Goal: Task Accomplishment & Management: Complete application form

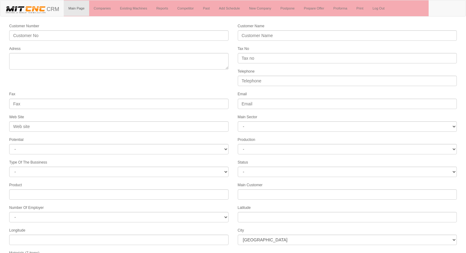
select select
click at [97, 11] on link "Companies" at bounding box center [102, 8] width 26 height 15
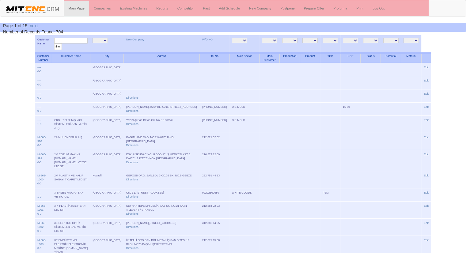
click at [65, 40] on input "text" at bounding box center [70, 41] width 33 height 6
type input "suri"
click at [54, 43] on input "filter" at bounding box center [58, 46] width 8 height 6
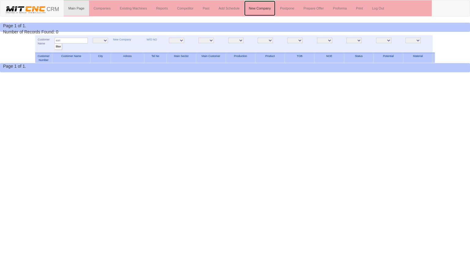
click at [268, 6] on link "New Company" at bounding box center [259, 8] width 31 height 15
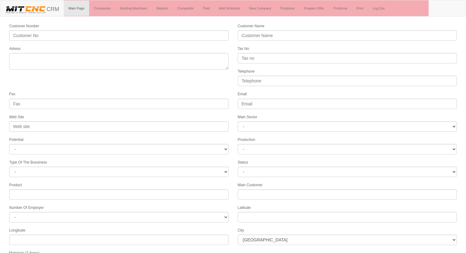
select select
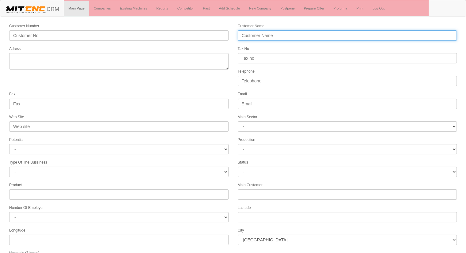
click at [256, 34] on input "Customer Name" at bounding box center [347, 35] width 219 height 10
type input "özçelikler hidrolik silindir sanayi tic."
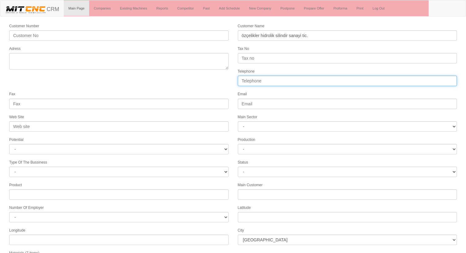
click at [264, 80] on input "Telephone" at bounding box center [347, 81] width 219 height 10
type input "05462188397"
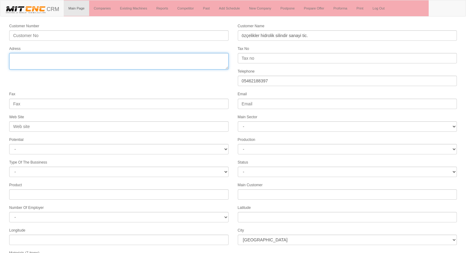
click at [87, 63] on textarea "Adress" at bounding box center [118, 61] width 219 height 17
type textarea "[GEOGRAPHIC_DATA]"
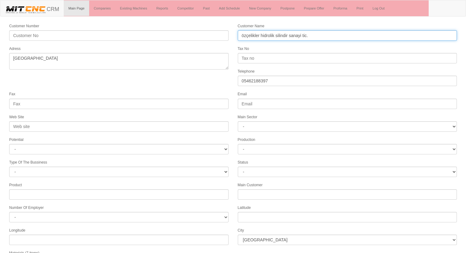
click at [295, 37] on input "özçelikler hidrolik silindir sanayi tic." at bounding box center [347, 35] width 219 height 10
click at [316, 35] on input "özçelikler hidrolik silindir sanayi tic." at bounding box center [347, 35] width 219 height 10
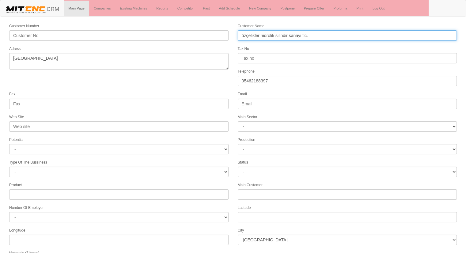
click at [316, 35] on input "özçelikler hidrolik silindir sanayi tic." at bounding box center [347, 35] width 219 height 10
type input "ö"
type input "ÖZÇELİKLER HİDROLİK SİLİNDİR"
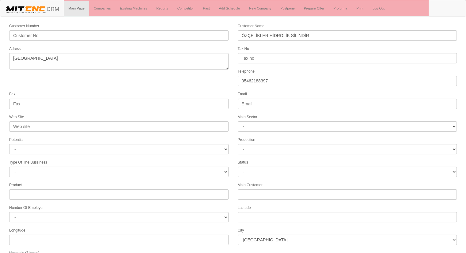
click at [221, 77] on form "Customer Number Customer Name ÖZÇELİKLER HİDROLİK SİLİNDİR Adress Tax No Teleph…" at bounding box center [233, 172] width 466 height 298
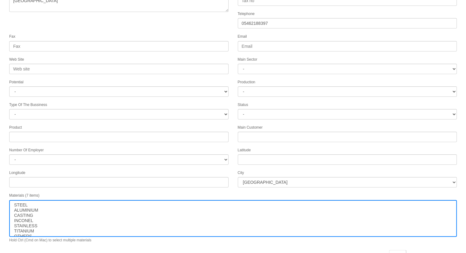
scroll to position [62, 0]
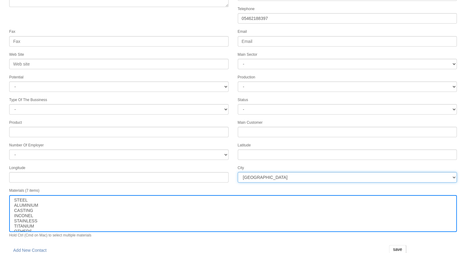
click at [305, 172] on select "İstanbul Adana Adıyaman Afyon Ağrı Amasya Ankara Antalya Artvin Aydın Balıkesir…" at bounding box center [347, 177] width 219 height 10
select select "1197"
click at [275, 177] on select "İstanbul Adana Adıyaman Afyon Ağrı Amasya Ankara Antalya Artvin Aydın Balıkesir…" at bounding box center [347, 177] width 219 height 10
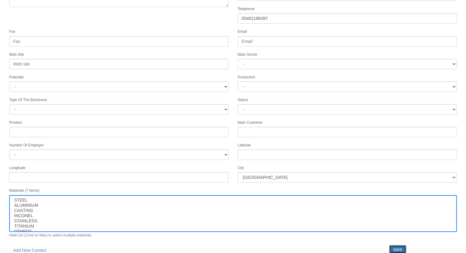
click at [397, 245] on input "save" at bounding box center [397, 249] width 17 height 9
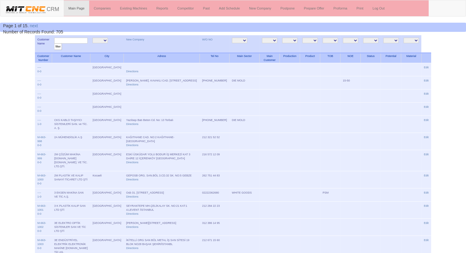
click at [77, 41] on input "text" at bounding box center [70, 41] width 33 height 6
type input "ÖZÇELİKLER"
click at [54, 43] on input "filter" at bounding box center [58, 46] width 8 height 6
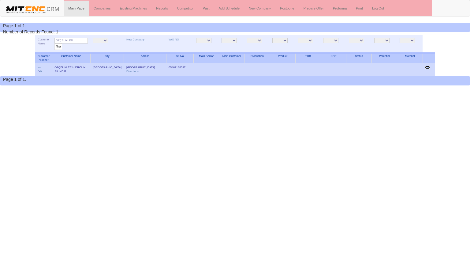
click at [429, 66] on link "Edit" at bounding box center [427, 67] width 5 height 3
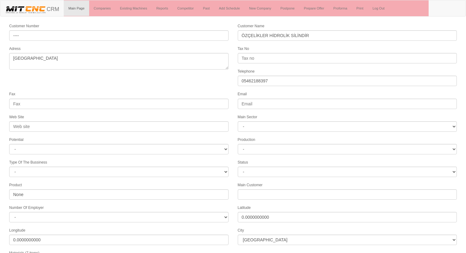
select select "1197"
select select
click at [156, 88] on form "Customer Number ---- Customer Name ÖZÇELİKLER HİDROLİK SİLİNDİR Adress ankara T…" at bounding box center [233, 172] width 466 height 298
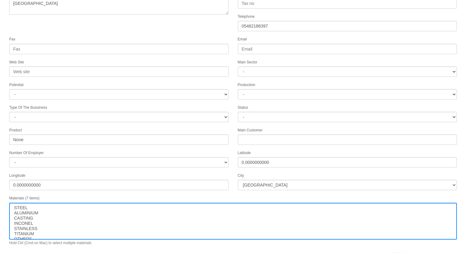
scroll to position [62, 0]
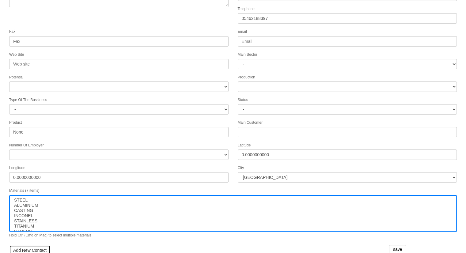
click at [17, 245] on link "Add New Contact" at bounding box center [29, 250] width 41 height 10
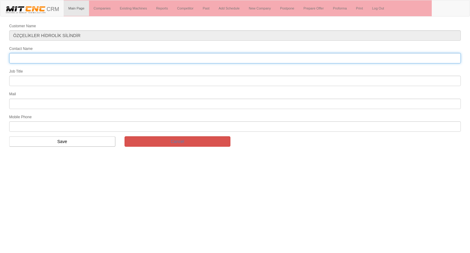
click at [58, 57] on input "Contact Name" at bounding box center [235, 58] width 452 height 10
type input "SURİ BORAN"
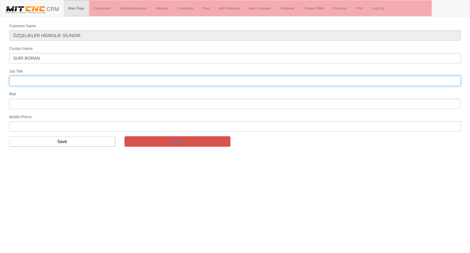
click at [35, 80] on input "text" at bounding box center [235, 81] width 452 height 10
click at [24, 79] on input "text" at bounding box center [235, 81] width 452 height 10
type input "Bölge Satış Temsilcisi"
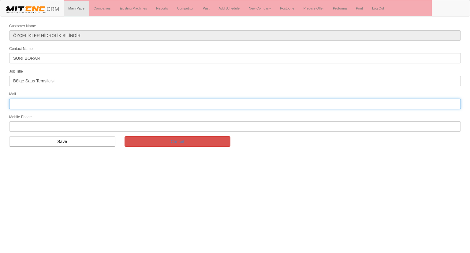
click at [47, 104] on input "text" at bounding box center [235, 104] width 452 height 10
type input "boransuri1903@gmail.com"
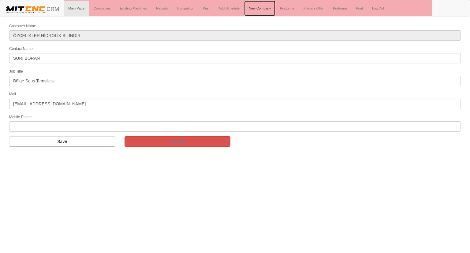
click at [263, 10] on link "New Company" at bounding box center [259, 8] width 31 height 15
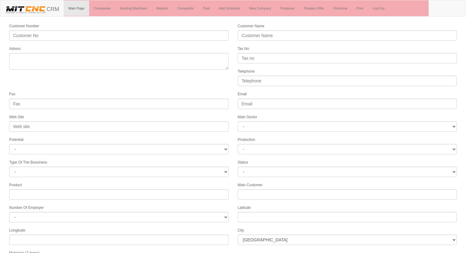
select select
click at [103, 9] on link "Companies" at bounding box center [102, 8] width 26 height 15
click at [99, 9] on link "Companies" at bounding box center [102, 8] width 26 height 15
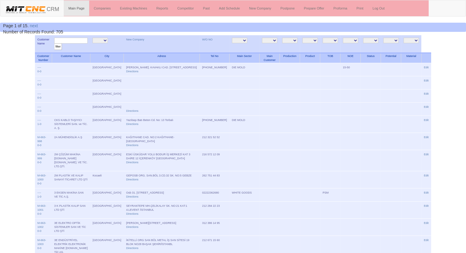
click at [68, 42] on input "text" at bounding box center [70, 41] width 33 height 6
type input "ANADOLU"
click at [54, 43] on input "filter" at bounding box center [58, 46] width 8 height 6
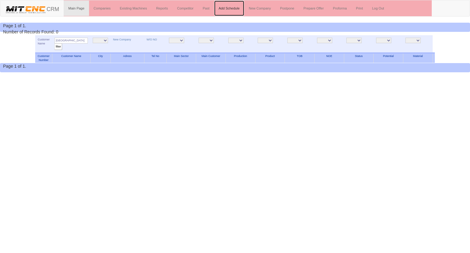
click at [230, 6] on link "Add Schedule" at bounding box center [229, 8] width 30 height 15
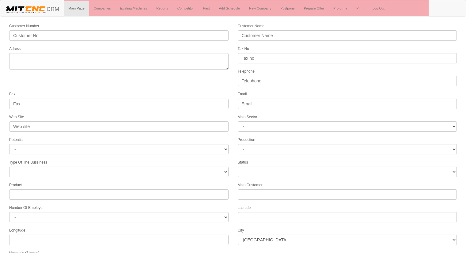
select select
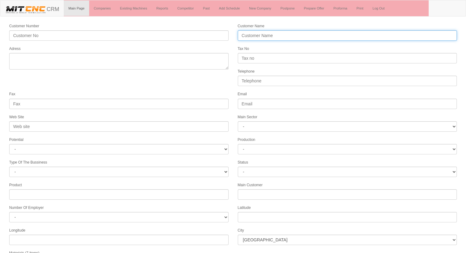
click at [276, 36] on input "Customer Name" at bounding box center [347, 35] width 219 height 10
type input "ANADOLU YEDEK PARÇA"
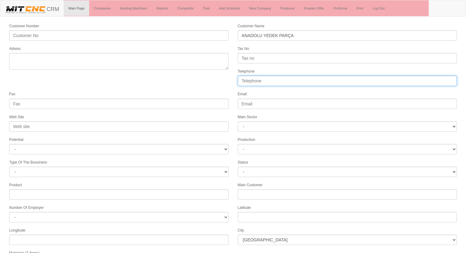
click at [282, 80] on input "Telephone" at bounding box center [347, 81] width 219 height 10
type input "05353826363"
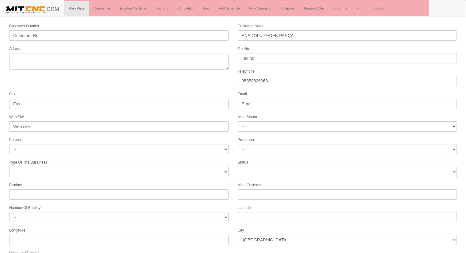
click at [223, 73] on form "Customer Number Customer Name ANADOLU YEDEK PARÇA Adress Tax No Telephone 05353…" at bounding box center [233, 172] width 466 height 298
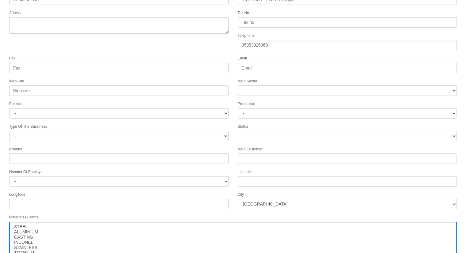
scroll to position [37, 0]
click at [307, 198] on select "İstanbul Adana Adıyaman Afyon Ağrı Amasya Ankara Antalya Artvin Aydın Balıkesir…" at bounding box center [347, 203] width 219 height 10
select select "1232"
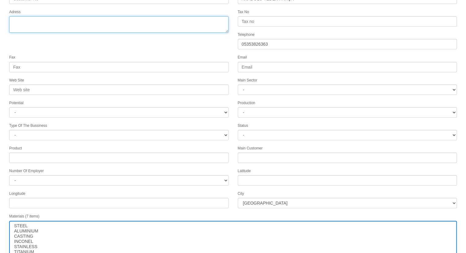
click at [100, 24] on textarea "Adress" at bounding box center [118, 24] width 219 height 17
type textarea "K"
type textarea "konya"
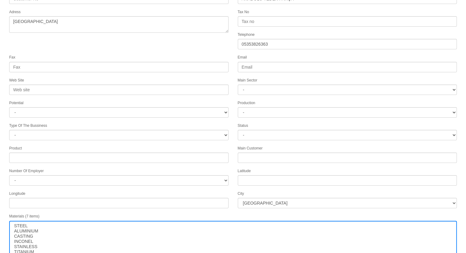
click at [132, 48] on form "Customer Number Customer Name ANADOLU YEDEK PARÇA Adress Tax No Telephone 05353…" at bounding box center [233, 135] width 466 height 298
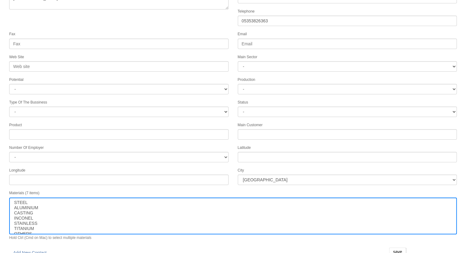
scroll to position [62, 0]
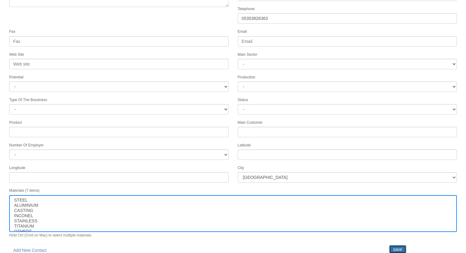
click at [393, 245] on input "save" at bounding box center [397, 249] width 17 height 9
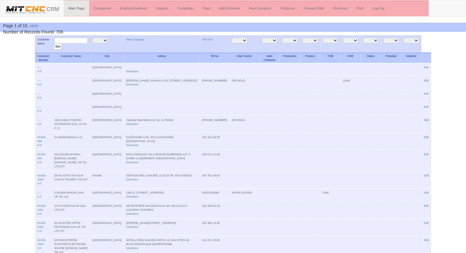
click at [72, 40] on input "text" at bounding box center [70, 41] width 33 height 6
type input "anadolu yedek"
click at [54, 43] on input "filter" at bounding box center [58, 46] width 8 height 6
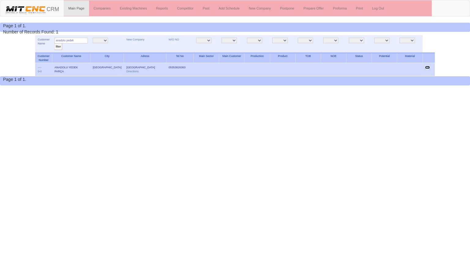
click at [427, 66] on link "Edit" at bounding box center [427, 67] width 5 height 3
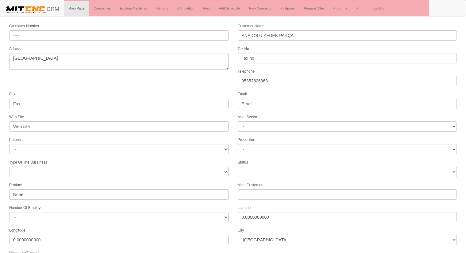
select select "1232"
select select
click at [136, 86] on form "Customer Number ---- Customer Name ANADOLU YEDEK PARÇA Adress konya Tax No Tele…" at bounding box center [233, 172] width 466 height 298
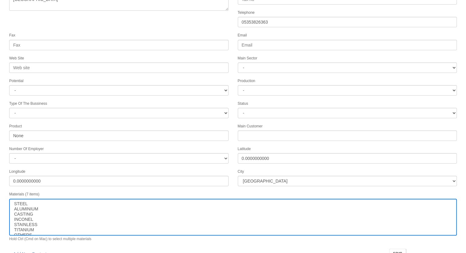
scroll to position [62, 0]
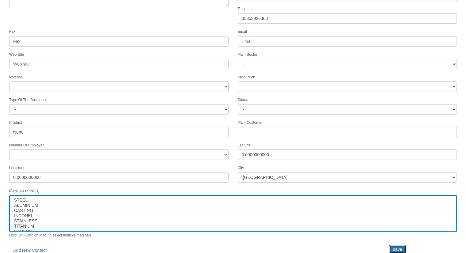
click at [394, 245] on input "save" at bounding box center [397, 249] width 17 height 9
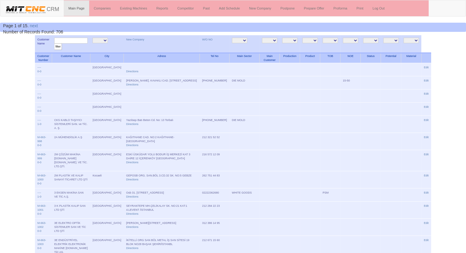
click at [67, 39] on input "text" at bounding box center [70, 41] width 33 height 6
type input "anad"
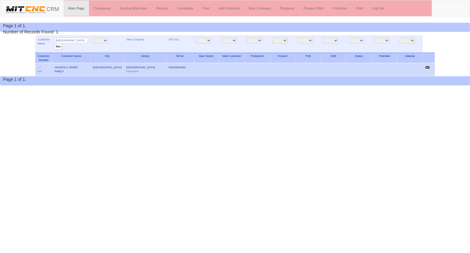
click at [427, 68] on link "Edit" at bounding box center [427, 67] width 5 height 3
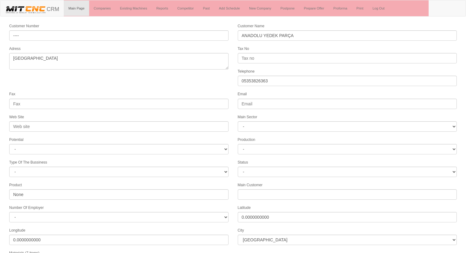
select select "1232"
select select
click at [89, 79] on form "Customer Number ---- Customer Name [GEOGRAPHIC_DATA] YEDEK PARÇA Adress [GEOGRA…" at bounding box center [233, 172] width 466 height 298
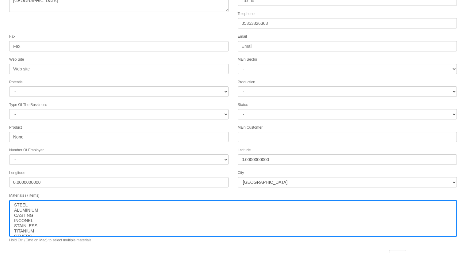
scroll to position [62, 0]
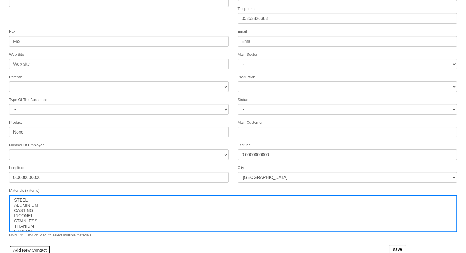
click at [24, 245] on link "Add New Contact" at bounding box center [29, 250] width 41 height 10
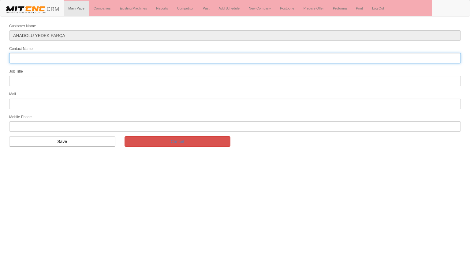
click at [64, 59] on input "Contact Name" at bounding box center [235, 58] width 452 height 10
type input "sadettin eroğlu"
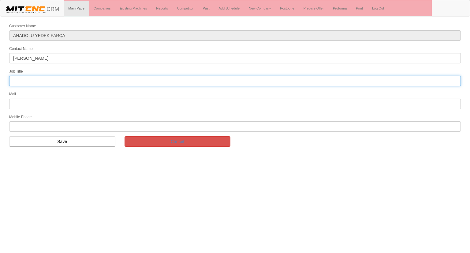
click at [34, 81] on input "text" at bounding box center [235, 81] width 452 height 10
type input "FİRMA SAHİBİ"
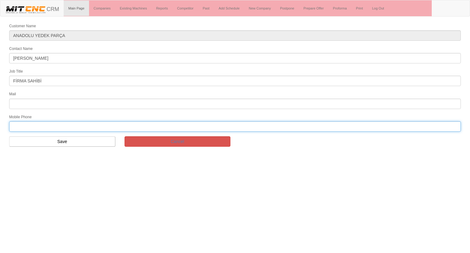
click at [36, 125] on input "text" at bounding box center [235, 126] width 452 height 10
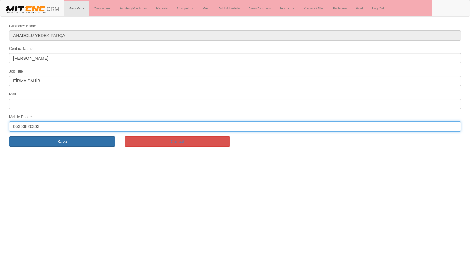
type input "05353826363"
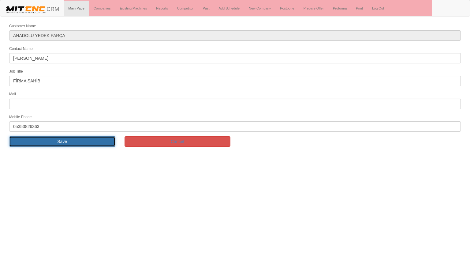
click at [60, 137] on input "Save" at bounding box center [62, 141] width 106 height 10
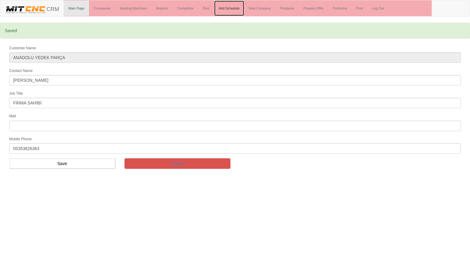
click at [232, 8] on link "Add Schedule" at bounding box center [229, 8] width 30 height 15
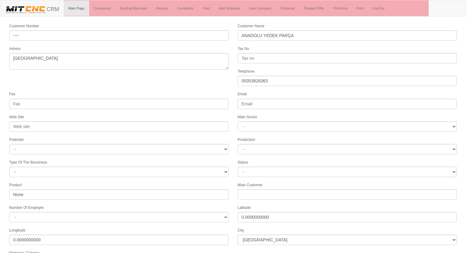
select select "1232"
select select
click at [219, 91] on div "Fax" at bounding box center [119, 100] width 228 height 18
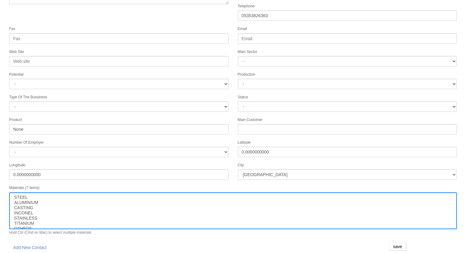
scroll to position [77, 0]
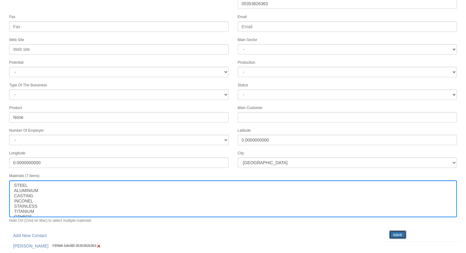
click at [392, 231] on input "save" at bounding box center [397, 234] width 17 height 9
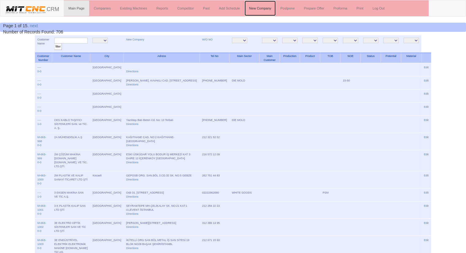
click at [264, 9] on link "New Company" at bounding box center [259, 8] width 31 height 15
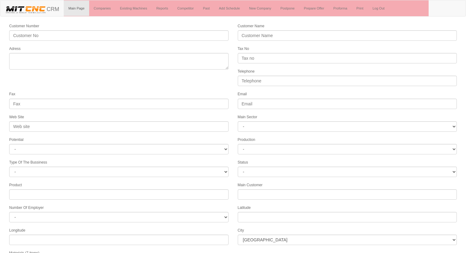
select select
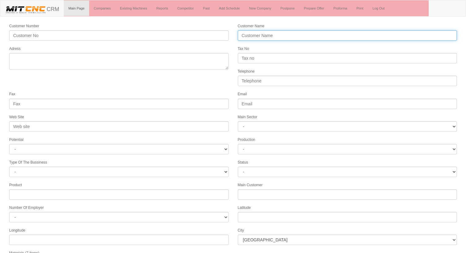
click at [250, 34] on input "Customer Name" at bounding box center [347, 35] width 219 height 10
type input "d"
type input "DOĞAN MAKİNA"
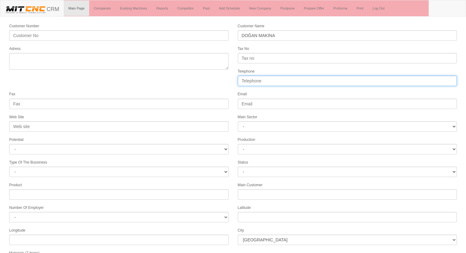
click at [256, 80] on input "Telephone" at bounding box center [347, 81] width 219 height 10
type input "05075822808"
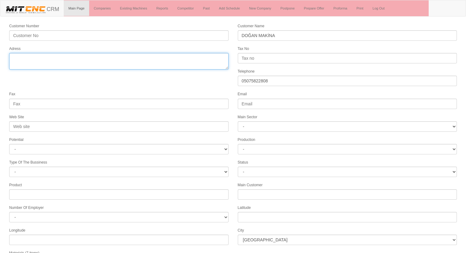
click at [197, 64] on textarea "Adress" at bounding box center [118, 61] width 219 height 17
type textarea "GAZİANTEP"
click at [152, 60] on textarea "Adress" at bounding box center [118, 61] width 219 height 17
type textarea "gaziantep"
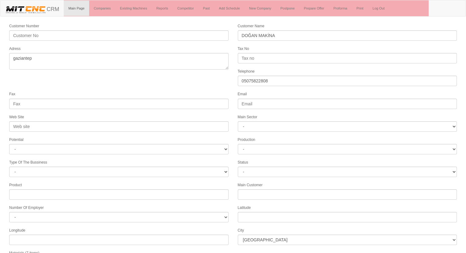
click at [137, 79] on form "Customer Number Customer Name DOĞAN MAKİNA Adress Tax No Telephone 05075822808 …" at bounding box center [233, 172] width 466 height 298
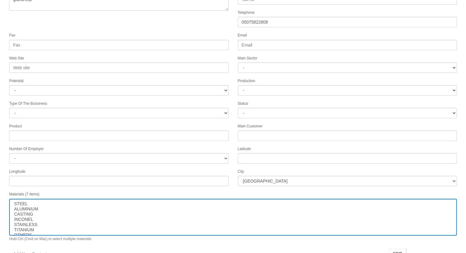
scroll to position [62, 0]
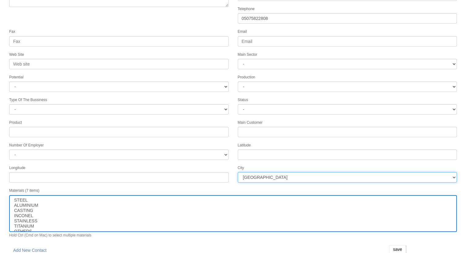
click at [246, 174] on select "İstanbul Adana Adıyaman Afyon Ağrı Amasya Ankara Antalya Artvin Aydın Balıkesir…" at bounding box center [347, 177] width 219 height 10
select select "1218"
click at [257, 174] on select "İstanbul Adana Adıyaman Afyon Ağrı Amasya Ankara Antalya Artvin Aydın Balıkesir…" at bounding box center [347, 177] width 219 height 10
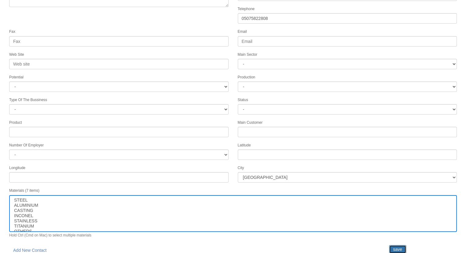
click at [393, 245] on input "save" at bounding box center [397, 249] width 17 height 9
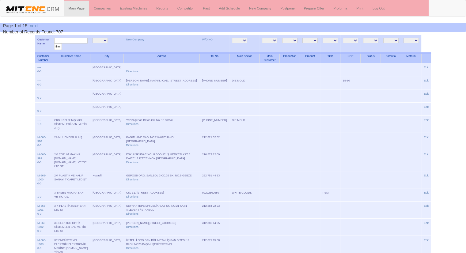
click at [74, 39] on input "text" at bounding box center [70, 41] width 33 height 6
type input "doğan"
click at [54, 43] on input "filter" at bounding box center [58, 46] width 8 height 6
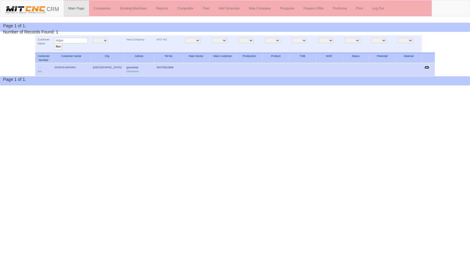
click at [426, 67] on link "Edit" at bounding box center [427, 67] width 5 height 3
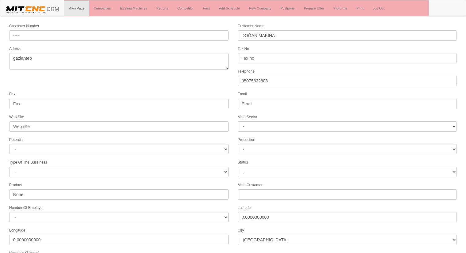
select select "1218"
select select
click at [122, 84] on form "Customer Number ---- Customer Name DOĞAN MAKİNA Adress gaziantep Tax No Telepho…" at bounding box center [233, 172] width 466 height 298
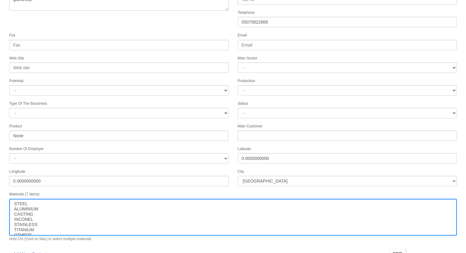
scroll to position [62, 0]
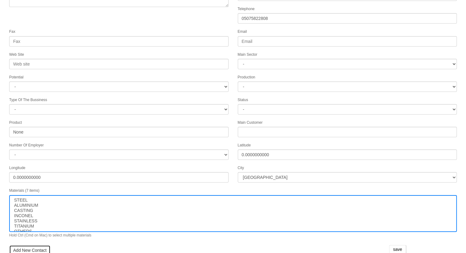
click at [36, 245] on link "Add New Contact" at bounding box center [29, 250] width 41 height 10
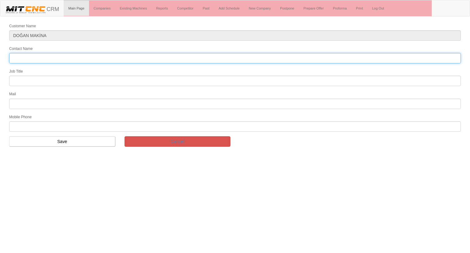
click at [80, 62] on input "Contact Name" at bounding box center [235, 58] width 452 height 10
type input "recep doğan"
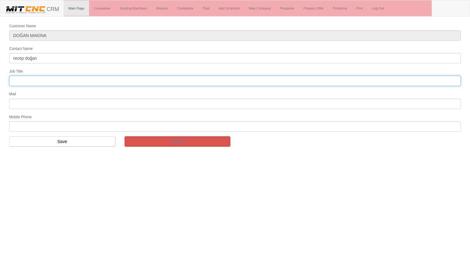
click at [56, 84] on input "text" at bounding box center [235, 81] width 452 height 10
type input "FİRMA SAHİBİ"
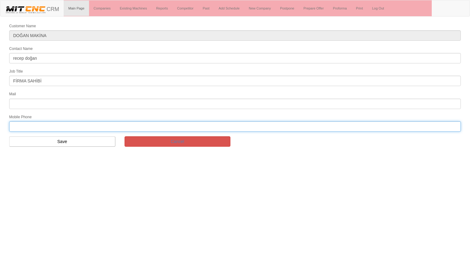
click at [53, 126] on input "text" at bounding box center [235, 126] width 452 height 10
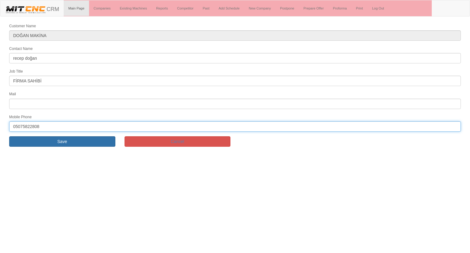
type input "05075822808"
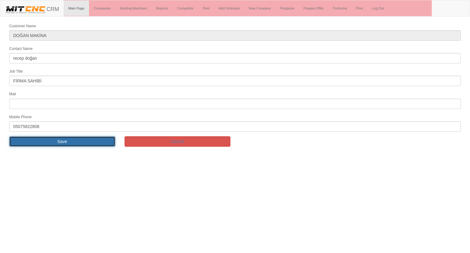
click at [54, 138] on input "Save" at bounding box center [62, 141] width 106 height 10
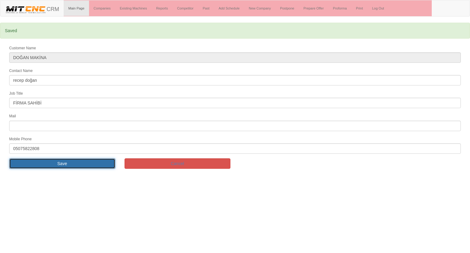
click at [58, 158] on input "Save" at bounding box center [62, 163] width 106 height 10
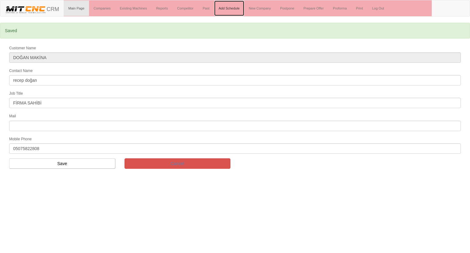
click at [227, 5] on link "Add Schedule" at bounding box center [229, 8] width 30 height 15
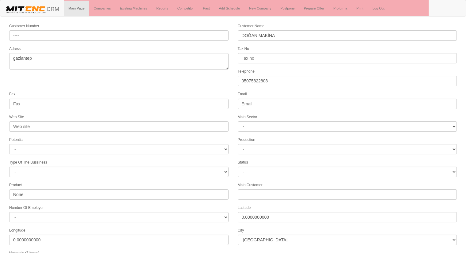
select select "1218"
select select
click at [140, 86] on form "Customer Number ---- Customer Name DOĞAN MAKİNA Adress gaziantep Tax No Telepho…" at bounding box center [233, 187] width 466 height 328
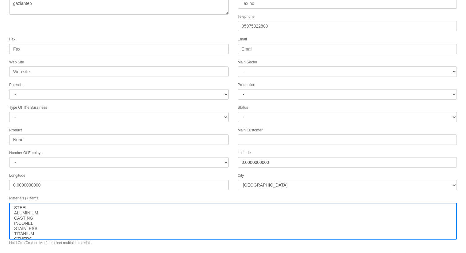
scroll to position [92, 0]
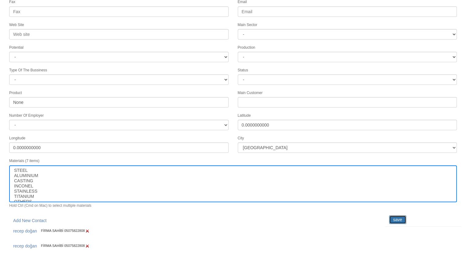
click at [395, 216] on input "save" at bounding box center [397, 219] width 17 height 9
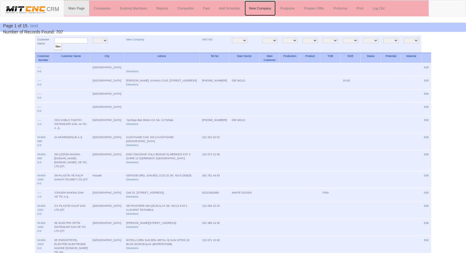
click at [263, 10] on link "New Company" at bounding box center [259, 8] width 31 height 15
click at [151, 24] on div "Page 1 of 15. next Number of Records Found: 707" at bounding box center [233, 27] width 466 height 9
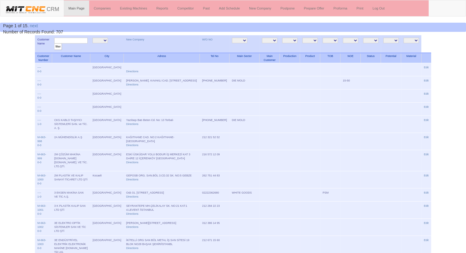
click at [72, 40] on input "text" at bounding box center [70, 41] width 33 height 6
type input "[PERSON_NAME]"
click at [54, 43] on input "filter" at bounding box center [58, 46] width 8 height 6
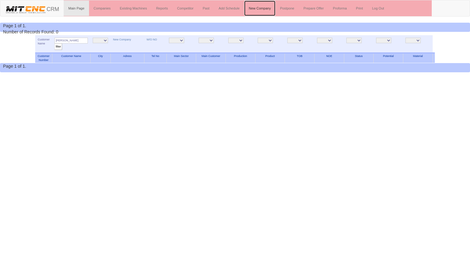
click at [262, 6] on link "New Company" at bounding box center [259, 8] width 31 height 15
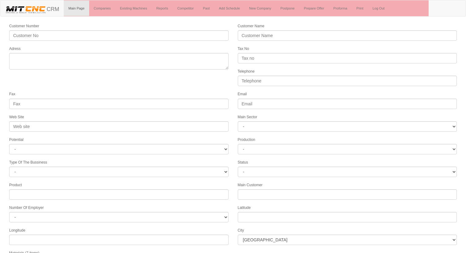
select select
click at [259, 8] on link "New Company" at bounding box center [259, 8] width 31 height 15
select select
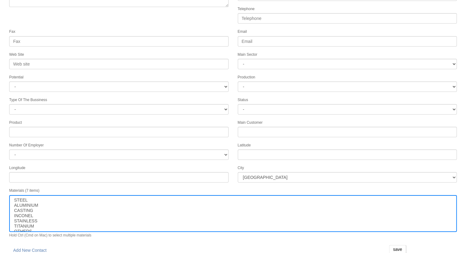
click at [208, 28] on div "Fax" at bounding box center [119, 37] width 228 height 18
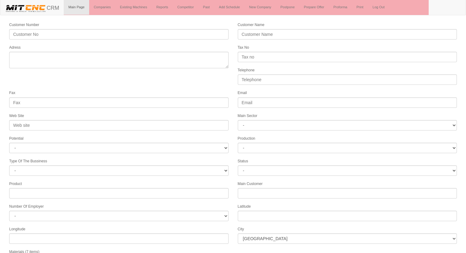
scroll to position [0, 0]
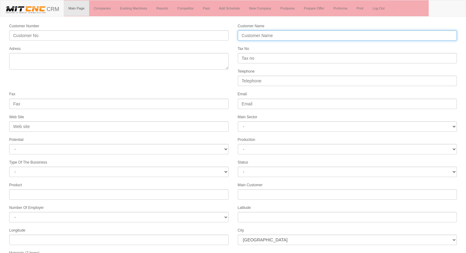
click at [253, 33] on input "Customer Name" at bounding box center [347, 35] width 219 height 10
type input "ASİL HAVACILIK"
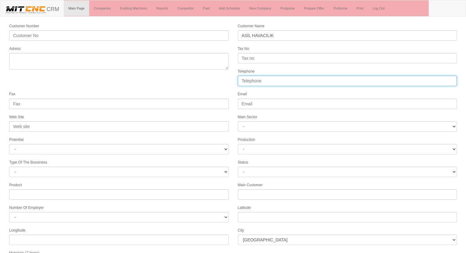
click at [252, 81] on input "Telephone" at bounding box center [347, 81] width 219 height 10
type input "05065707172"
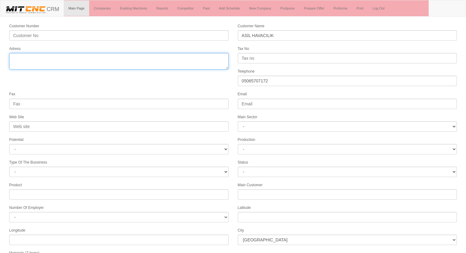
click at [180, 66] on textarea "Adress" at bounding box center [118, 61] width 219 height 17
type textarea "A"
type textarea "[GEOGRAPHIC_DATA]"
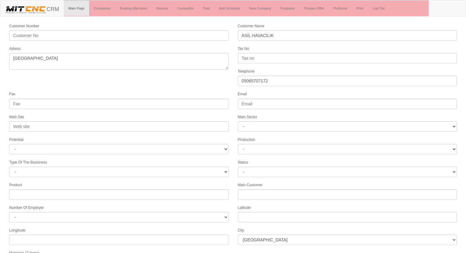
click at [223, 85] on form "Customer Number Customer Name ASİL HAVACILIK Adress Tax No Telephone [PHONE_NUM…" at bounding box center [233, 172] width 466 height 298
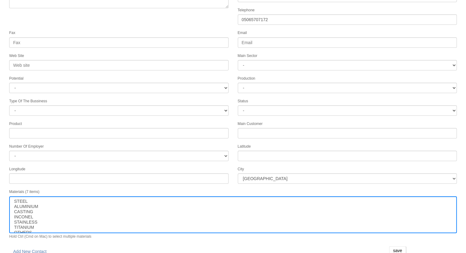
scroll to position [62, 0]
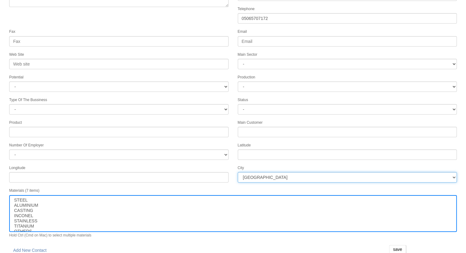
click at [300, 174] on select "[GEOGRAPHIC_DATA] [GEOGRAPHIC_DATA] [GEOGRAPHIC_DATA] [GEOGRAPHIC_DATA] Ağrı [G…" at bounding box center [347, 177] width 219 height 10
select select "1197"
click at [300, 174] on select "[GEOGRAPHIC_DATA] [GEOGRAPHIC_DATA] [GEOGRAPHIC_DATA] [GEOGRAPHIC_DATA] Ağrı [G…" at bounding box center [347, 177] width 219 height 10
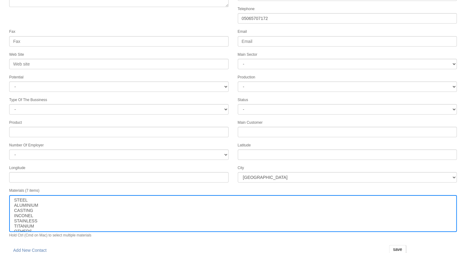
click at [202, 24] on form "Customer Number Customer Name ASİL HAVACILIK Adress Tax No Telephone [PHONE_NUM…" at bounding box center [233, 109] width 466 height 298
click at [188, 26] on form "Customer Number Customer Name ASİL HAVACILIK Adress Tax No Telephone 0506570717…" at bounding box center [233, 109] width 466 height 298
click at [394, 245] on input "save" at bounding box center [397, 249] width 17 height 9
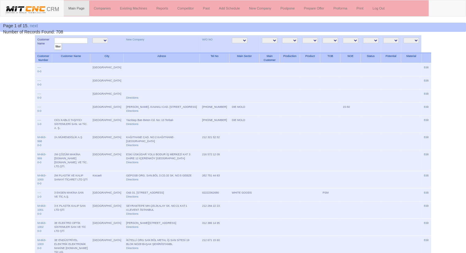
click at [86, 41] on input "text" at bounding box center [70, 41] width 33 height 6
type input "asil hava"
click at [54, 43] on input "filter" at bounding box center [58, 46] width 8 height 6
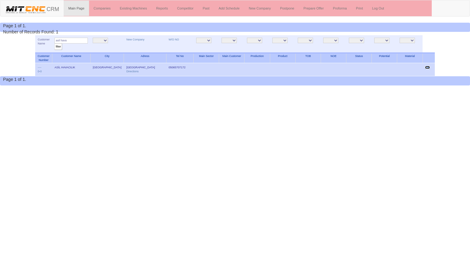
click at [428, 66] on link "Edit" at bounding box center [427, 67] width 5 height 3
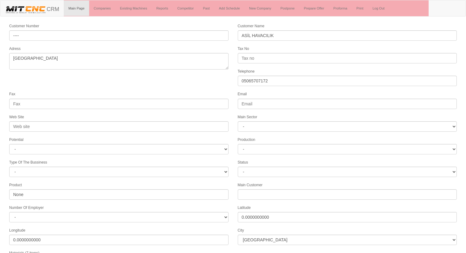
select select "1197"
select select
click at [154, 77] on form "Customer Number ---- Customer Name ASİL HAVACILIK Adress ankara Tax No Telephon…" at bounding box center [233, 172] width 466 height 298
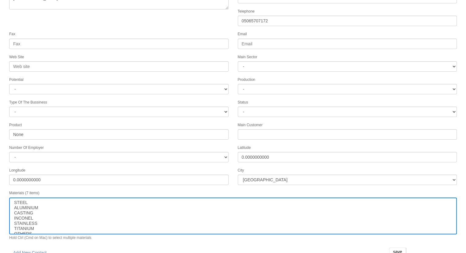
scroll to position [62, 0]
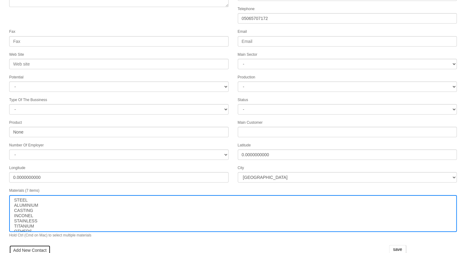
click at [26, 246] on link "Add New Contact" at bounding box center [29, 250] width 41 height 10
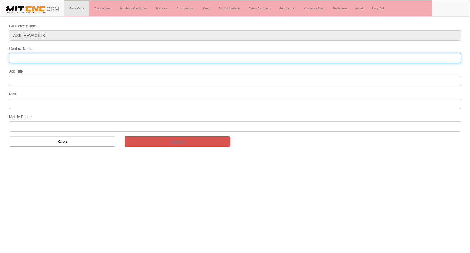
click at [35, 58] on input "Contact Name" at bounding box center [235, 58] width 452 height 10
type input "[PERSON_NAME]"
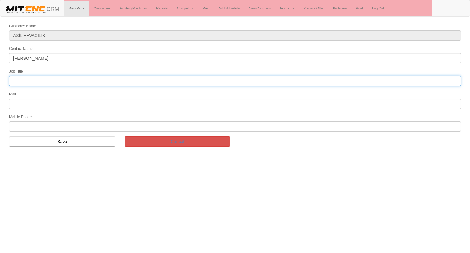
click at [15, 80] on input "text" at bounding box center [235, 81] width 452 height 10
type input "Bölge Satış Temsilcisi"
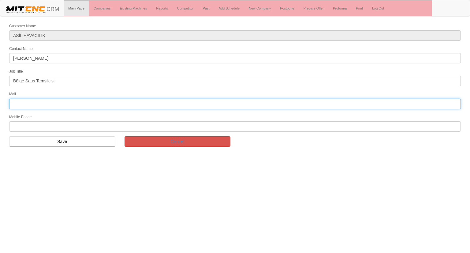
click at [65, 99] on input "text" at bounding box center [235, 104] width 452 height 10
type input "asiltekcnc@gmail.com"
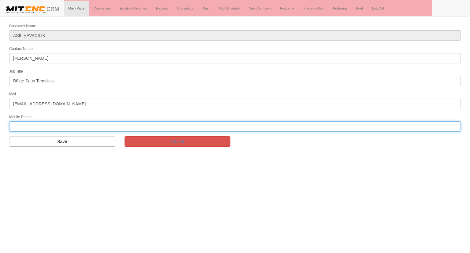
click at [40, 122] on input "text" at bounding box center [235, 126] width 452 height 10
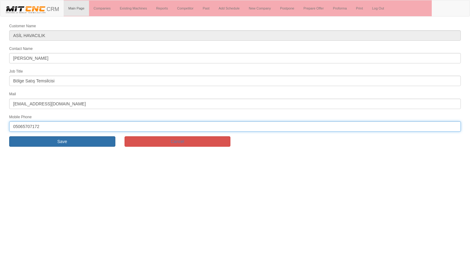
type input "05065707172"
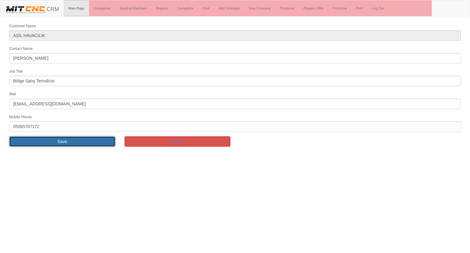
click at [35, 141] on input "Save" at bounding box center [62, 141] width 106 height 10
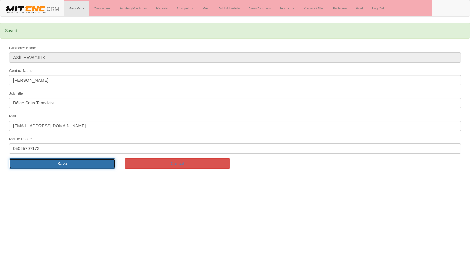
click at [51, 160] on input "Save" at bounding box center [62, 163] width 106 height 10
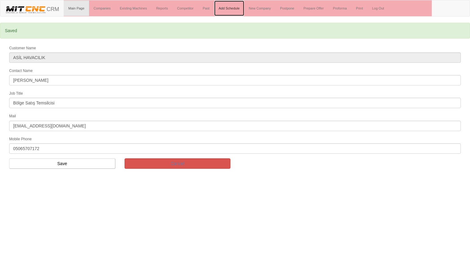
click at [237, 8] on link "Add Schedule" at bounding box center [229, 8] width 30 height 15
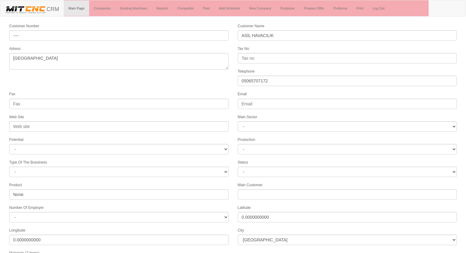
select select "1197"
select select
click at [161, 80] on form "Customer Number ---- Customer Name ASİL HAVACILIK Adress ankara Tax No Telephon…" at bounding box center [233, 187] width 466 height 328
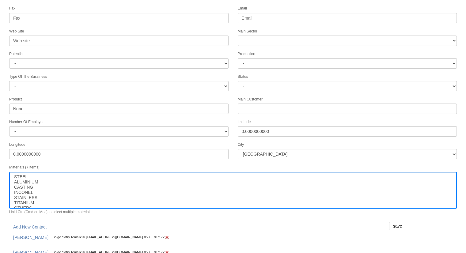
scroll to position [92, 0]
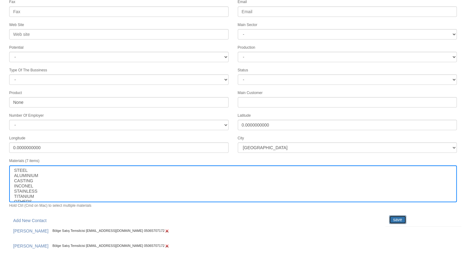
click at [398, 215] on input "save" at bounding box center [397, 219] width 17 height 9
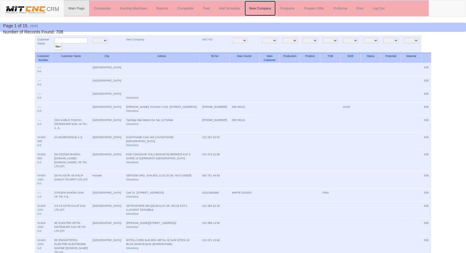
click at [268, 4] on link "New Company" at bounding box center [259, 8] width 31 height 15
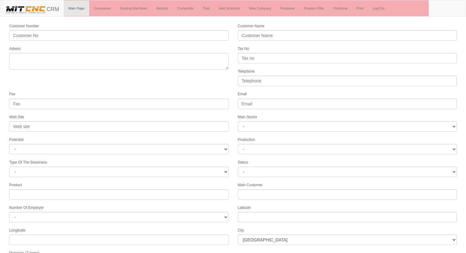
select select
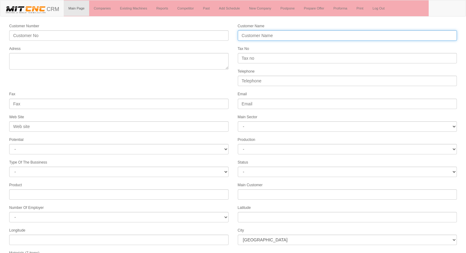
click at [247, 33] on input "Customer Name" at bounding box center [347, 35] width 219 height 10
type input "TÜRK HAVACILIK UZAY SANAYİ"
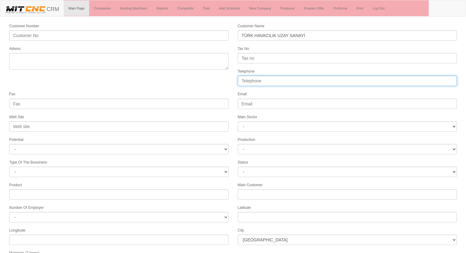
click at [253, 76] on input "Telephone" at bounding box center [347, 81] width 219 height 10
type input "03128111800"
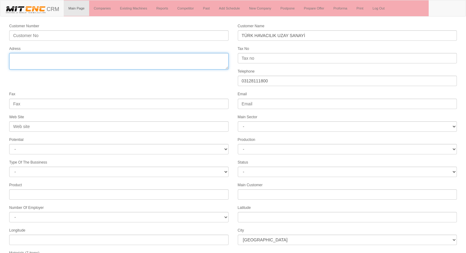
click at [146, 66] on textarea "Adress" at bounding box center [118, 61] width 219 height 17
type textarea "F"
click at [146, 66] on textarea "Adress" at bounding box center [118, 61] width 219 height 17
click at [69, 55] on textarea "Adress" at bounding box center [118, 61] width 219 height 17
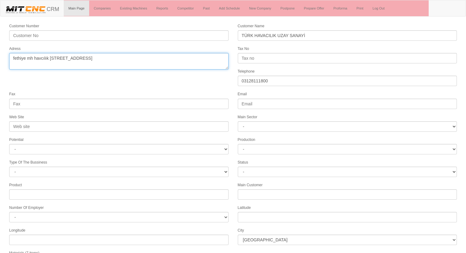
click at [129, 59] on textarea "Adress" at bounding box center [118, 61] width 219 height 17
type textarea "fethiye mh havcılık bul. no:17 kahramankazan ankara"
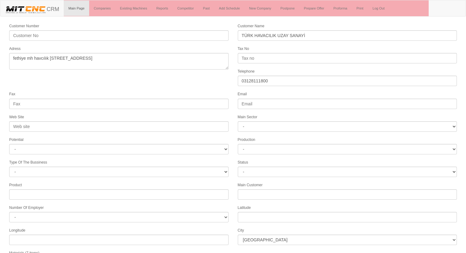
click at [149, 84] on form "Customer Number Customer Name TÜRK HAVACILIK UZAY SANAYİ Adress Tax No Telephon…" at bounding box center [233, 172] width 466 height 298
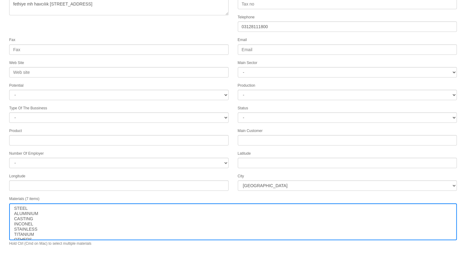
scroll to position [62, 0]
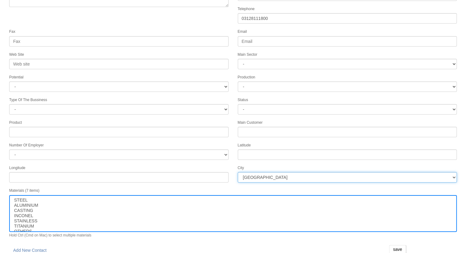
click at [312, 172] on select "İstanbul Adana Adıyaman Afyon Ağrı Amasya Ankara Antalya Artvin Aydın Balıkesir…" at bounding box center [347, 177] width 219 height 10
select select "1197"
click at [279, 172] on select "İstanbul Adana Adıyaman Afyon Ağrı Amasya Ankara Antalya Artvin Aydın Balıkesir…" at bounding box center [347, 177] width 219 height 10
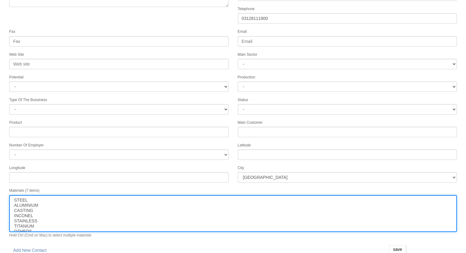
click at [340, 195] on select "STEEL ALUMINIUM CASTING INCONEL STAINLESS TITANIUM OTHERS" at bounding box center [232, 213] width 447 height 37
click at [338, 187] on div "Materials (7 items) STEEL ALUMINIUM CASTING INCONEL STAINLESS TITANIUM OTHERS H…" at bounding box center [233, 212] width 456 height 51
click at [396, 245] on input "save" at bounding box center [397, 249] width 17 height 9
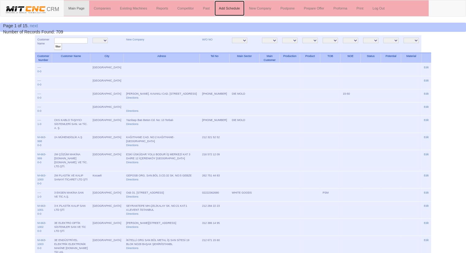
click at [225, 10] on link "Add Schedule" at bounding box center [229, 8] width 30 height 15
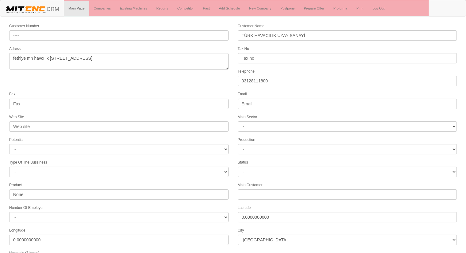
select select "1197"
select select
click at [92, 86] on form "Customer Number ---- Customer Name TÜRK HAVACILIK UZAY SANAYİ Adress fethiye mh…" at bounding box center [233, 172] width 466 height 298
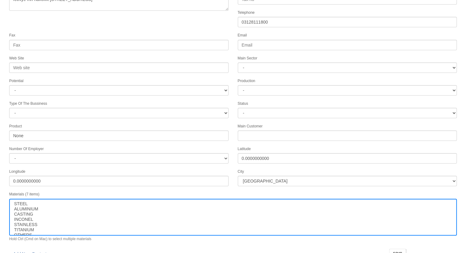
scroll to position [62, 0]
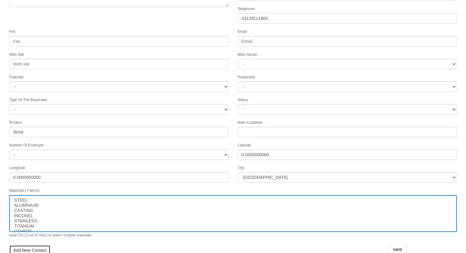
click at [36, 246] on link "Add New Contact" at bounding box center [29, 250] width 41 height 10
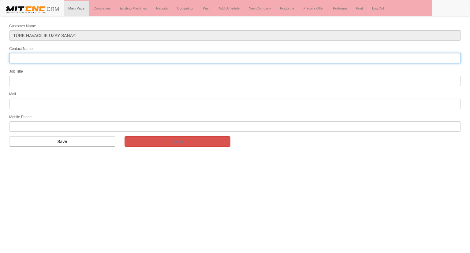
click at [48, 58] on input "Contact Name" at bounding box center [235, 58] width 452 height 10
type input "mehmet rıfat üner"
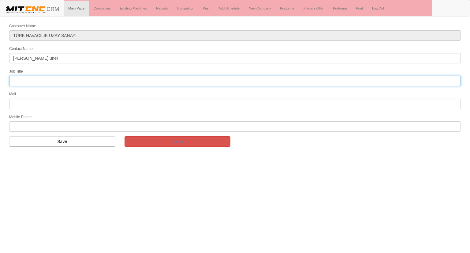
click at [26, 80] on input "text" at bounding box center [235, 81] width 452 height 10
click at [40, 79] on input "tedarik ve sanyi başkanı" at bounding box center [235, 81] width 452 height 10
type input "tedarik ve sanayi başkanı"
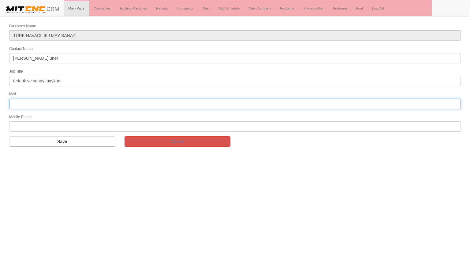
click at [35, 103] on input "text" at bounding box center [235, 104] width 452 height 10
type input "mehmetrifat.uner@tai.com"
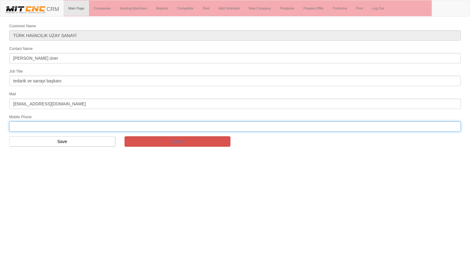
click at [28, 124] on input "text" at bounding box center [235, 126] width 452 height 10
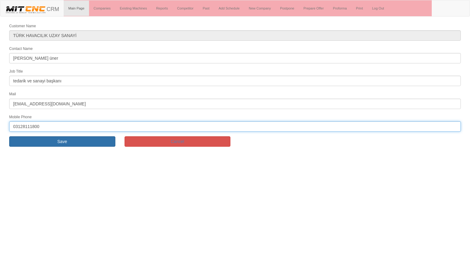
type input "03128111800"
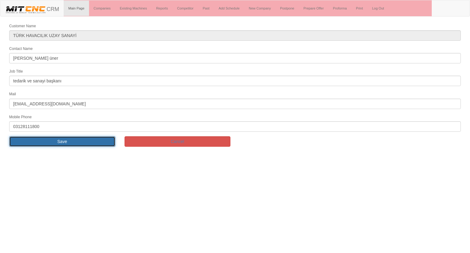
click at [94, 137] on input "Save" at bounding box center [62, 141] width 106 height 10
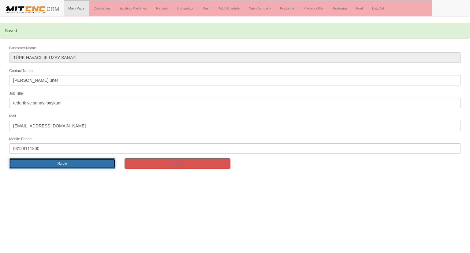
click at [79, 162] on input "Save" at bounding box center [62, 163] width 106 height 10
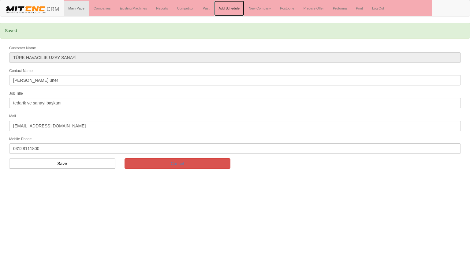
click at [231, 9] on link "Add Schedule" at bounding box center [229, 8] width 30 height 15
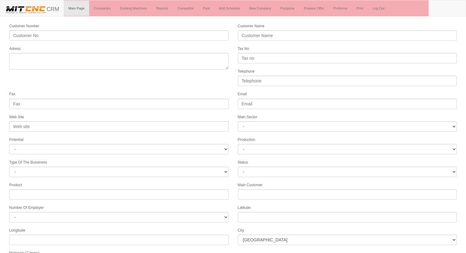
select select
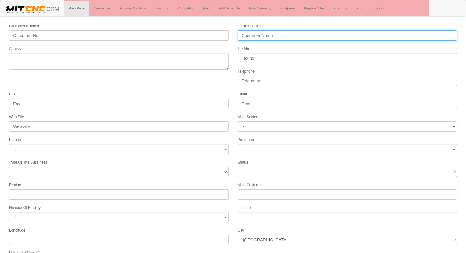
click at [250, 35] on input "Customer Name" at bounding box center [347, 35] width 219 height 10
type input "[PERSON_NAME]"
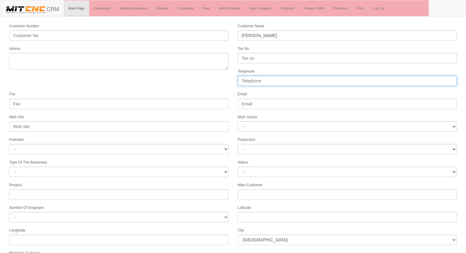
click at [249, 81] on input "Telephone" at bounding box center [347, 81] width 219 height 10
type input "05327412308"
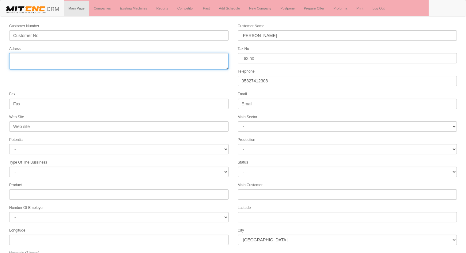
click at [162, 66] on textarea "Adress" at bounding box center [118, 61] width 219 height 17
type textarea "E"
type textarea "fevziçakmak elit sanayi sitesi konya selçuklu"
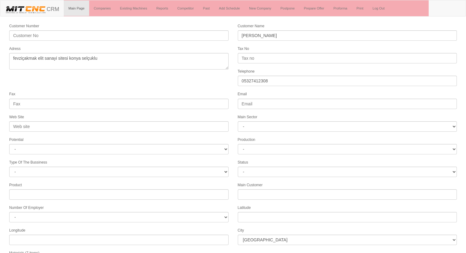
click at [160, 87] on form "Customer Number Customer Name BURHAN ALTAN Adress Tax No Telephone 05327412308 …" at bounding box center [233, 172] width 466 height 298
click at [178, 80] on form "Customer Number Customer Name BURHAN ALTAN Adress Tax No Telephone 05327412308 …" at bounding box center [233, 172] width 466 height 298
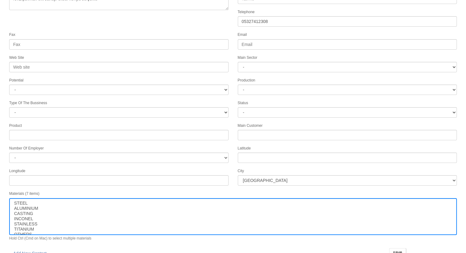
scroll to position [62, 0]
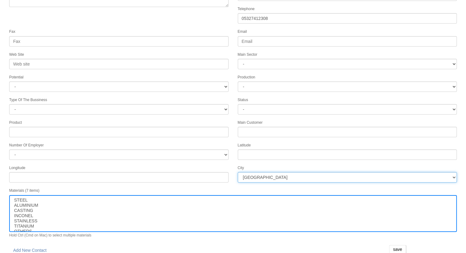
click at [297, 172] on select "İstanbul Adana Adıyaman Afyon Ağrı Amasya Ankara Antalya Artvin Aydın Balıkesir…" at bounding box center [347, 177] width 219 height 10
select select "1232"
click at [290, 174] on select "İstanbul Adana Adıyaman Afyon Ağrı Amasya Ankara Antalya Artvin Aydın Balıkesir…" at bounding box center [347, 177] width 219 height 10
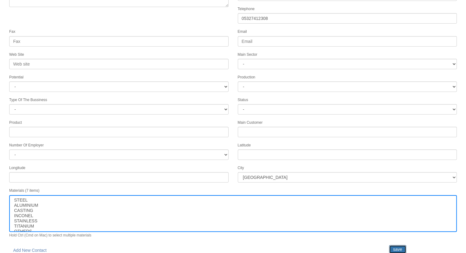
click at [393, 245] on input "save" at bounding box center [397, 249] width 17 height 9
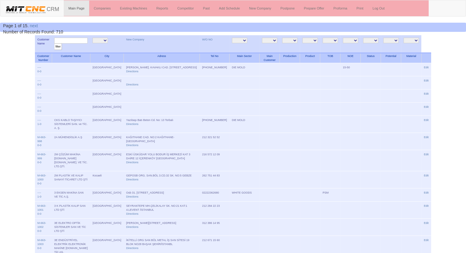
click at [67, 39] on input "text" at bounding box center [70, 41] width 33 height 6
type input "burhan"
click at [54, 43] on input "filter" at bounding box center [58, 46] width 8 height 6
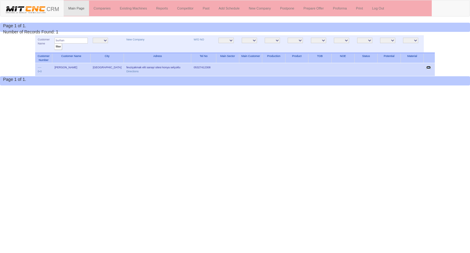
click at [428, 66] on link "Edit" at bounding box center [428, 67] width 5 height 3
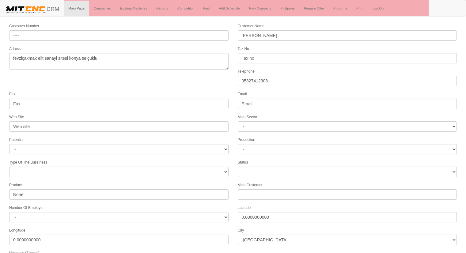
select select "1232"
select select
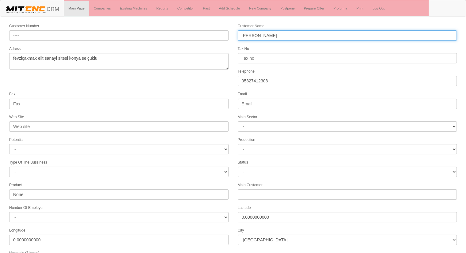
click at [283, 34] on input "BURHAN ALTAN" at bounding box center [347, 35] width 219 height 10
type input "B"
type input "h"
type input "HAS ALTAN OTOMOTİV"
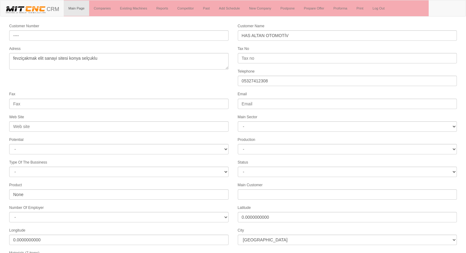
click at [211, 81] on form "Customer Number ---- Customer Name HAS ALTAN OTOMOTİV Adress fevziçakmak elit s…" at bounding box center [233, 172] width 466 height 298
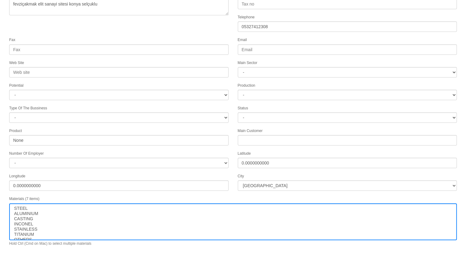
scroll to position [62, 0]
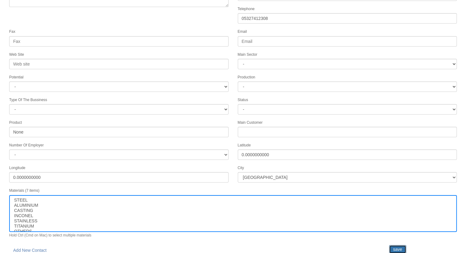
click at [398, 245] on input "save" at bounding box center [397, 249] width 17 height 9
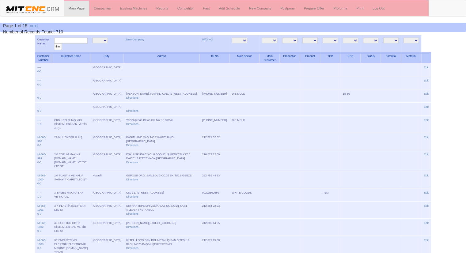
click at [81, 41] on input "text" at bounding box center [70, 41] width 33 height 6
type input "HAS AL"
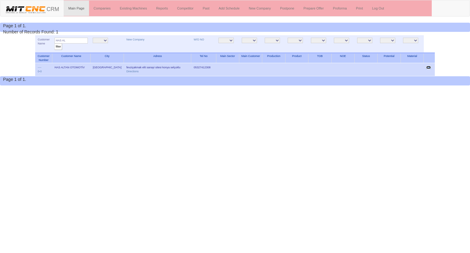
click at [429, 67] on link "Edit" at bounding box center [428, 67] width 5 height 3
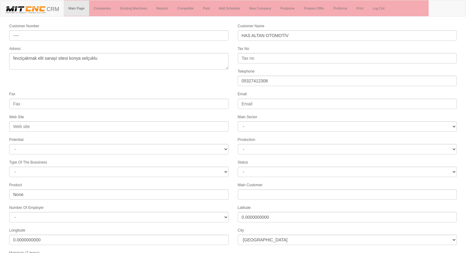
select select "1232"
select select
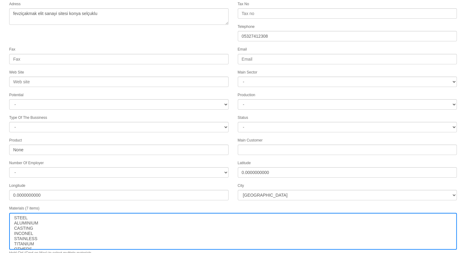
scroll to position [62, 0]
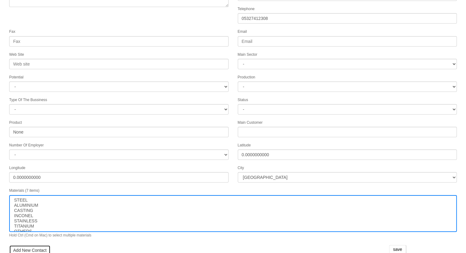
click at [29, 245] on link "Add New Contact" at bounding box center [29, 250] width 41 height 10
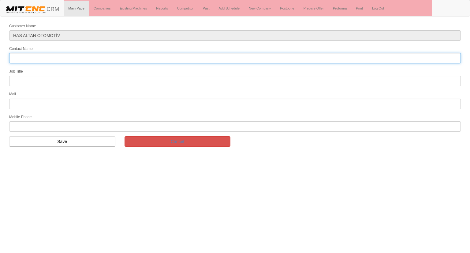
click at [23, 56] on input "Contact Name" at bounding box center [235, 58] width 452 height 10
type input "[PERSON_NAME]"
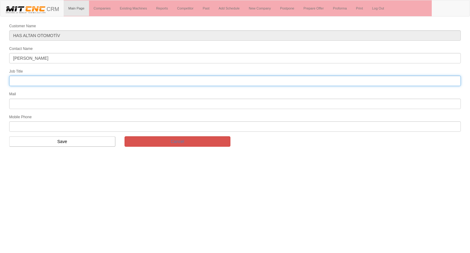
click at [146, 76] on input "text" at bounding box center [235, 81] width 452 height 10
type input "FİRMA SAHİBİ"
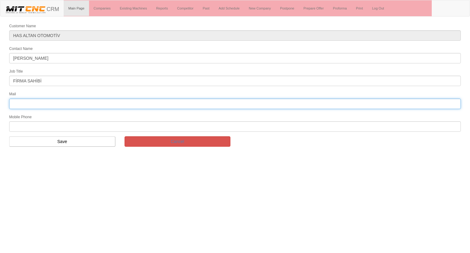
click at [80, 100] on input "text" at bounding box center [235, 104] width 452 height 10
type input "[EMAIL_ADDRESS][DOMAIN_NAME]"
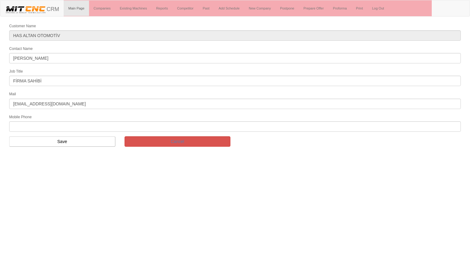
click at [32, 130] on form "Customer Name HAS ALTAN OTOMOTİV Contact Name BURHAN-HASAN ALTAN Job Title FİRM…" at bounding box center [235, 87] width 470 height 129
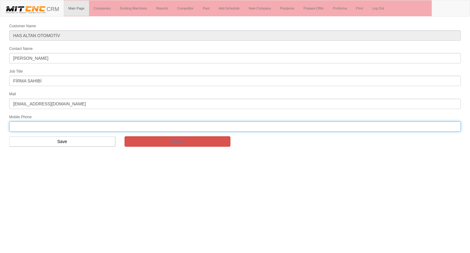
click at [32, 127] on input "text" at bounding box center [235, 126] width 452 height 10
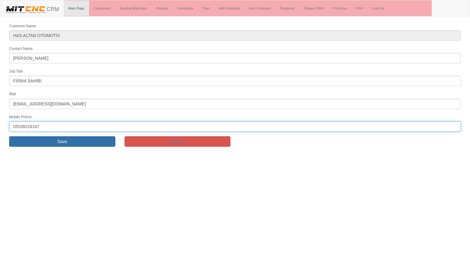
type input "05538224147"
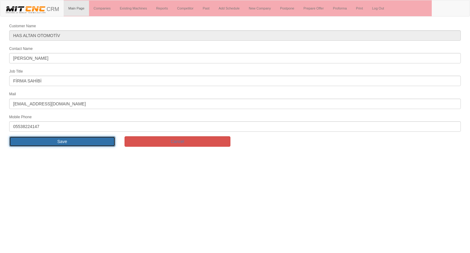
click at [30, 139] on input "Save" at bounding box center [62, 141] width 106 height 10
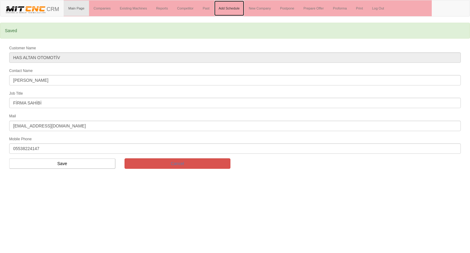
click at [225, 6] on link "Add Schedule" at bounding box center [229, 8] width 30 height 15
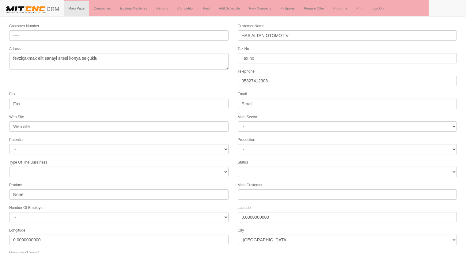
select select "1232"
select select
click at [150, 92] on div "Fax" at bounding box center [119, 100] width 228 height 18
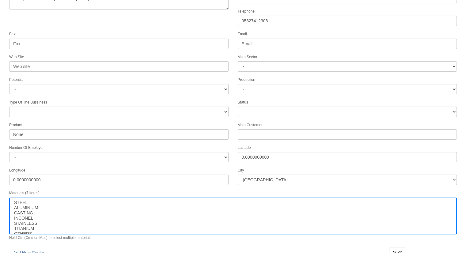
scroll to position [77, 0]
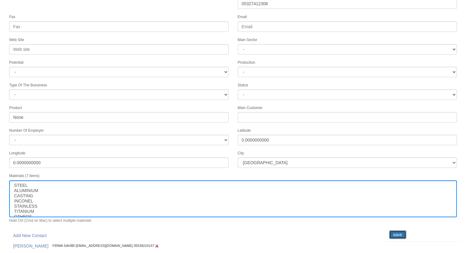
click at [399, 230] on input "save" at bounding box center [397, 234] width 17 height 9
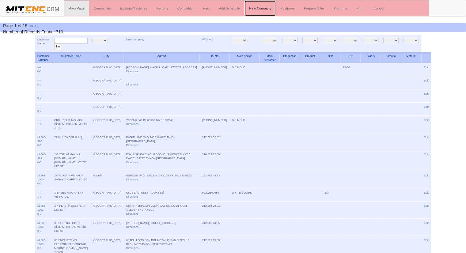
click at [257, 10] on link "New Company" at bounding box center [259, 8] width 31 height 15
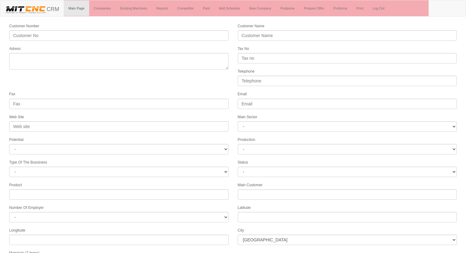
select select
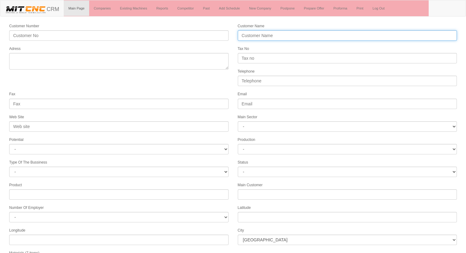
click at [249, 35] on input "Customer Name" at bounding box center [347, 35] width 219 height 10
type input "VANET VALVE"
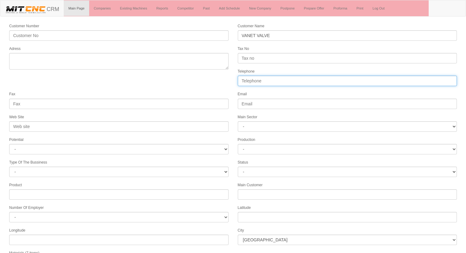
click at [260, 79] on input "Telephone" at bounding box center [347, 81] width 219 height 10
type input "05304309913"
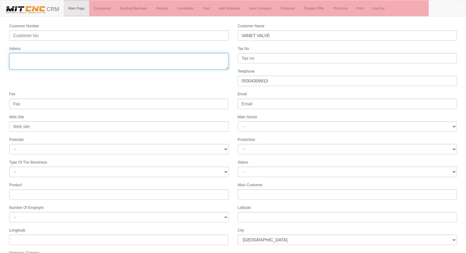
click at [177, 66] on textarea "Adress" at bounding box center [118, 61] width 219 height 17
type textarea "KONYA"
click at [107, 65] on textarea "Adress" at bounding box center [118, 61] width 219 height 17
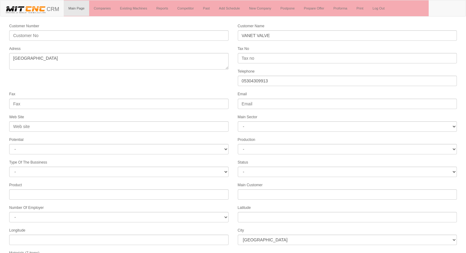
click at [69, 51] on div "Adress" at bounding box center [119, 57] width 228 height 24
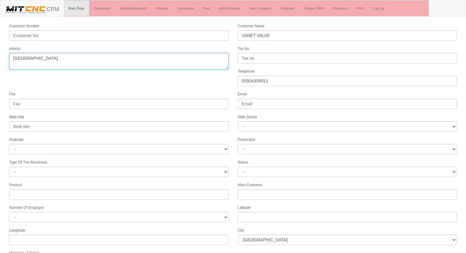
click at [60, 62] on textarea "Adress" at bounding box center [118, 61] width 219 height 17
type textarea "konya"
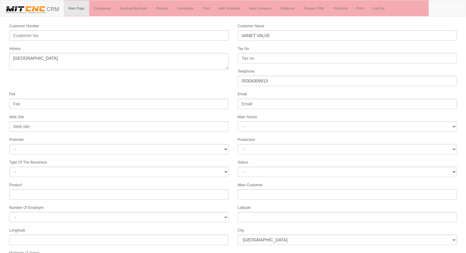
click at [58, 79] on form "Customer Number Customer Name VANET VALVE Adress Tax No Telephone 05304309913 F…" at bounding box center [233, 172] width 466 height 298
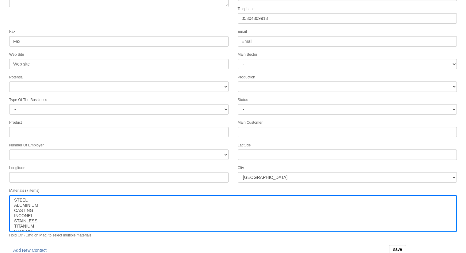
scroll to position [62, 0]
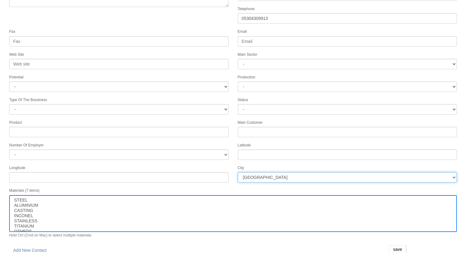
click at [318, 173] on select "İstanbul Adana Adıyaman Afyon Ağrı Amasya Ankara Antalya Artvin Aydın Balıkesir…" at bounding box center [347, 177] width 219 height 10
select select "1232"
click at [314, 174] on select "İstanbul Adana Adıyaman Afyon Ağrı Amasya Ankara Antalya Artvin Aydın Balıkesir…" at bounding box center [347, 177] width 219 height 10
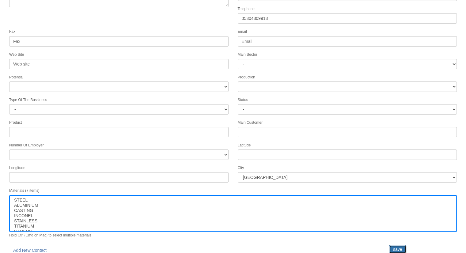
click at [399, 245] on input "save" at bounding box center [397, 249] width 17 height 9
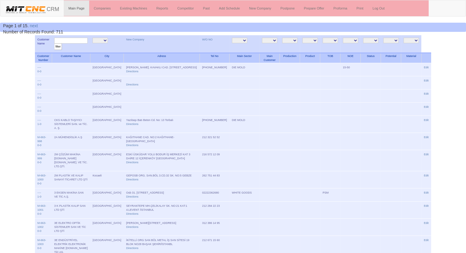
click at [70, 40] on input "text" at bounding box center [70, 41] width 33 height 6
type input "vanet"
click at [54, 43] on input "filter" at bounding box center [58, 46] width 8 height 6
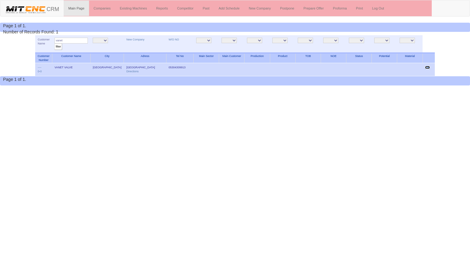
click at [429, 66] on link "Edit" at bounding box center [427, 67] width 5 height 3
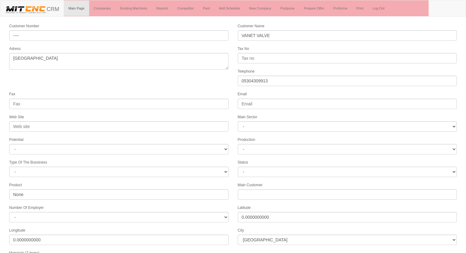
select select "1232"
select select
click at [140, 84] on form "Customer Number ---- Customer Name VANET VALVE Adress [GEOGRAPHIC_DATA] Tax No …" at bounding box center [233, 172] width 466 height 298
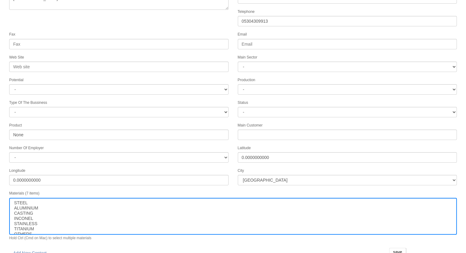
scroll to position [62, 0]
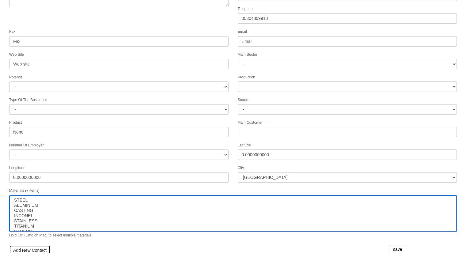
click at [16, 246] on link "Add New Contact" at bounding box center [29, 250] width 41 height 10
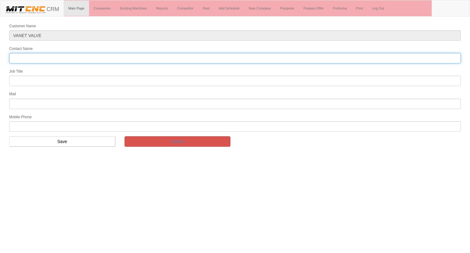
click at [50, 58] on input "Contact Name" at bounding box center [235, 58] width 452 height 10
type input "[PERSON_NAME]"
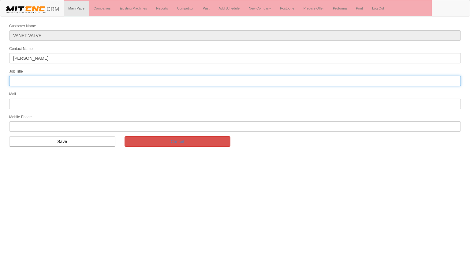
click at [21, 80] on input "text" at bounding box center [235, 81] width 452 height 10
type input "F"
click at [51, 80] on input "text" at bounding box center [235, 81] width 452 height 10
type input "Bölge Satış Temsilcisi"
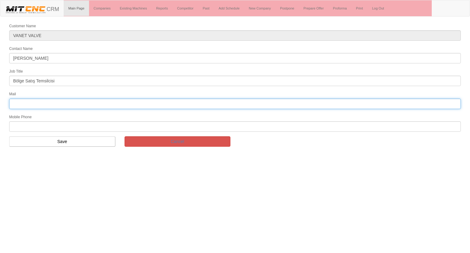
click at [41, 101] on input "text" at bounding box center [235, 104] width 452 height 10
type input "vanexvalve@gmail.com"
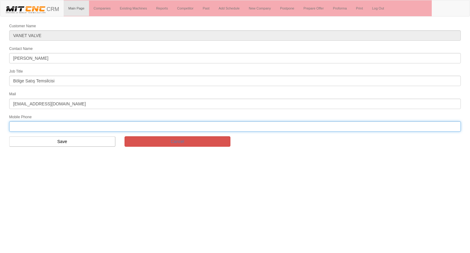
click at [27, 124] on input "text" at bounding box center [235, 126] width 452 height 10
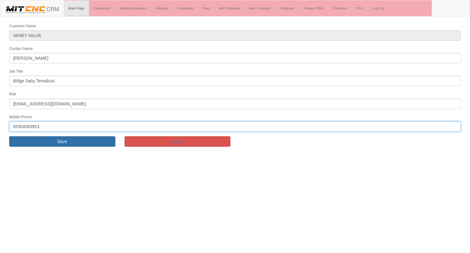
type input "05304309913"
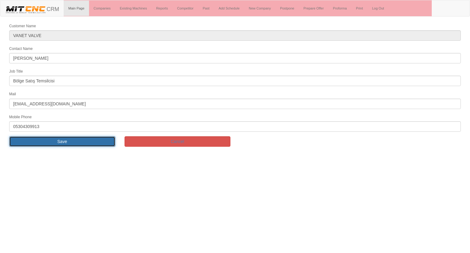
click at [40, 137] on input "Save" at bounding box center [62, 141] width 106 height 10
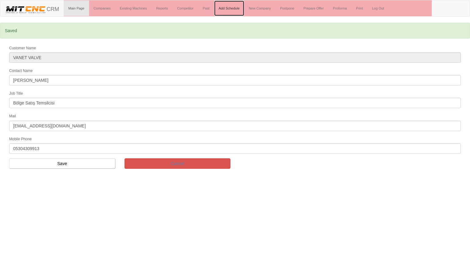
click at [220, 8] on link "Add Schedule" at bounding box center [229, 8] width 30 height 15
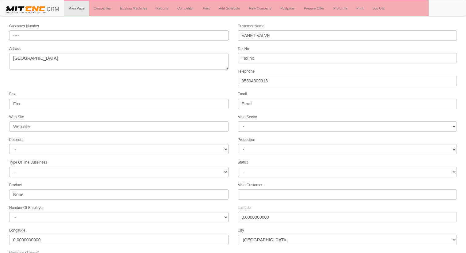
select select "1232"
select select
click at [160, 89] on form "Customer Number ---- Customer Name VANET VALVE Adress [GEOGRAPHIC_DATA] Tax No …" at bounding box center [233, 179] width 466 height 313
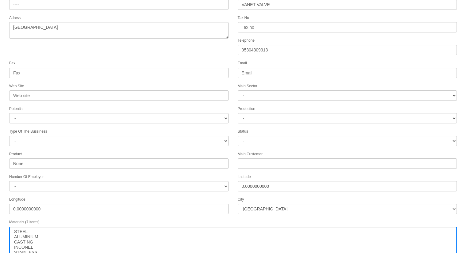
scroll to position [77, 0]
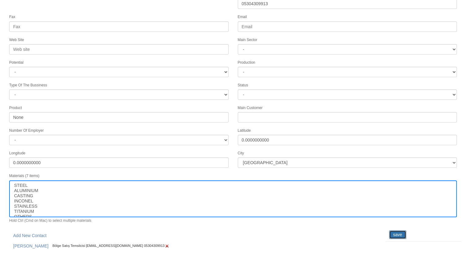
click at [393, 230] on input "save" at bounding box center [397, 234] width 17 height 9
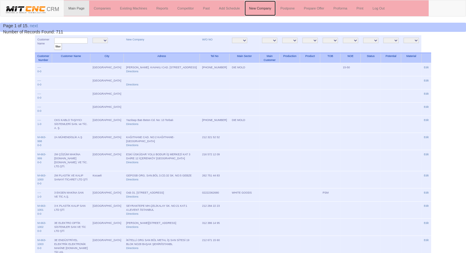
click at [261, 9] on link "New Company" at bounding box center [259, 8] width 31 height 15
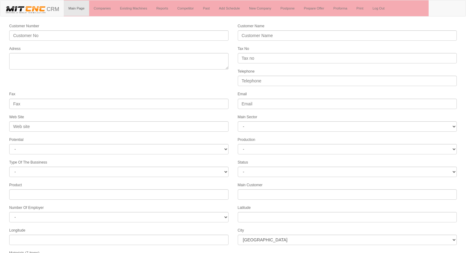
select select
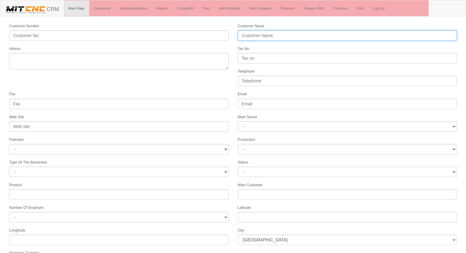
click at [252, 38] on input "Customer Name" at bounding box center [347, 35] width 219 height 10
type input "[PERSON_NAME]"
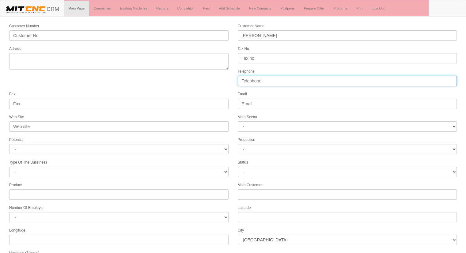
click at [247, 77] on input "Telephone" at bounding box center [347, 81] width 219 height 10
type input "05367144830"
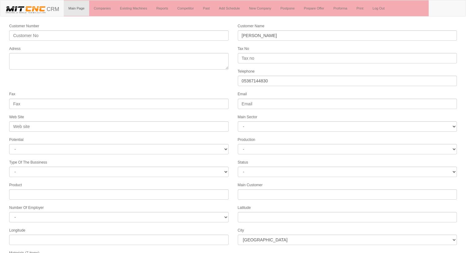
click at [207, 85] on form "Customer Number Customer Name EMİN TORNA Adress Tax No Telephone 05367144830 Fa…" at bounding box center [233, 172] width 466 height 298
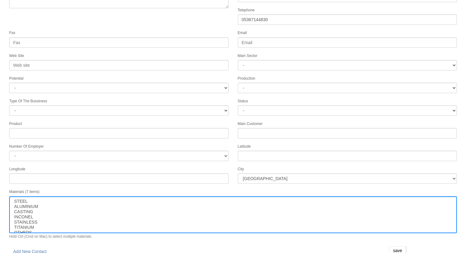
scroll to position [62, 0]
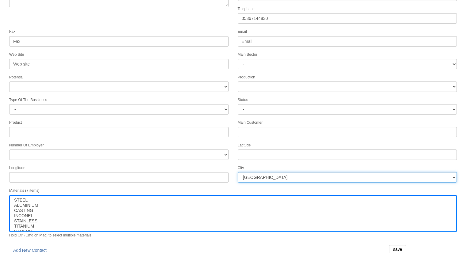
click at [251, 172] on select "İstanbul Adana Adıyaman Afyon Ağrı Amasya Ankara Antalya Artvin Aydın Balıkesir…" at bounding box center [347, 177] width 219 height 10
select select "1232"
click at [251, 172] on select "İstanbul Adana Adıyaman Afyon Ağrı Amasya Ankara Antalya Artvin Aydın Balıkesir…" at bounding box center [347, 177] width 219 height 10
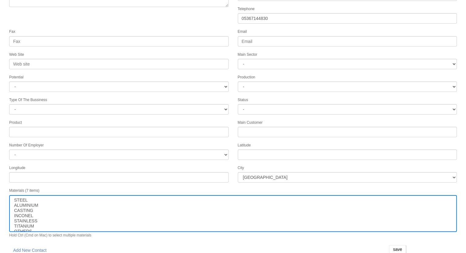
click at [130, 30] on div "Fax" at bounding box center [119, 37] width 228 height 18
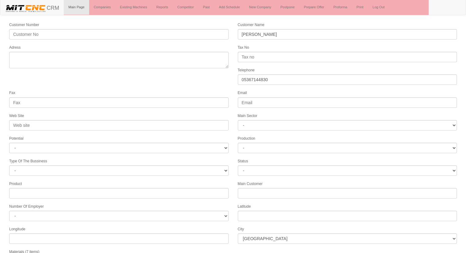
scroll to position [0, 0]
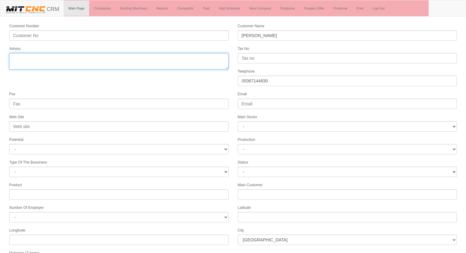
click at [75, 61] on textarea "Adress" at bounding box center [118, 61] width 219 height 17
type textarea "k"
type textarea "[GEOGRAPHIC_DATA]"
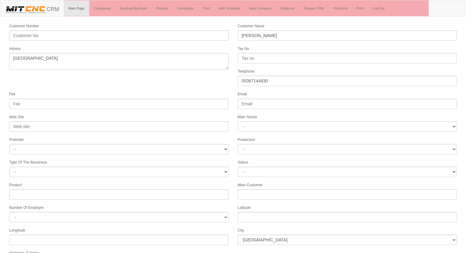
click at [44, 85] on form "Customer Number Customer Name EMİN TORNA Adress Tax No Telephone 05367144830 Fa…" at bounding box center [233, 172] width 466 height 298
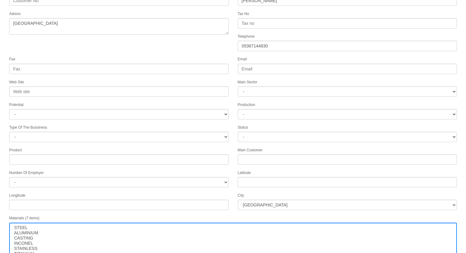
scroll to position [37, 0]
click at [62, 42] on form "Customer Number Customer Name EMİN TORNA Adress Tax No Telephone 05367144830 Fa…" at bounding box center [233, 135] width 466 height 298
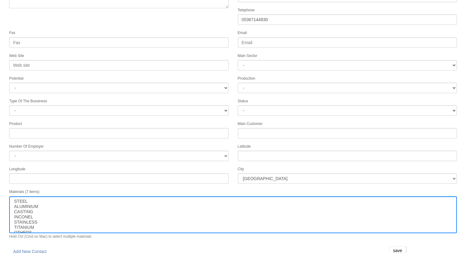
scroll to position [62, 0]
click at [398, 245] on input "save" at bounding box center [397, 249] width 17 height 9
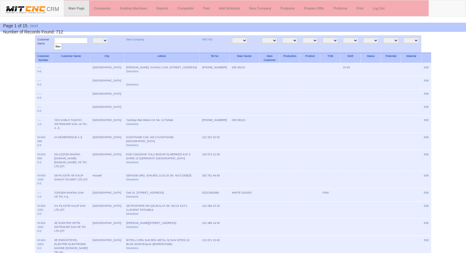
click at [87, 40] on input "text" at bounding box center [70, 41] width 33 height 6
type input "emin"
click at [54, 43] on input "filter" at bounding box center [58, 46] width 8 height 6
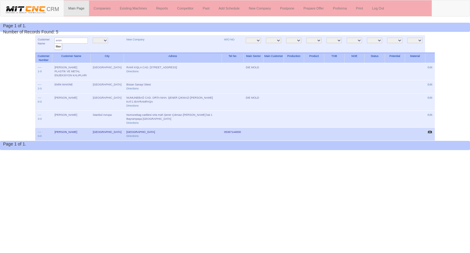
click at [432, 130] on link "Edit" at bounding box center [430, 131] width 5 height 3
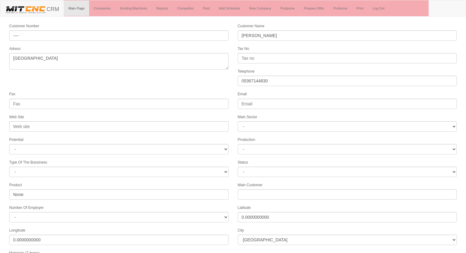
select select "1232"
select select
click at [129, 78] on form "Customer Number ---- Customer Name [PERSON_NAME] Adress [GEOGRAPHIC_DATA] Tax N…" at bounding box center [233, 172] width 466 height 298
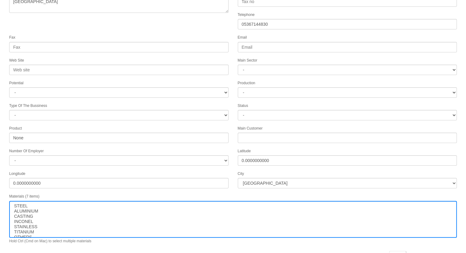
scroll to position [62, 0]
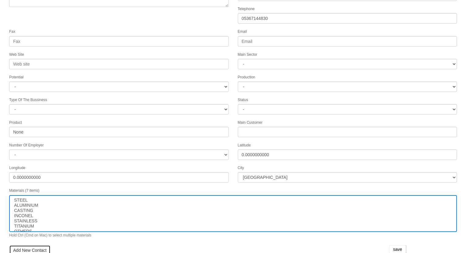
click at [23, 245] on link "Add New Contact" at bounding box center [29, 250] width 41 height 10
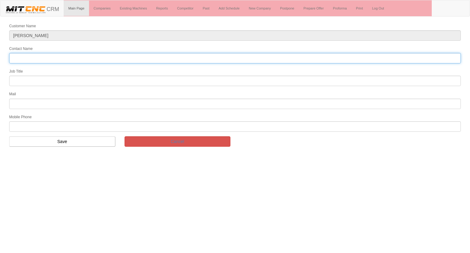
click at [46, 59] on input "Contact Name" at bounding box center [235, 58] width 452 height 10
type input "halil akdemir"
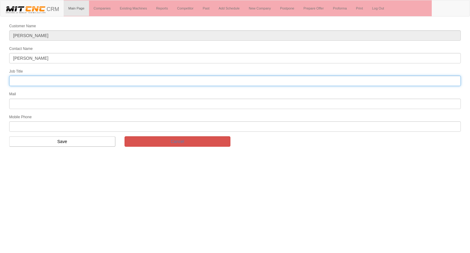
click at [31, 80] on input "text" at bounding box center [235, 81] width 452 height 10
type input "Bölge Satış Temsilcisi"
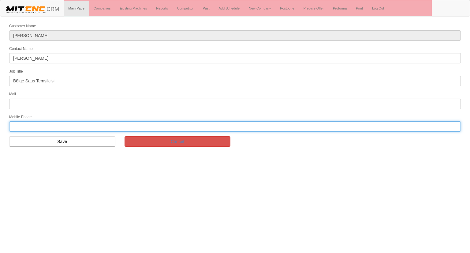
click at [44, 123] on input "text" at bounding box center [235, 126] width 452 height 10
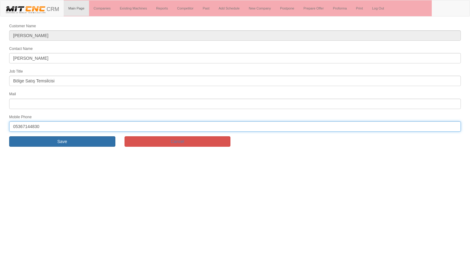
type input "05367144830"
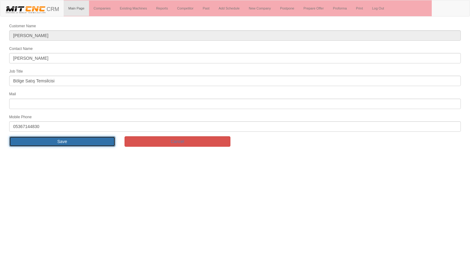
click at [36, 142] on input "Save" at bounding box center [62, 141] width 106 height 10
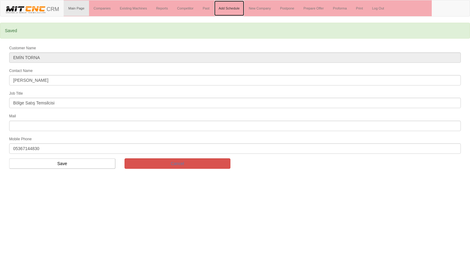
click at [230, 7] on link "Add Schedule" at bounding box center [229, 8] width 30 height 15
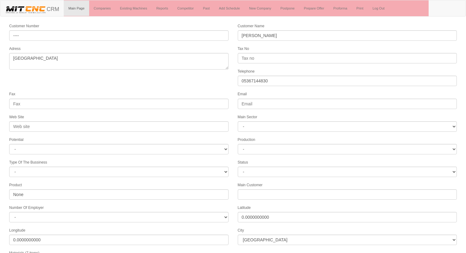
select select "1232"
select select
click at [196, 43] on form "Customer Number ---- Customer Name EMİN TORNA Adress konya Tax No Telephone 053…" at bounding box center [233, 179] width 466 height 313
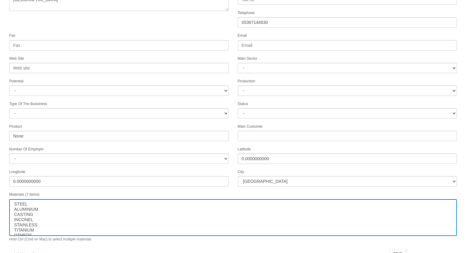
scroll to position [77, 0]
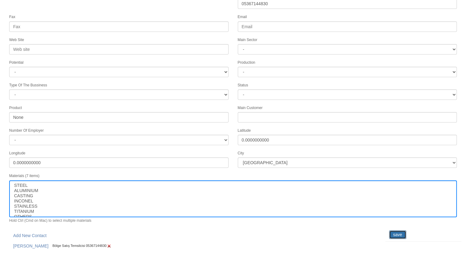
click at [394, 230] on input "save" at bounding box center [397, 234] width 17 height 9
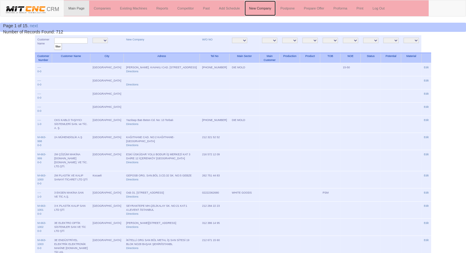
click at [260, 11] on link "New Company" at bounding box center [259, 8] width 31 height 15
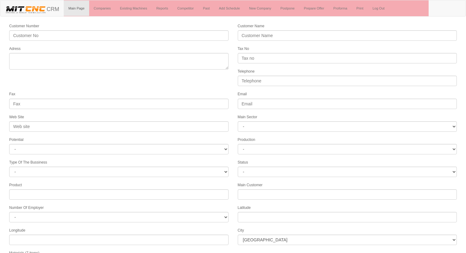
select select
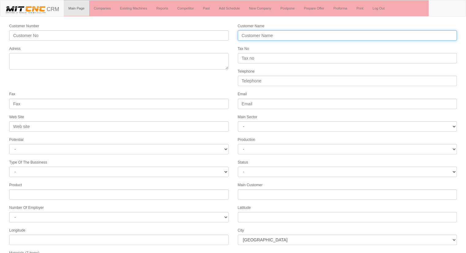
click at [273, 31] on input "Customer Name" at bounding box center [347, 35] width 219 height 10
type input "h"
type input "HYPERMOLD"
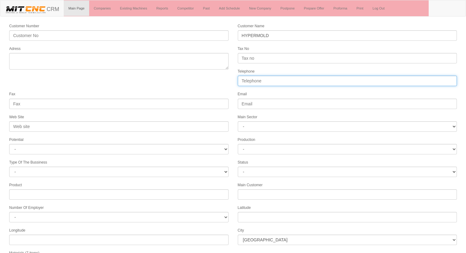
click at [253, 81] on input "Telephone" at bounding box center [347, 81] width 219 height 10
type input "05449149423"
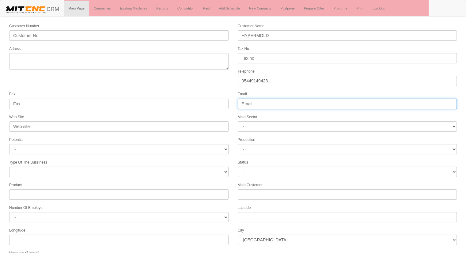
click at [265, 100] on input "Email" at bounding box center [347, 104] width 219 height 10
type input "[EMAIL_ADDRESS][DOMAIN_NAME]"
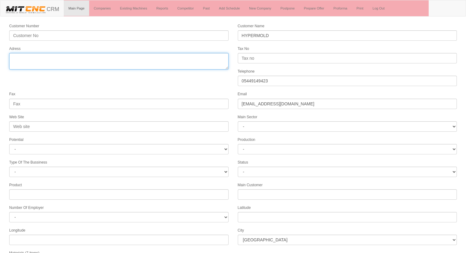
click at [95, 62] on textarea "Adress" at bounding box center [118, 61] width 219 height 17
click at [24, 57] on textarea "Adress" at bounding box center [118, 61] width 219 height 17
type textarea "karatay konya"
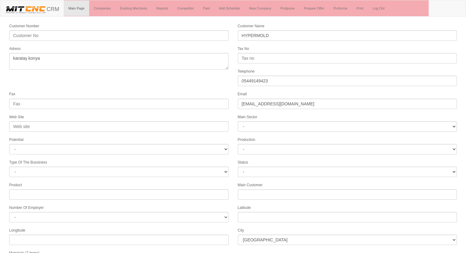
click at [74, 79] on form "Customer Number Customer Name HYPERMOLD Adress Tax No Telephone [PHONE_NUMBER] …" at bounding box center [233, 172] width 466 height 298
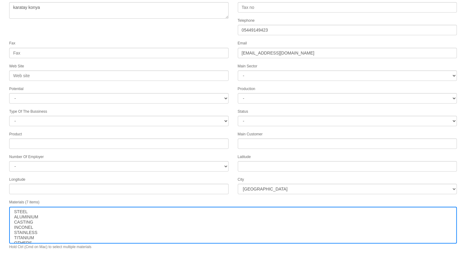
scroll to position [61, 0]
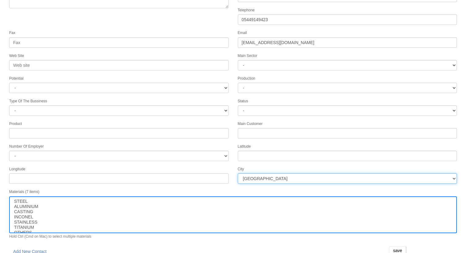
click at [265, 173] on select "[GEOGRAPHIC_DATA] [GEOGRAPHIC_DATA] [GEOGRAPHIC_DATA] [GEOGRAPHIC_DATA] Ağrı [G…" at bounding box center [347, 178] width 219 height 10
select select "1232"
click at [265, 173] on select "[GEOGRAPHIC_DATA] [GEOGRAPHIC_DATA] [GEOGRAPHIC_DATA] [GEOGRAPHIC_DATA] Ağrı [G…" at bounding box center [347, 178] width 219 height 10
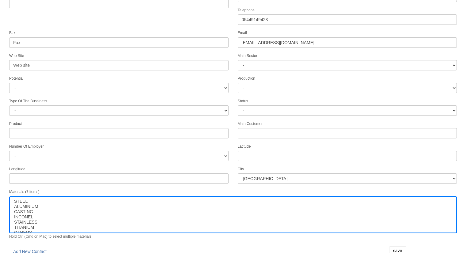
click at [178, 23] on form "Customer Number Customer Name HYPERMOLD Adress Tax No Telephone [PHONE_NUMBER] …" at bounding box center [233, 110] width 466 height 298
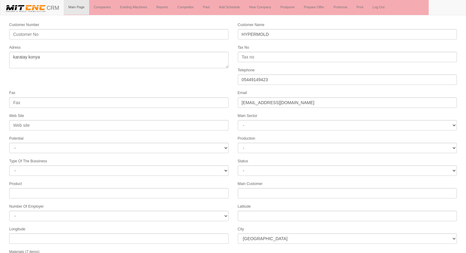
scroll to position [0, 0]
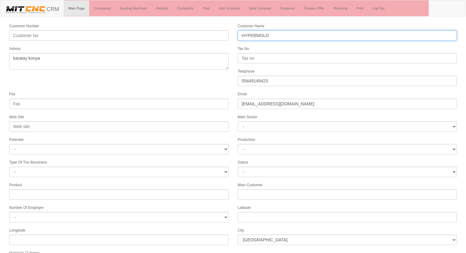
click at [293, 33] on input "HYPERMOLD" at bounding box center [347, 35] width 219 height 10
type input "HYPERMOLD MAKİNE"
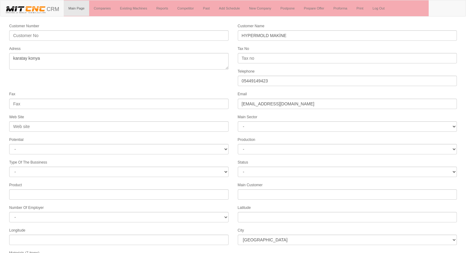
click at [227, 82] on form "Customer Number Customer Name HYPERMOLD MAKİNE Adress Tax No Telephone [PHONE_N…" at bounding box center [233, 172] width 466 height 298
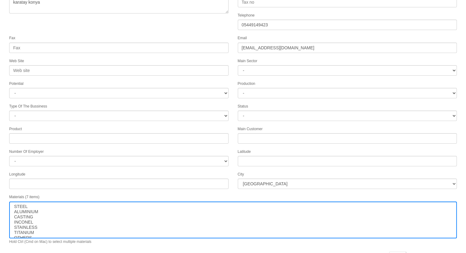
scroll to position [62, 0]
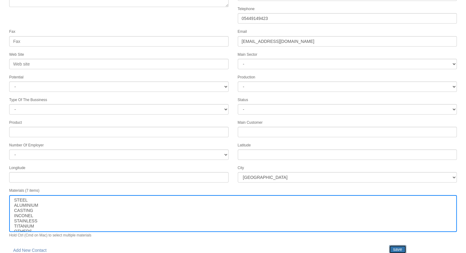
click at [396, 245] on input "save" at bounding box center [397, 249] width 17 height 9
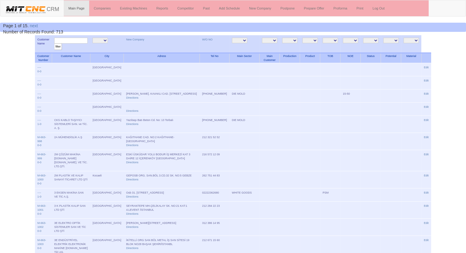
click at [77, 40] on input "text" at bounding box center [70, 41] width 33 height 6
type input "HYPER"
click at [54, 43] on input "filter" at bounding box center [58, 46] width 8 height 6
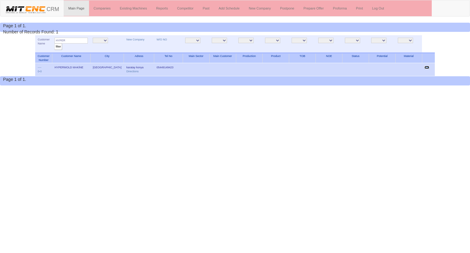
click at [427, 66] on link "Edit" at bounding box center [427, 67] width 5 height 3
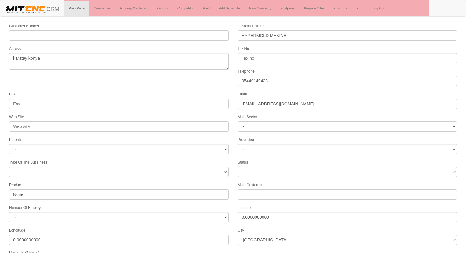
select select "1232"
select select
click at [87, 83] on form "Customer Number ---- Customer Name HYPERMOLD MAKİNE Adress karatay konya Tax No…" at bounding box center [233, 172] width 466 height 298
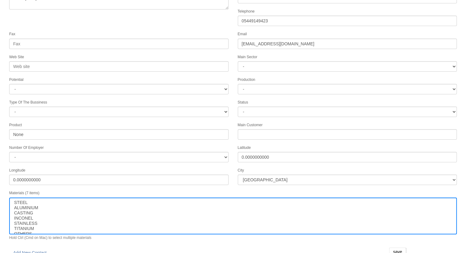
scroll to position [62, 0]
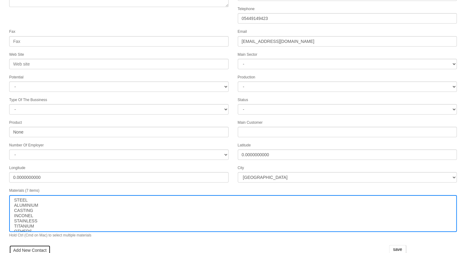
click at [25, 245] on link "Add New Contact" at bounding box center [29, 250] width 41 height 10
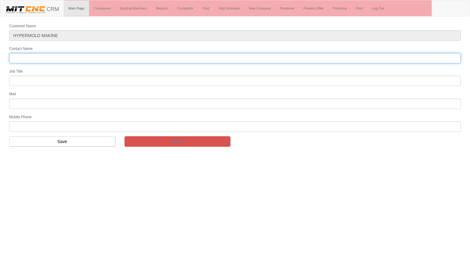
click at [73, 58] on input "Contact Name" at bounding box center [235, 58] width 452 height 10
type input "[PERSON_NAME]"
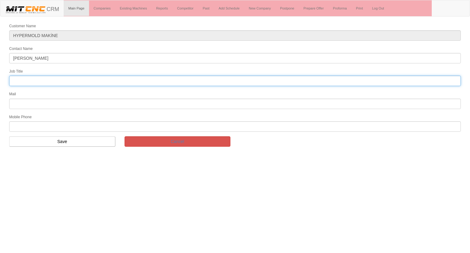
click at [37, 84] on input "text" at bounding box center [235, 81] width 452 height 10
type input "genel müdür"
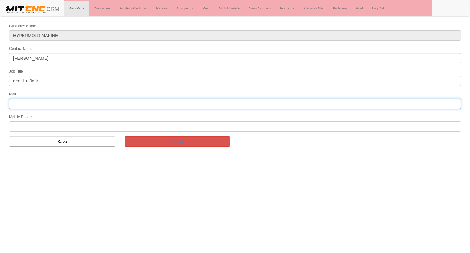
click at [45, 99] on input "text" at bounding box center [235, 104] width 452 height 10
type input "[EMAIL_ADDRESS][DOMAIN_NAME]"
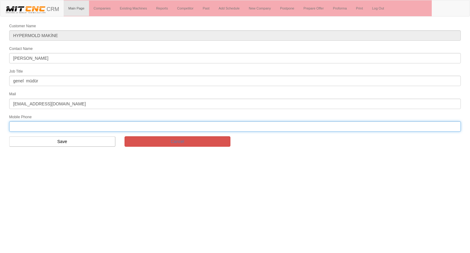
click at [33, 123] on input "text" at bounding box center [235, 126] width 452 height 10
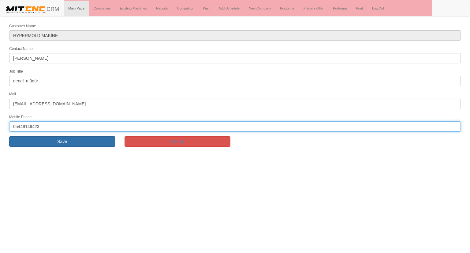
type input "05449149423"
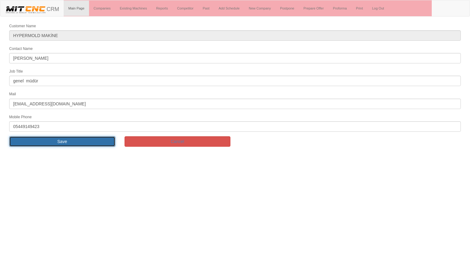
click at [42, 142] on input "Save" at bounding box center [62, 141] width 106 height 10
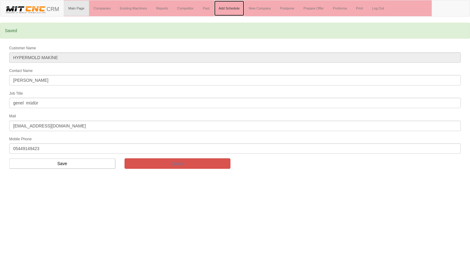
click at [223, 5] on link "Add Schedule" at bounding box center [229, 8] width 30 height 15
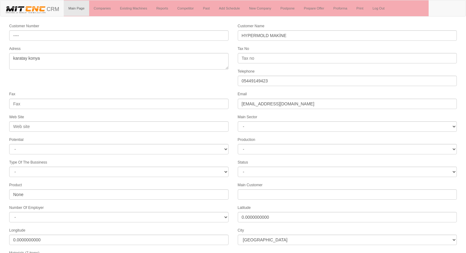
select select "1232"
select select
click at [160, 78] on form "Customer Number ---- Customer Name HYPERMOLD MAKİNE Adress karatay konya Tax No…" at bounding box center [233, 179] width 466 height 313
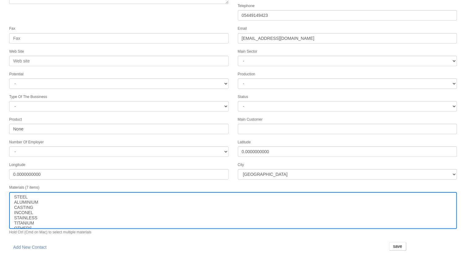
scroll to position [77, 0]
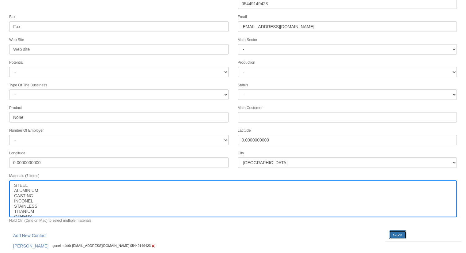
click at [396, 232] on input "save" at bounding box center [397, 234] width 17 height 9
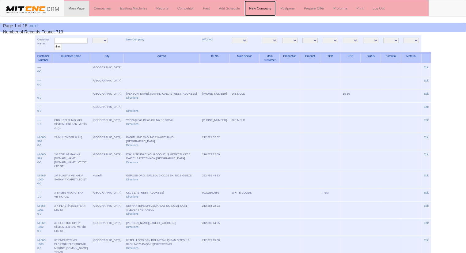
click at [260, 10] on link "New Company" at bounding box center [259, 8] width 31 height 15
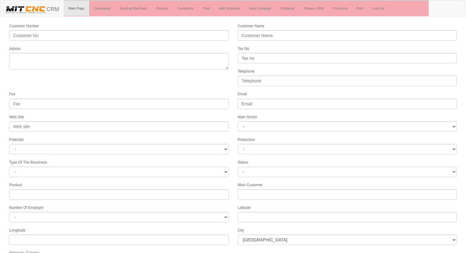
select select
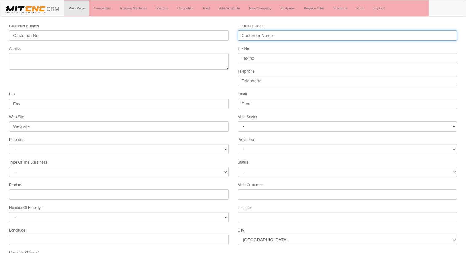
click at [262, 33] on input "Customer Name" at bounding box center [347, 35] width 219 height 10
type input "b"
type input "BMC POWER"
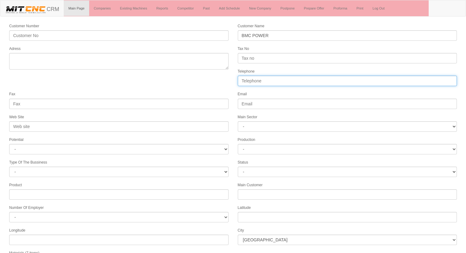
click at [250, 80] on input "Telephone" at bounding box center [347, 81] width 219 height 10
type input "05397740739"
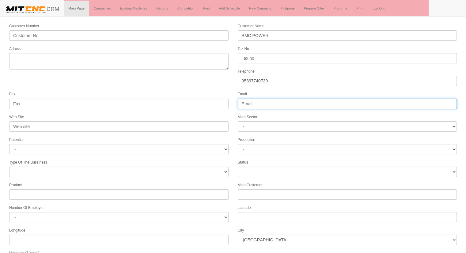
click at [251, 100] on input "Email" at bounding box center [347, 104] width 219 height 10
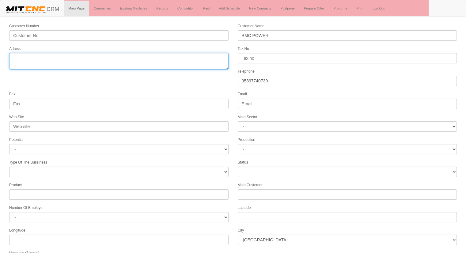
click at [45, 63] on textarea "Adress" at bounding box center [118, 61] width 219 height 17
type textarea "K"
type textarea "k"
click at [39, 58] on textarea "Adress" at bounding box center [118, 61] width 219 height 17
type textarea "h"
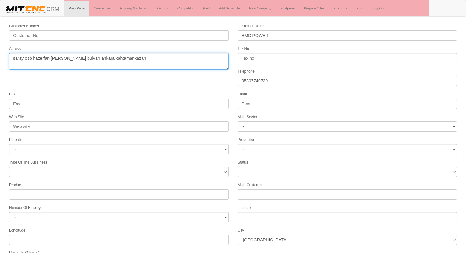
type textarea "saray osb hazerfan [PERSON_NAME] bulvarı ankara kahtamankazan"
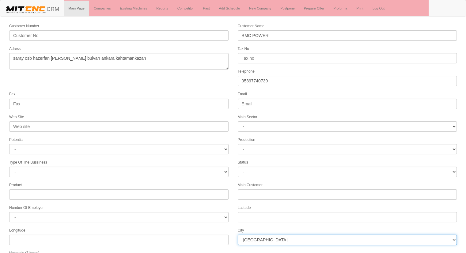
click at [279, 235] on select "İstanbul Adana Adıyaman Afyon Ağrı Amasya Ankara Antalya Artvin Aydın Balıkesir…" at bounding box center [347, 240] width 219 height 10
select select "1197"
click at [282, 235] on select "İstanbul Adana Adıyaman Afyon Ağrı Amasya Ankara Antalya Artvin Aydın Balıkesir…" at bounding box center [347, 240] width 219 height 10
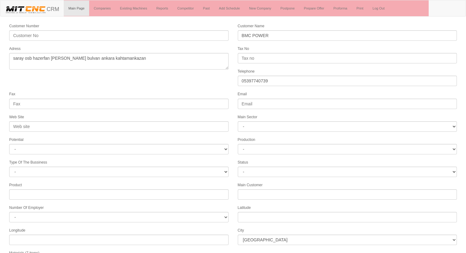
click at [227, 183] on div "Product" at bounding box center [119, 191] width 228 height 18
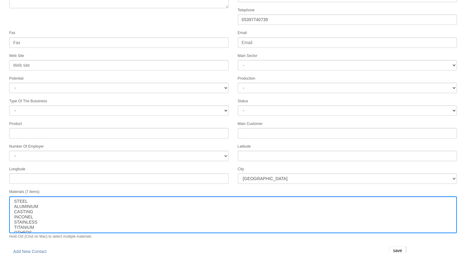
scroll to position [62, 0]
click at [395, 245] on input "save" at bounding box center [397, 249] width 17 height 9
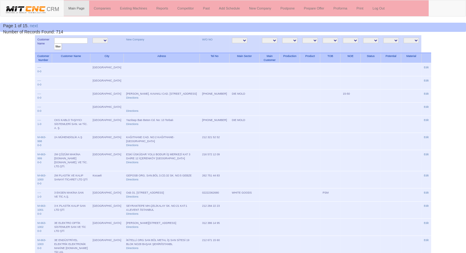
click at [64, 39] on input "text" at bounding box center [70, 41] width 33 height 6
type input "bmc"
click at [54, 43] on input "filter" at bounding box center [58, 46] width 8 height 6
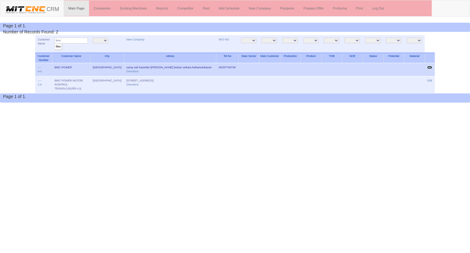
click at [429, 66] on link "Edit" at bounding box center [429, 67] width 5 height 3
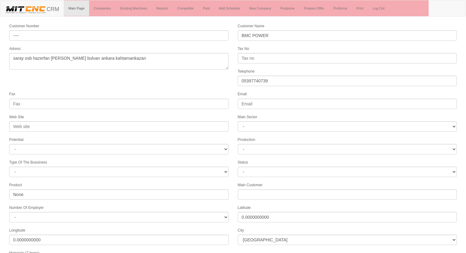
select select "1197"
select select
click at [145, 77] on form "Customer Number ---- Customer Name BMC POWER Adress saray osb hazerfan [PERSON_…" at bounding box center [233, 172] width 466 height 298
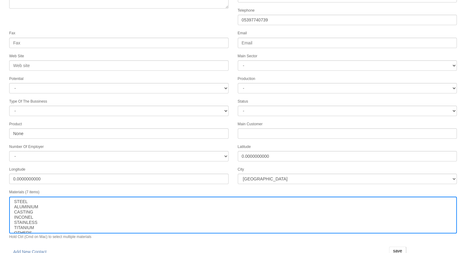
scroll to position [62, 0]
click at [31, 246] on link "Add New Contact" at bounding box center [29, 250] width 41 height 10
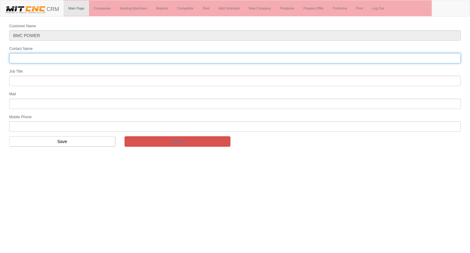
click at [88, 56] on input "Contact Name" at bounding box center [235, 58] width 452 height 10
type input "çağrı şalgam"
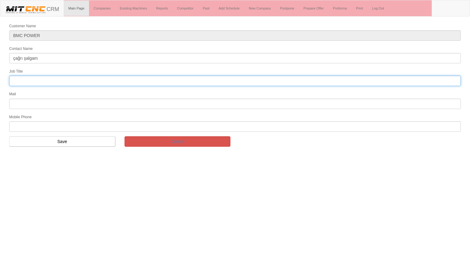
click at [37, 82] on input "text" at bounding box center [235, 81] width 452 height 10
type input "tedarik yönetimi"
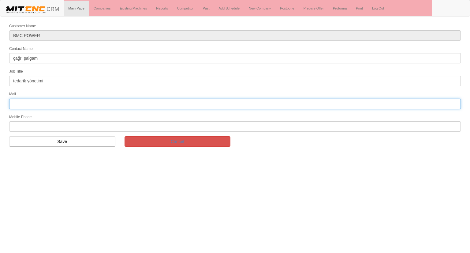
click at [25, 104] on input "text" at bounding box center [235, 104] width 452 height 10
type input "cagri.salgam@bmcpower.com.tr"
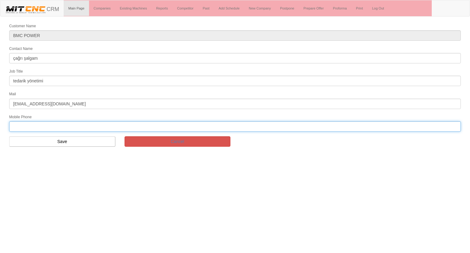
click at [51, 127] on input "text" at bounding box center [235, 126] width 452 height 10
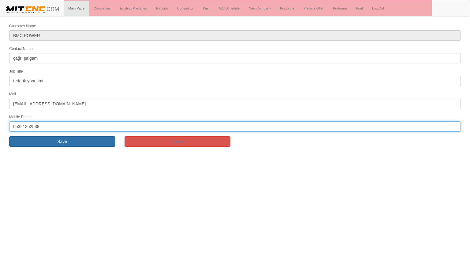
type input "05321352538"
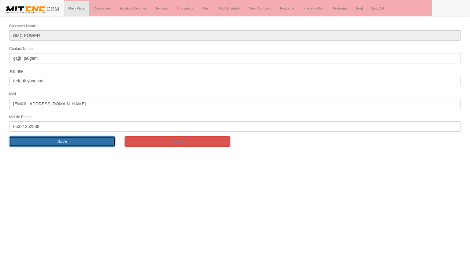
click at [49, 140] on input "Save" at bounding box center [62, 141] width 106 height 10
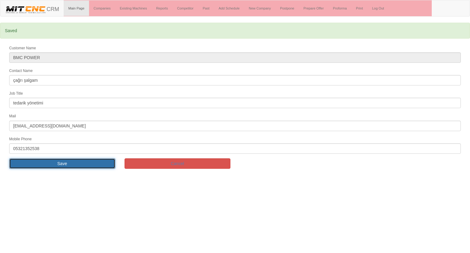
click at [45, 160] on input "Save" at bounding box center [62, 163] width 106 height 10
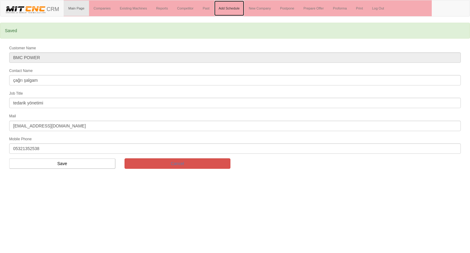
click at [232, 1] on link "Add Schedule" at bounding box center [229, 8] width 30 height 15
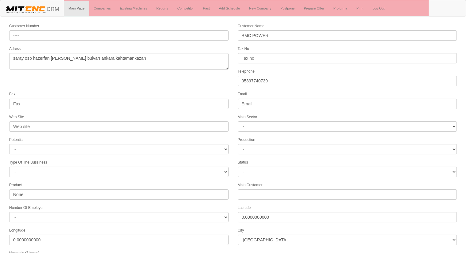
select select "1197"
select select
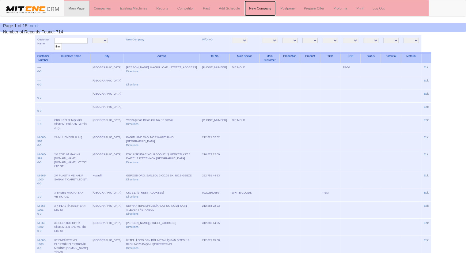
click at [261, 6] on link "New Company" at bounding box center [259, 8] width 31 height 15
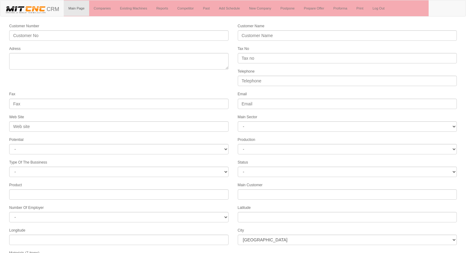
select select
click at [261, 6] on link "New Company" at bounding box center [259, 8] width 31 height 15
select select
click at [267, 4] on link "New Company" at bounding box center [259, 8] width 31 height 15
select select
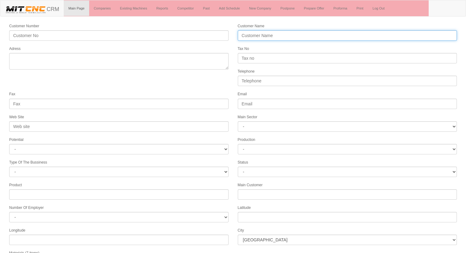
click at [275, 32] on input "Customer Name" at bounding box center [347, 35] width 219 height 10
click at [268, 33] on input "NAZ OTOMATİV" at bounding box center [347, 35] width 219 height 10
type input "NAZ OTOMOTİV"
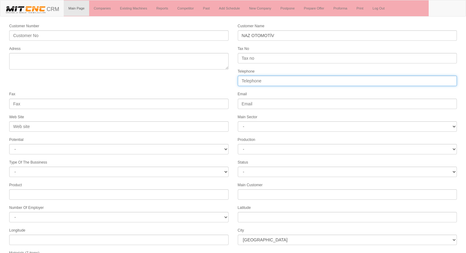
click at [261, 80] on input "Telephone" at bounding box center [347, 81] width 219 height 10
type input "05337484699"
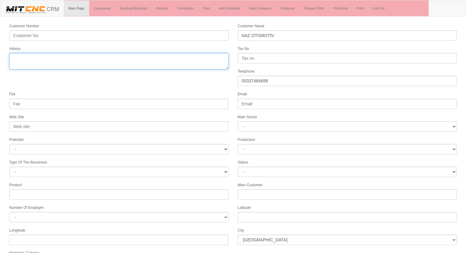
click at [83, 62] on textarea "Adress" at bounding box center [118, 61] width 219 height 17
type textarea "FE"
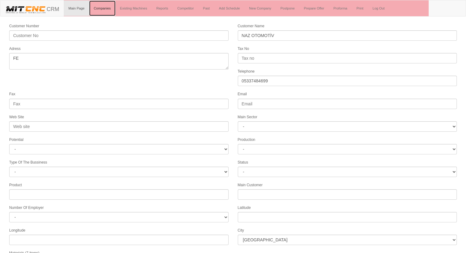
click at [108, 6] on link "Companies" at bounding box center [102, 8] width 26 height 15
click at [99, 9] on link "Companies" at bounding box center [102, 8] width 26 height 15
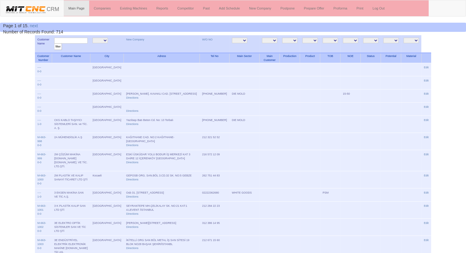
click at [75, 39] on input "text" at bounding box center [70, 41] width 33 height 6
type input "C"
type input "RECEP DO"
click at [54, 43] on input "filter" at bounding box center [58, 46] width 8 height 6
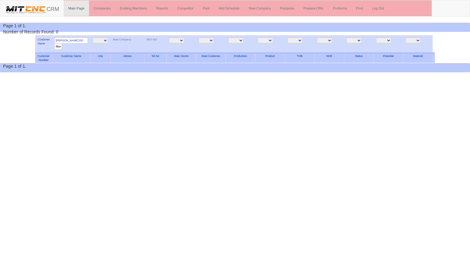
click at [79, 40] on input "[PERSON_NAME] DO" at bounding box center [70, 41] width 33 height 6
type input "R"
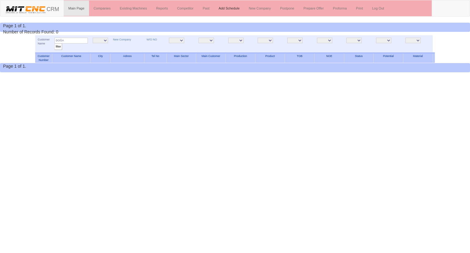
type input "DOĞA"
click at [229, 10] on link "Add Schedule" at bounding box center [229, 8] width 30 height 15
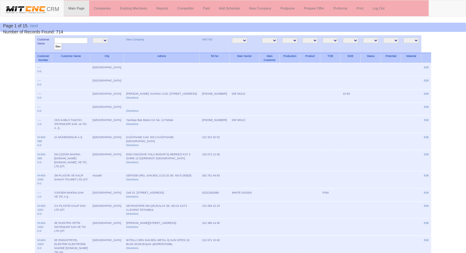
click at [72, 39] on input "text" at bounding box center [70, 41] width 33 height 6
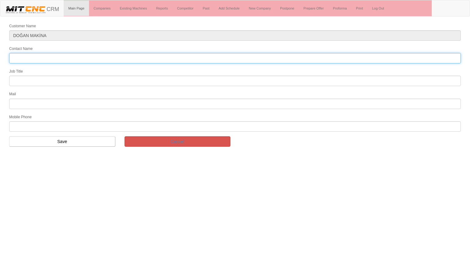
click at [43, 55] on input "Contact Name" at bounding box center [235, 58] width 452 height 10
type input "RECEP"
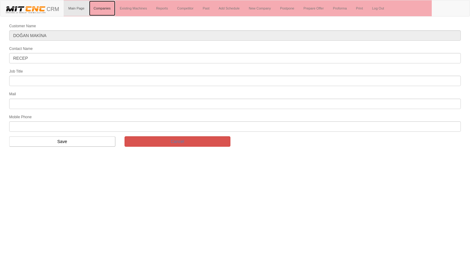
click at [106, 9] on link "Companies" at bounding box center [102, 8] width 26 height 15
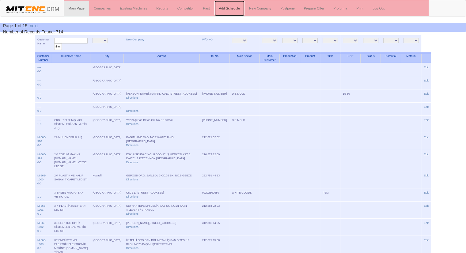
click at [230, 9] on link "Add Schedule" at bounding box center [229, 8] width 30 height 15
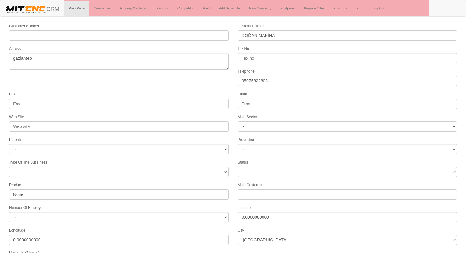
select select "1218"
select select
click at [170, 70] on form "Customer Number ---- Customer Name DOĞAN MAKİNA Adress gaziantep Tax No Telepho…" at bounding box center [233, 187] width 466 height 328
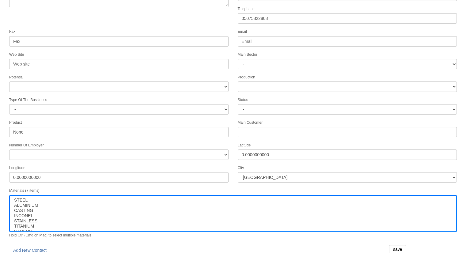
scroll to position [92, 0]
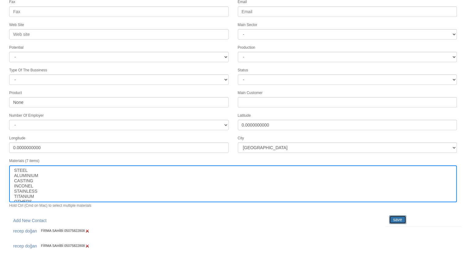
click at [402, 215] on input "save" at bounding box center [397, 219] width 17 height 9
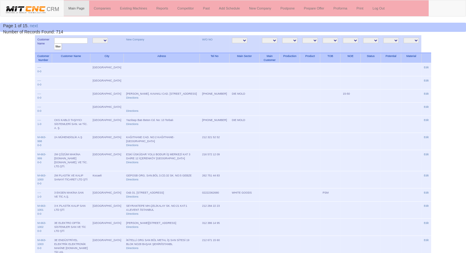
click at [66, 42] on input "text" at bounding box center [70, 41] width 33 height 6
type input "RECEP"
click at [54, 43] on input "filter" at bounding box center [58, 46] width 8 height 6
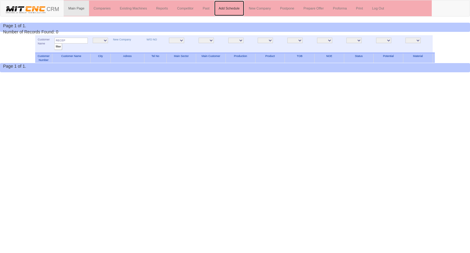
click at [224, 7] on link "Add Schedule" at bounding box center [229, 8] width 30 height 15
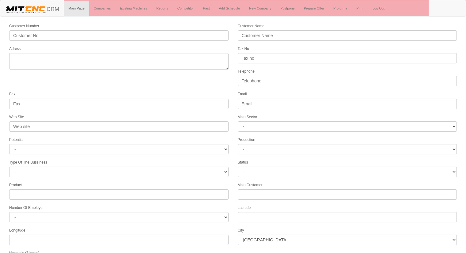
select select
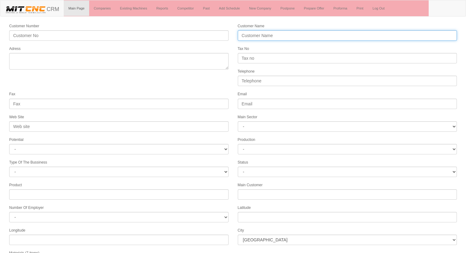
click at [276, 33] on input "Customer Name" at bounding box center [347, 35] width 219 height 10
type input "BULUT PLASTİK"
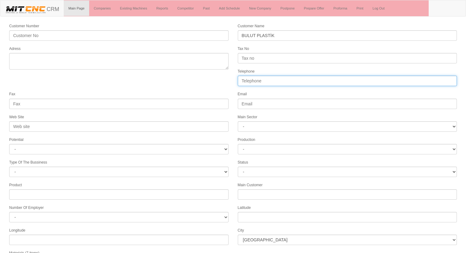
click at [257, 81] on input "Telephone" at bounding box center [347, 81] width 219 height 10
type input "05323811068"
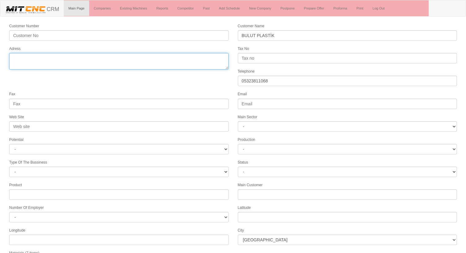
click at [135, 63] on textarea "Adress" at bounding box center [118, 61] width 219 height 17
type textarea "İ"
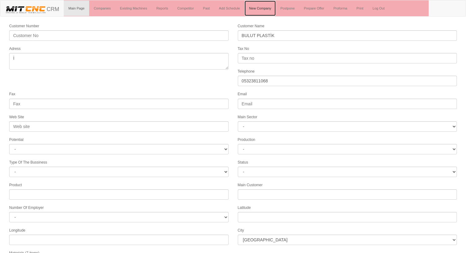
click at [259, 7] on link "New Company" at bounding box center [259, 8] width 31 height 15
select select
click at [259, 7] on link "New Company" at bounding box center [259, 8] width 31 height 15
select select
click at [233, 6] on link "Add Schedule" at bounding box center [229, 8] width 30 height 15
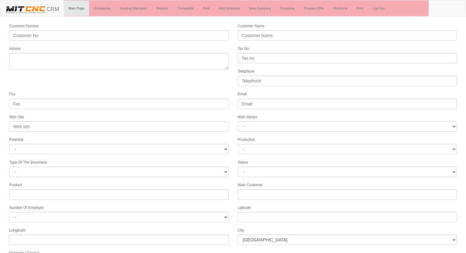
select select
click at [106, 8] on link "Companies" at bounding box center [102, 8] width 26 height 15
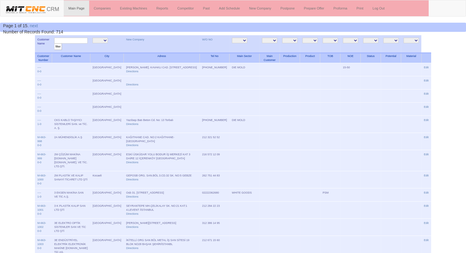
click at [81, 39] on input "text" at bounding box center [70, 41] width 33 height 6
type input "naz"
click at [54, 43] on input "filter" at bounding box center [58, 46] width 8 height 6
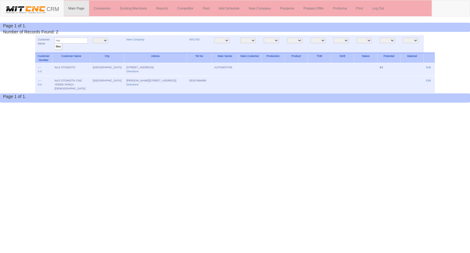
click at [319, 32] on div "Page 1 of 1. Number of Records Found: 2" at bounding box center [235, 27] width 470 height 9
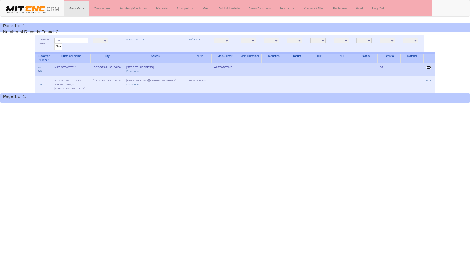
click at [431, 67] on link "Edit" at bounding box center [428, 67] width 5 height 3
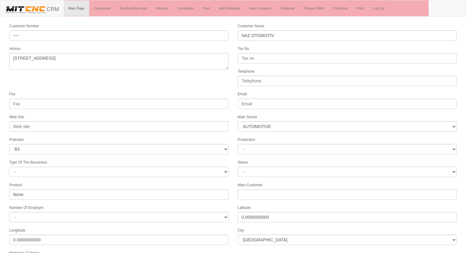
select select "370"
select select "6"
select select "1232"
select select
click at [180, 49] on div "Adress [STREET_ADDRESS]" at bounding box center [119, 57] width 228 height 24
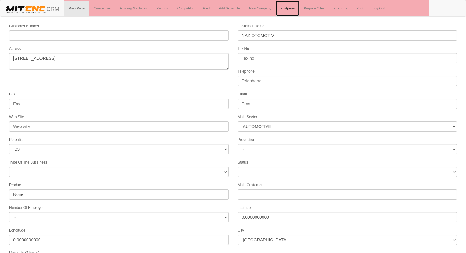
drag, startPoint x: 207, startPoint y: 6, endPoint x: 287, endPoint y: 15, distance: 80.2
click at [287, 15] on link "Postpone" at bounding box center [287, 8] width 23 height 15
click at [262, 9] on link "New Company" at bounding box center [259, 8] width 31 height 15
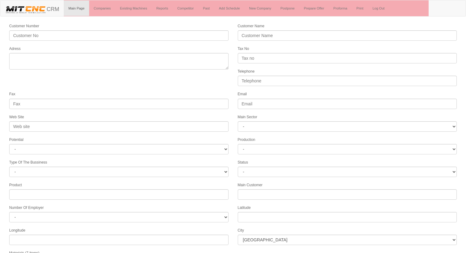
select select
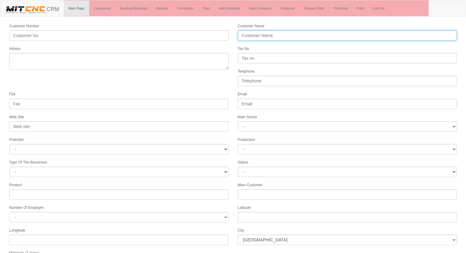
click at [261, 35] on input "Customer Name" at bounding box center [347, 35] width 219 height 10
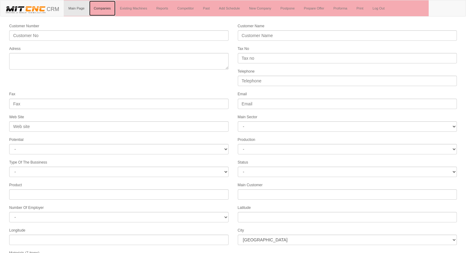
click at [98, 5] on link "Companies" at bounding box center [102, 8] width 26 height 15
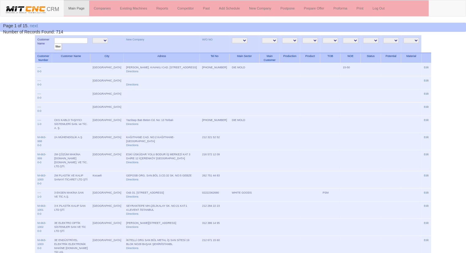
click at [73, 39] on input "text" at bounding box center [70, 41] width 33 height 6
type input "bulut"
click at [54, 43] on input "filter" at bounding box center [58, 46] width 8 height 6
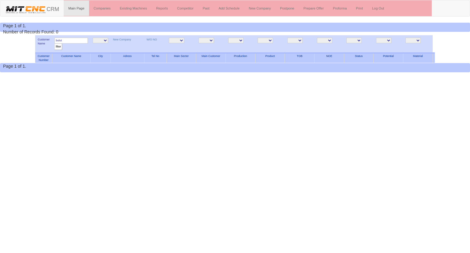
click at [79, 39] on input "bulut" at bounding box center [70, 41] width 33 height 6
type input "[PERSON_NAME]"
click at [54, 43] on input "filter" at bounding box center [58, 46] width 8 height 6
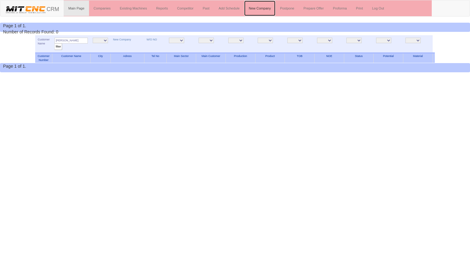
click at [257, 8] on link "New Company" at bounding box center [259, 8] width 31 height 15
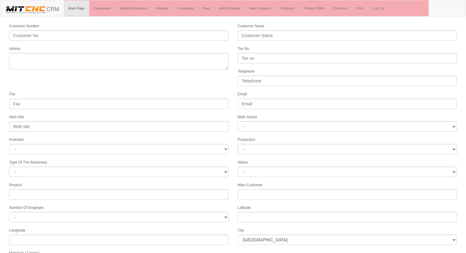
select select
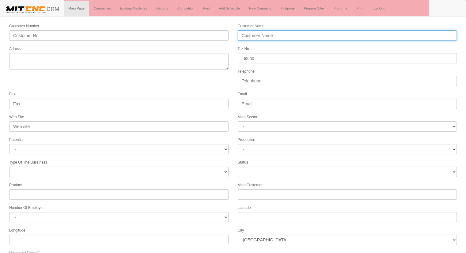
click at [254, 33] on input "Customer Name" at bounding box center [347, 35] width 219 height 10
type input "b"
type input "BULUT PLASTİK"
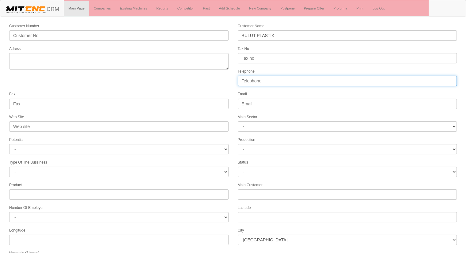
click at [266, 77] on input "Telephone" at bounding box center [347, 81] width 219 height 10
type input "05323811068"
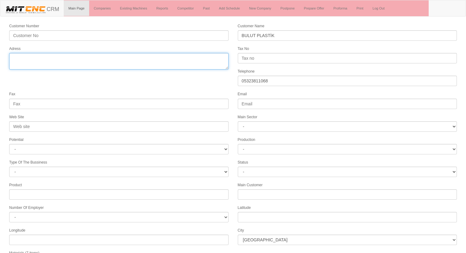
click at [179, 65] on textarea "Adress" at bounding box center [118, 61] width 219 height 17
type textarea "ivedik org. san. plastikçiler san. sitesi 1534. sokak no: 41 ankara yenimahalle"
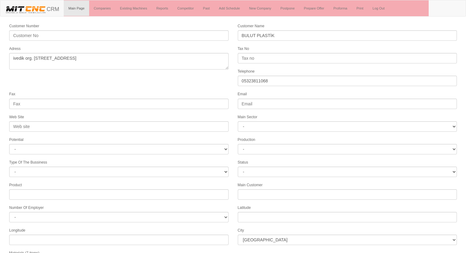
click at [162, 80] on form "Customer Number Customer Name BULUT PLASTİK Adress Tax No Telephone 05323811068…" at bounding box center [233, 172] width 466 height 298
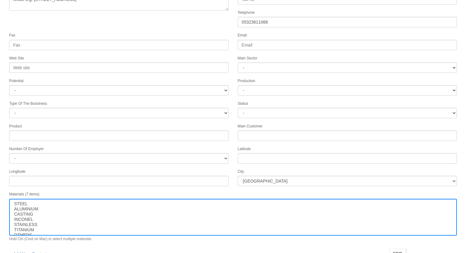
scroll to position [62, 0]
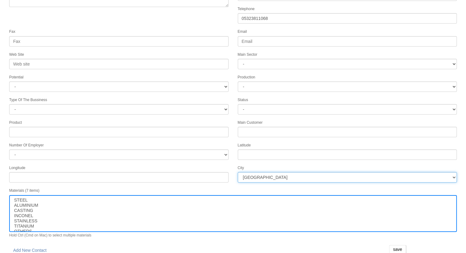
click at [303, 172] on select "İstanbul Adana Adıyaman Afyon Ağrı Amasya Ankara Antalya Artvin Aydın Balıkesir…" at bounding box center [347, 177] width 219 height 10
select select "1197"
click at [303, 172] on select "İstanbul Adana Adıyaman Afyon Ağrı Amasya Ankara Antalya Artvin Aydın Balıkesir…" at bounding box center [347, 177] width 219 height 10
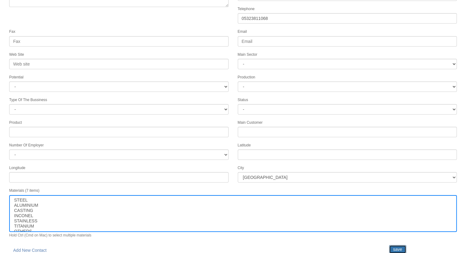
click at [396, 245] on input "save" at bounding box center [397, 249] width 17 height 9
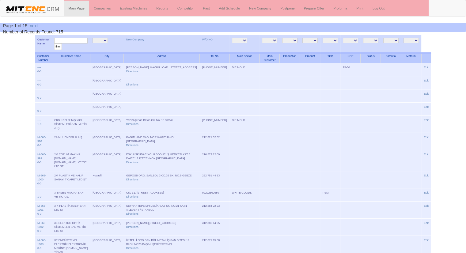
click at [78, 39] on input "text" at bounding box center [70, 41] width 33 height 6
type input "bulut"
click at [54, 43] on input "filter" at bounding box center [58, 46] width 8 height 6
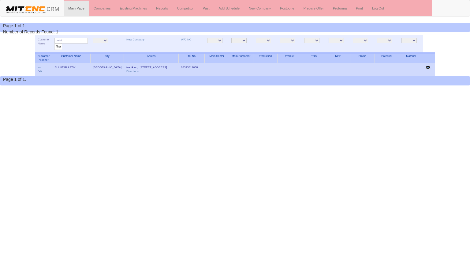
click at [430, 67] on link "Edit" at bounding box center [428, 67] width 5 height 3
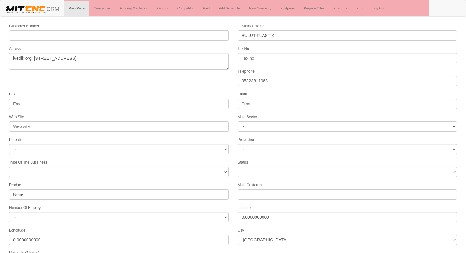
select select "1197"
select select
click at [192, 91] on div "Fax" at bounding box center [119, 100] width 228 height 18
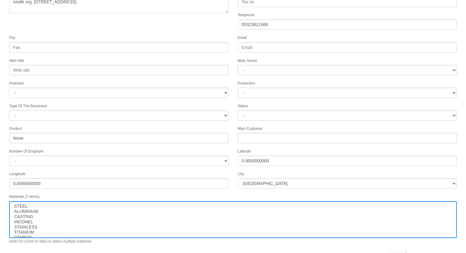
scroll to position [62, 0]
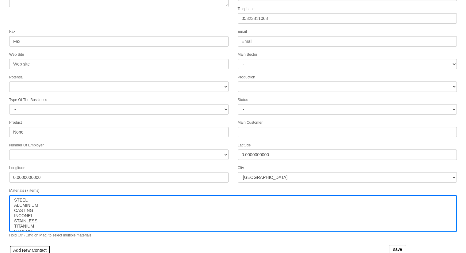
click at [24, 245] on link "Add New Contact" at bounding box center [29, 250] width 41 height 10
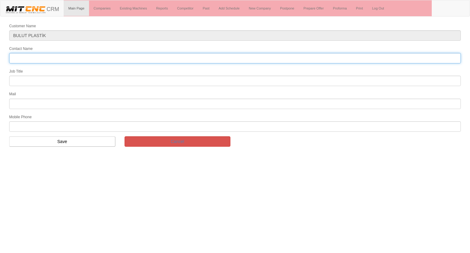
click at [45, 56] on input "Contact Name" at bounding box center [235, 58] width 452 height 10
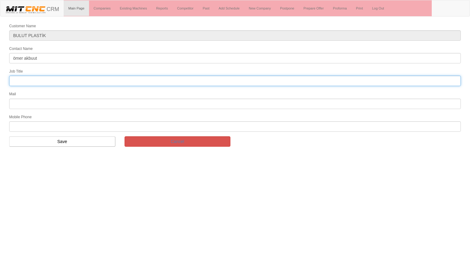
click at [37, 82] on input "text" at bounding box center [235, 81] width 452 height 10
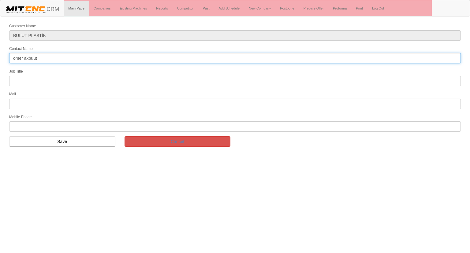
click at [34, 56] on input "ömer akbuut" at bounding box center [235, 58] width 452 height 10
type input "[PERSON_NAME]"
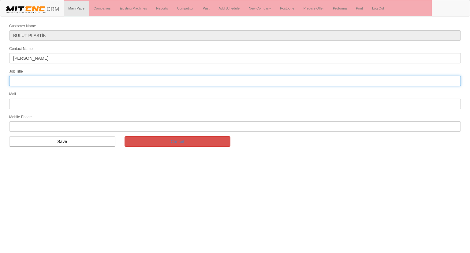
click at [39, 81] on input "text" at bounding box center [235, 81] width 452 height 10
type input "FİRMA SAHİBİ"
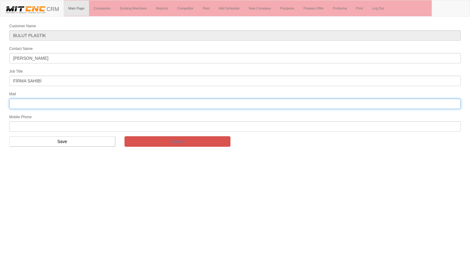
click at [30, 100] on input "text" at bounding box center [235, 104] width 452 height 10
type input "[EMAIL_ADDRESS][DOMAIN_NAME]"
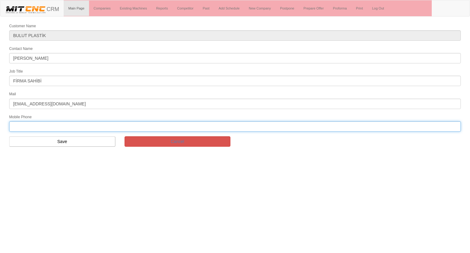
click at [17, 124] on input "text" at bounding box center [235, 126] width 452 height 10
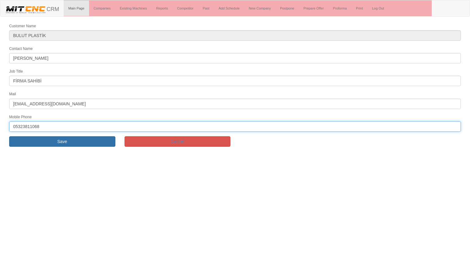
type input "05323811068"
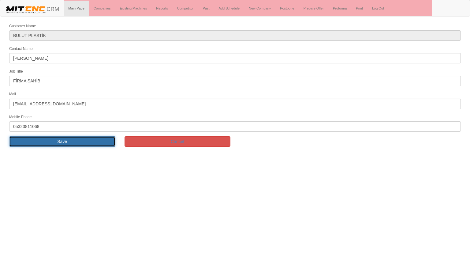
click at [39, 140] on input "Save" at bounding box center [62, 141] width 106 height 10
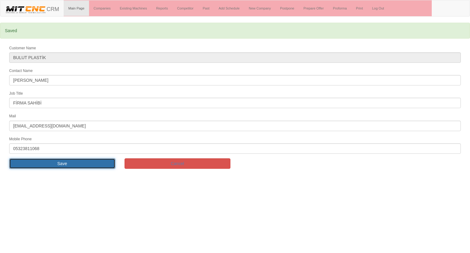
click at [77, 161] on input "Save" at bounding box center [62, 163] width 106 height 10
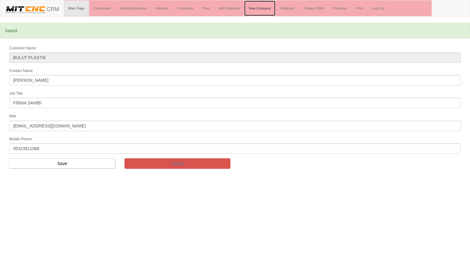
click at [262, 8] on link "New Company" at bounding box center [259, 8] width 31 height 15
click at [232, 7] on link "Add Schedule" at bounding box center [229, 8] width 30 height 15
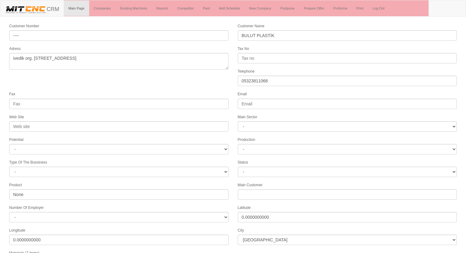
select select "1197"
select select
click at [186, 91] on div "Fax" at bounding box center [119, 100] width 228 height 18
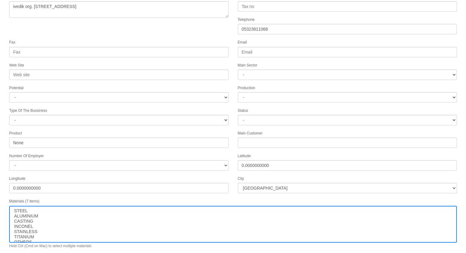
scroll to position [92, 0]
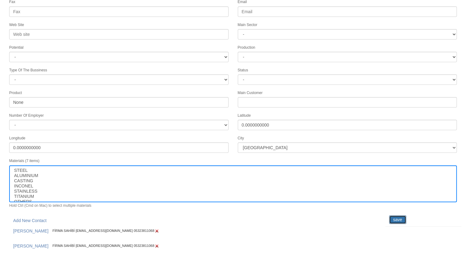
click at [401, 216] on input "save" at bounding box center [397, 219] width 17 height 9
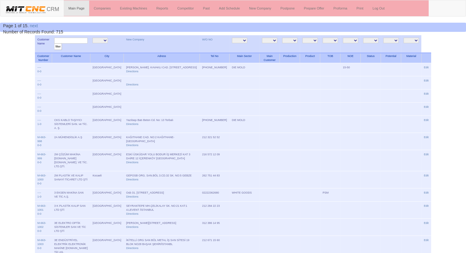
click at [87, 41] on input "text" at bounding box center [70, 41] width 33 height 6
type input "payam kalıp"
click at [54, 43] on input "filter" at bounding box center [58, 46] width 8 height 6
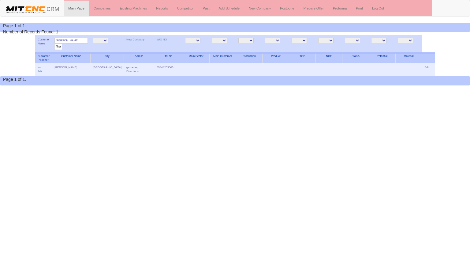
click at [79, 40] on input "[PERSON_NAME]" at bounding box center [70, 41] width 33 height 6
type input "p"
type input "ortolo"
click at [54, 43] on input "filter" at bounding box center [58, 46] width 8 height 6
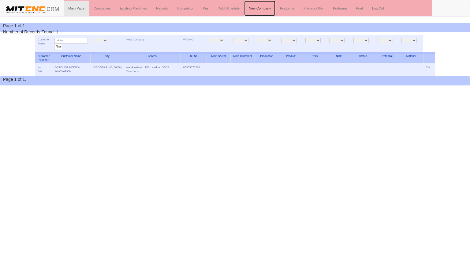
click at [262, 7] on link "New Company" at bounding box center [259, 8] width 31 height 15
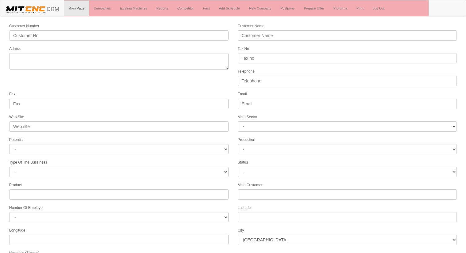
select select
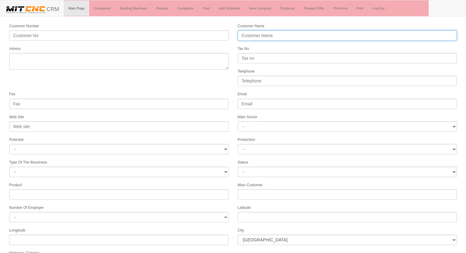
click at [291, 35] on input "Customer Name" at bounding box center [347, 35] width 219 height 10
type input "HAKAN KALIP PLASTİK ENJEKSİYON"
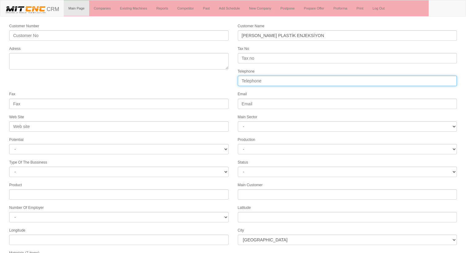
click at [251, 80] on input "Telephone" at bounding box center [347, 81] width 219 height 10
type input "05417366990"
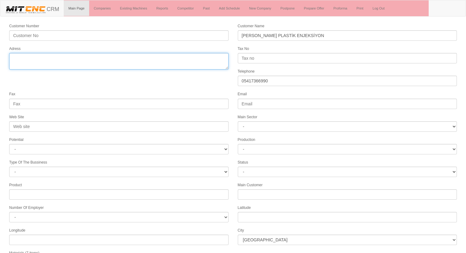
click at [133, 65] on textarea "Adress" at bounding box center [118, 61] width 219 height 17
type textarea "11274. sokak 75 yıl mh. odunpazarı [GEOGRAPHIC_DATA]"
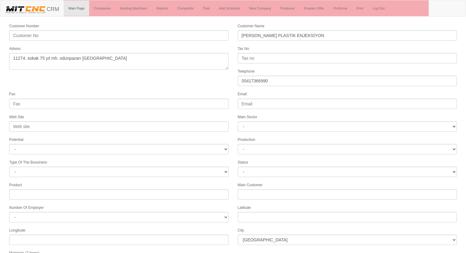
click at [182, 91] on div "Fax" at bounding box center [119, 100] width 228 height 18
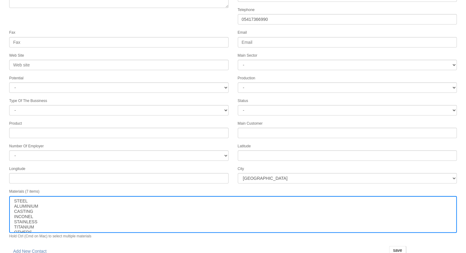
scroll to position [62, 0]
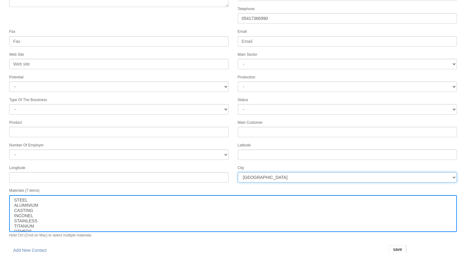
click at [267, 173] on select "İstanbul Adana Adıyaman Afyon Ağrı Amasya Ankara Antalya Artvin Aydın Balıkesir…" at bounding box center [347, 177] width 219 height 10
select select "1217"
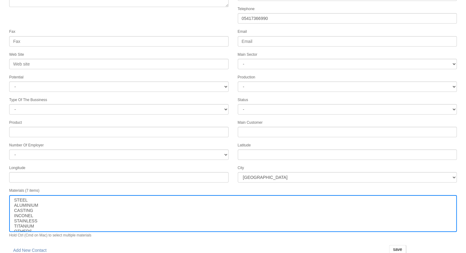
click at [271, 178] on form "Customer Number Customer Name HAKAN KALIP PLASTİK ENJEKSİYON Adress Tax No Tele…" at bounding box center [233, 109] width 466 height 298
click at [395, 246] on input "save" at bounding box center [397, 249] width 17 height 9
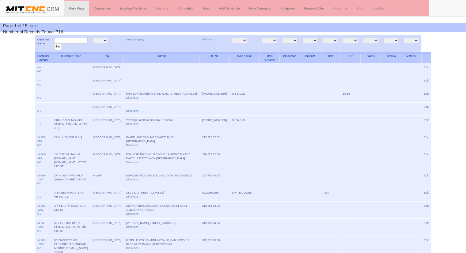
click at [70, 38] on input "text" at bounding box center [70, 41] width 33 height 6
type input "hakan"
click at [54, 43] on input "filter" at bounding box center [58, 46] width 8 height 6
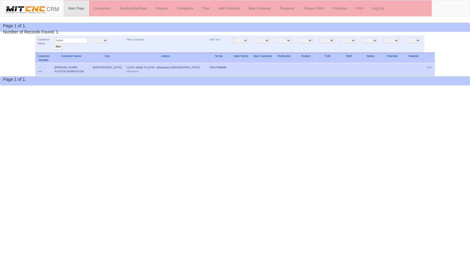
click at [422, 66] on td at bounding box center [413, 69] width 21 height 13
click at [428, 66] on link "Edit" at bounding box center [429, 67] width 5 height 3
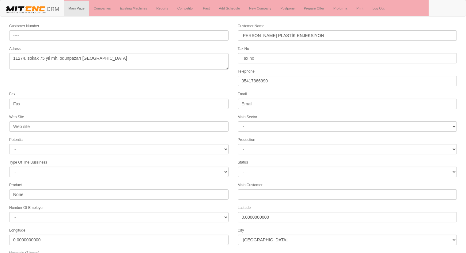
select select "1217"
select select
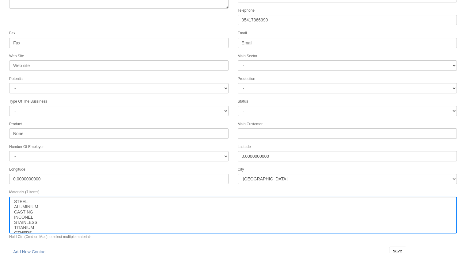
scroll to position [62, 0]
click at [22, 245] on link "Add New Contact" at bounding box center [29, 250] width 41 height 10
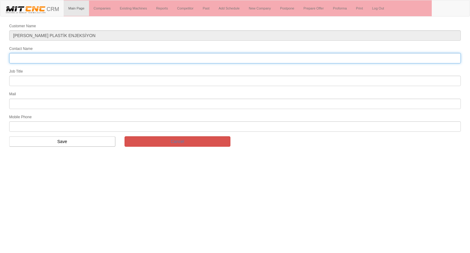
click at [32, 58] on input "Contact Name" at bounding box center [235, 58] width 452 height 10
type input "[PERSON_NAME]"
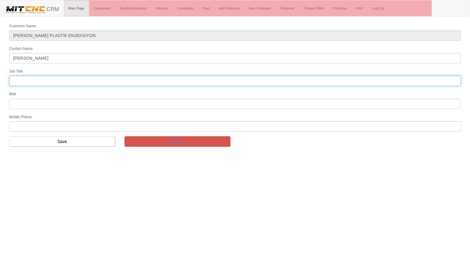
click at [32, 83] on input "text" at bounding box center [235, 81] width 452 height 10
type input "FİRMA SAHİBİ"
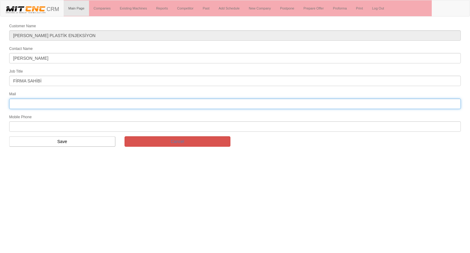
click at [42, 100] on input "text" at bounding box center [235, 104] width 452 height 10
type input "[EMAIL_ADDRESS][DOMAIN_NAME]"
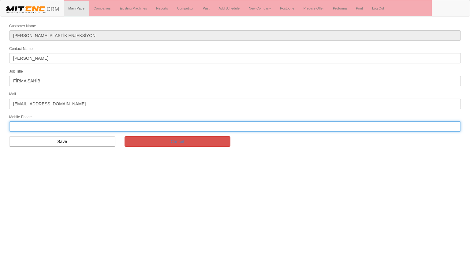
click at [31, 127] on input "text" at bounding box center [235, 126] width 452 height 10
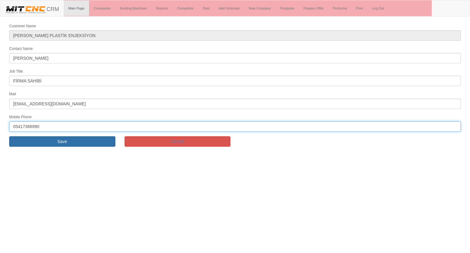
type input "05417366990"
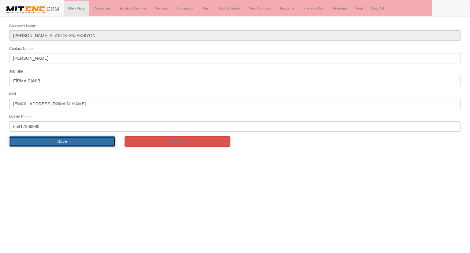
click at [30, 141] on input "Save" at bounding box center [62, 141] width 106 height 10
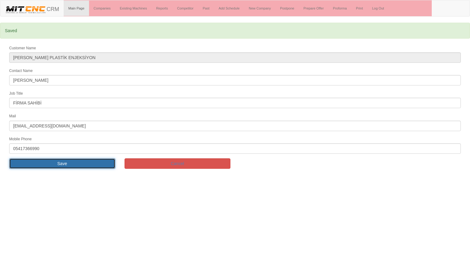
click at [33, 158] on input "Save" at bounding box center [62, 163] width 106 height 10
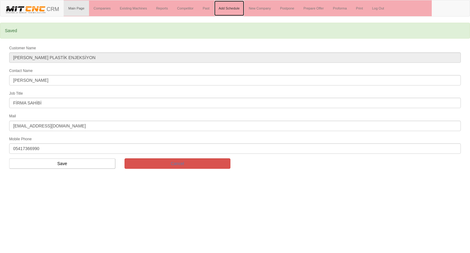
click at [223, 7] on link "Add Schedule" at bounding box center [229, 8] width 30 height 15
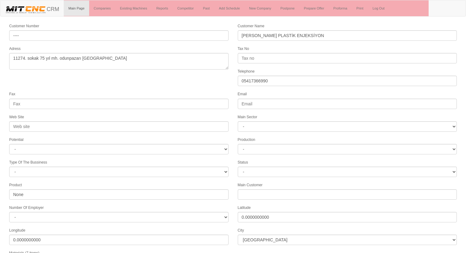
select select "1217"
select select
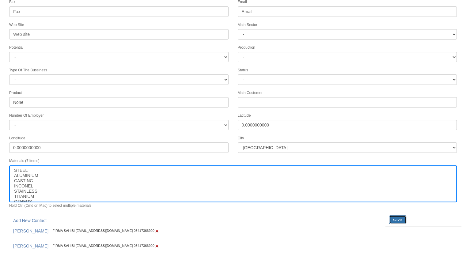
click at [397, 215] on input "save" at bounding box center [397, 219] width 17 height 9
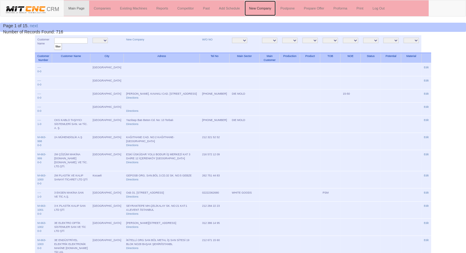
click at [263, 8] on link "New Company" at bounding box center [259, 8] width 31 height 15
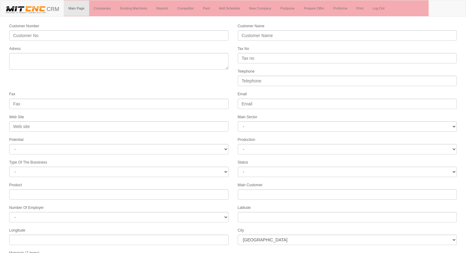
select select
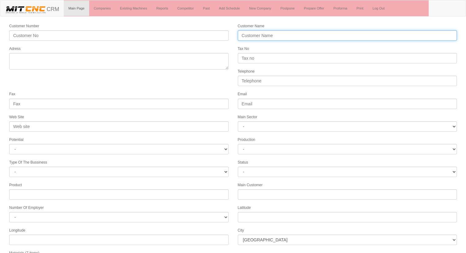
click at [249, 36] on input "Customer Name" at bounding box center [347, 35] width 219 height 10
type input "ÖZSİVAS SAVUNMA"
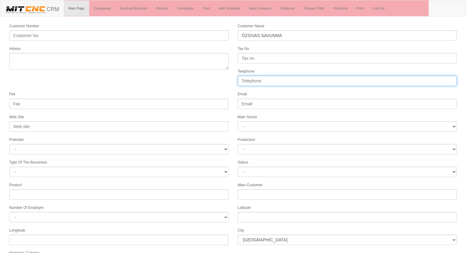
click at [257, 80] on input "Telephone" at bounding box center [347, 81] width 219 height 10
type input "05312340858"
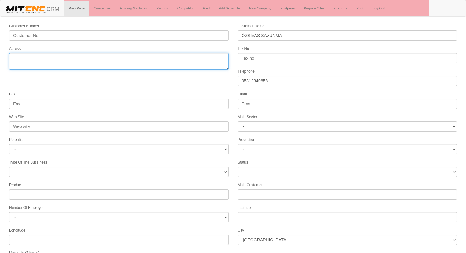
click at [112, 62] on textarea "Adress" at bounding box center [118, 61] width 219 height 17
click at [103, 56] on textarea "Adress" at bounding box center [118, 61] width 219 height 17
type textarea "ahmetturangazi [STREET_ADDRESS]"
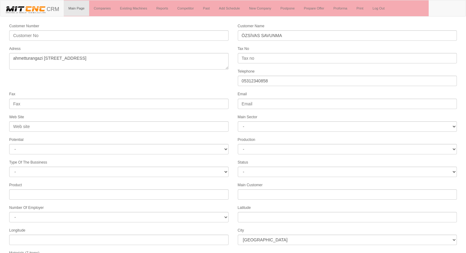
click at [192, 76] on form "Customer Number Customer Name ÖZSİVAS SAVUNMA Adress Tax No Telephone 053123408…" at bounding box center [233, 172] width 466 height 298
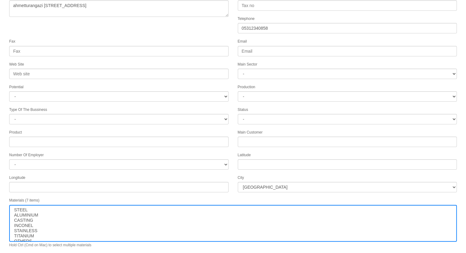
scroll to position [62, 0]
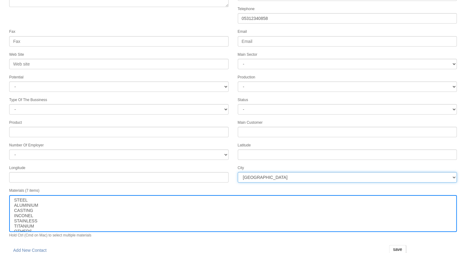
click at [268, 172] on select "İstanbul Adana Adıyaman Afyon Ağrı Amasya Ankara Antalya Artvin Aydın Balıkesir…" at bounding box center [347, 177] width 219 height 10
select select "1248"
click at [268, 172] on select "İstanbul Adana Adıyaman Afyon Ağrı Amasya Ankara Antalya Artvin Aydın Balıkesir…" at bounding box center [347, 177] width 219 height 10
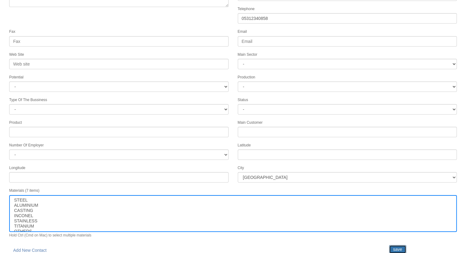
click at [398, 245] on input "save" at bounding box center [397, 249] width 17 height 9
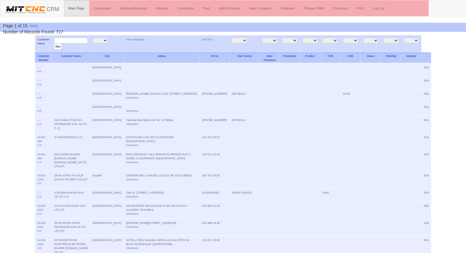
click at [68, 39] on input "text" at bounding box center [70, 41] width 33 height 6
type input "özsivas"
click at [54, 43] on input "filter" at bounding box center [58, 46] width 8 height 6
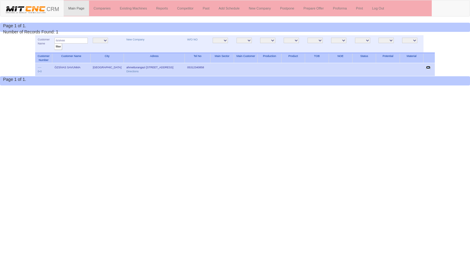
click at [430, 66] on link "Edit" at bounding box center [428, 67] width 5 height 3
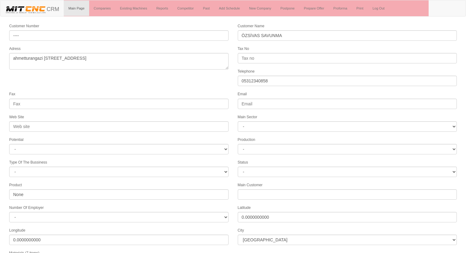
select select "1248"
select select
click at [92, 75] on form "Customer Number ---- Customer Name ÖZSİVAS SAVUNMA Adress ahmetturangazi [STREE…" at bounding box center [233, 172] width 466 height 298
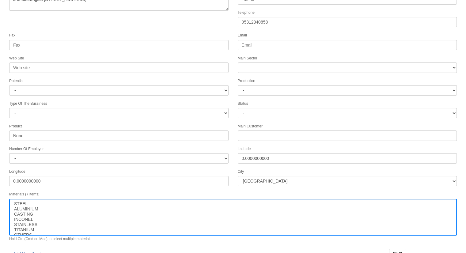
scroll to position [62, 0]
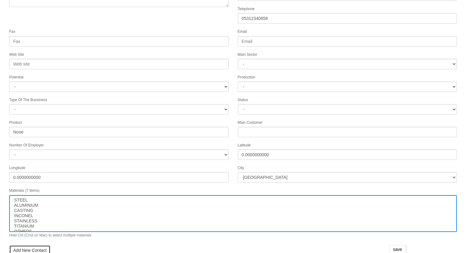
click at [18, 245] on link "Add New Contact" at bounding box center [29, 250] width 41 height 10
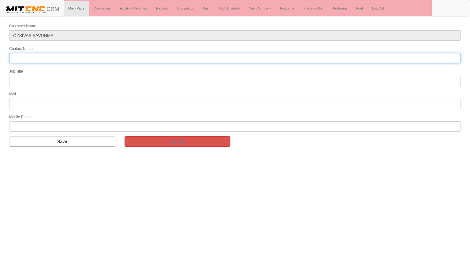
click at [64, 58] on input "Contact Name" at bounding box center [235, 58] width 452 height 10
type input "[PERSON_NAME] [PERSON_NAME]"
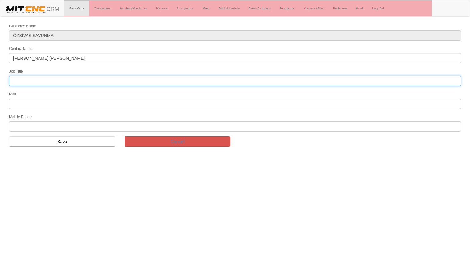
click at [37, 82] on input "text" at bounding box center [235, 81] width 452 height 10
type input "genel müdür"
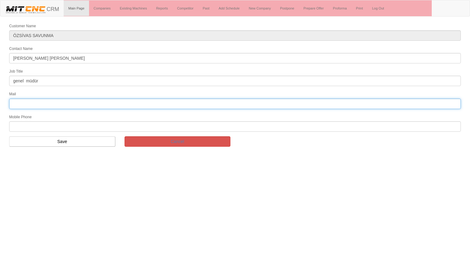
click at [48, 99] on input "text" at bounding box center [235, 104] width 452 height 10
type input "[EMAIL_ADDRESS][DOMAIN_NAME]"
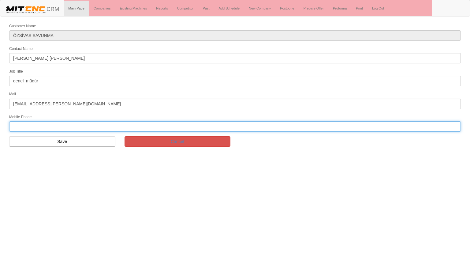
click at [45, 123] on input "text" at bounding box center [235, 126] width 452 height 10
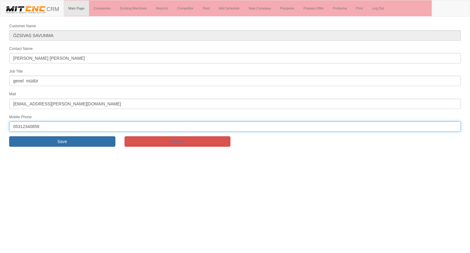
type input "05312340858"
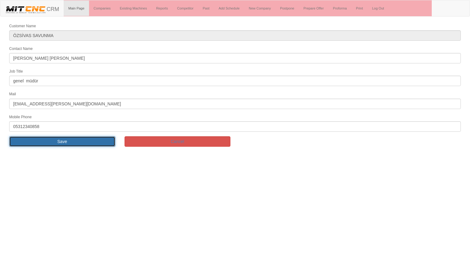
click at [82, 139] on input "Save" at bounding box center [62, 141] width 106 height 10
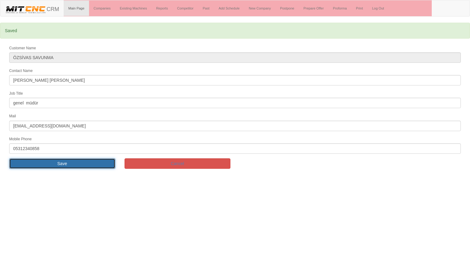
click at [73, 159] on input "Save" at bounding box center [62, 163] width 106 height 10
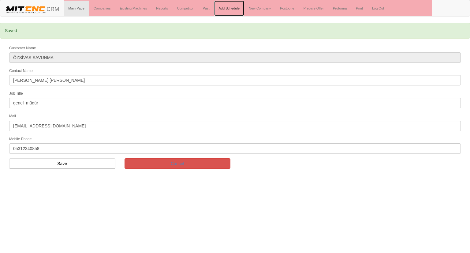
click at [229, 7] on link "Add Schedule" at bounding box center [229, 8] width 30 height 15
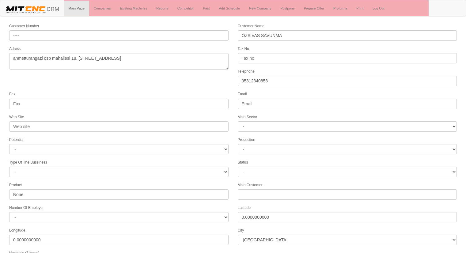
select select "1248"
select select
click at [211, 74] on form "Customer Number ---- Customer Name ÖZSİVAS SAVUNMA Adress ahmetturangazi osb ma…" at bounding box center [233, 187] width 466 height 328
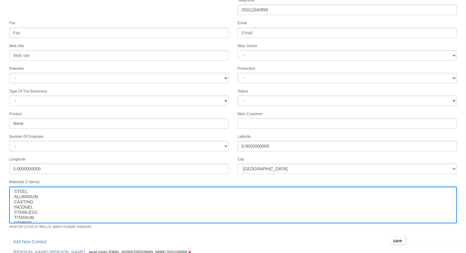
scroll to position [92, 0]
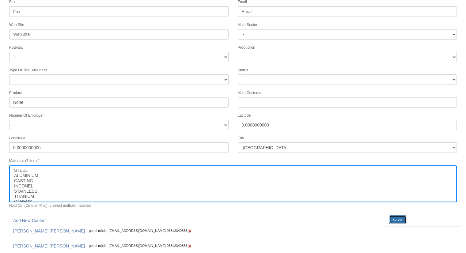
click at [396, 215] on input "save" at bounding box center [397, 219] width 17 height 9
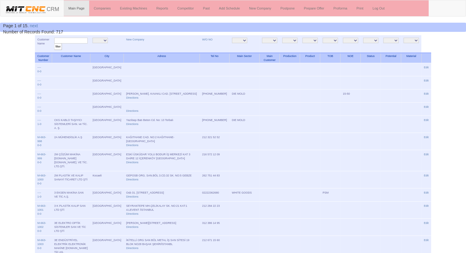
click at [263, 11] on link "New Company" at bounding box center [259, 8] width 31 height 15
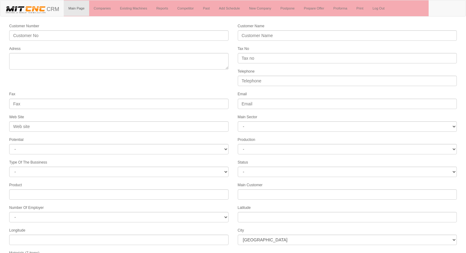
select select
click at [37, 9] on img at bounding box center [26, 9] width 42 height 9
click at [22, 10] on img at bounding box center [26, 9] width 42 height 9
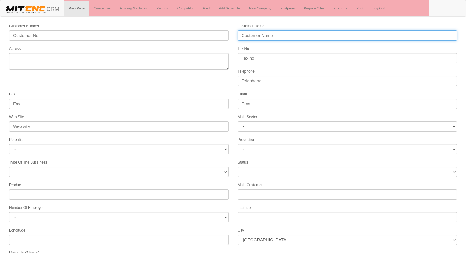
click at [255, 36] on input "Customer Name" at bounding box center [347, 35] width 219 height 10
type input "ENKO KALIP"
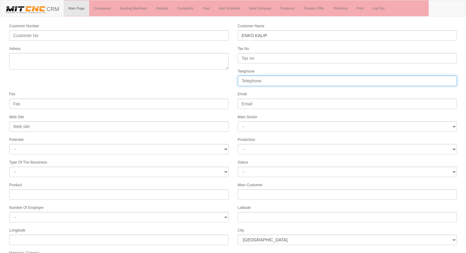
click at [253, 76] on input "Telephone" at bounding box center [347, 81] width 219 height 10
type input "05359627400"
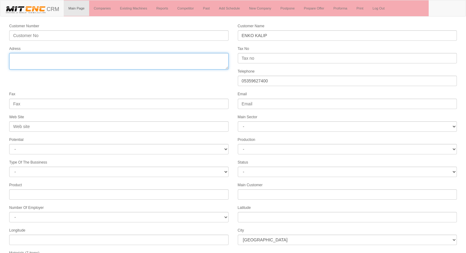
click at [168, 59] on textarea "Adress" at bounding box center [118, 61] width 219 height 17
click at [59, 58] on textarea "Adress" at bounding box center [118, 61] width 219 height 17
paste textarea "https://www.google.com/maps/place//data=!4m2!3m1!1s0x14d08509e2edeefd:0xc42e7b6…"
type textarea "https://www.google.com/maps/place//data=!4m2!3m1!1s0x14d08509e2edeefd:0xc42e7b6…"
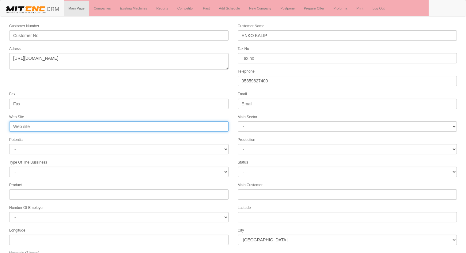
click at [77, 123] on input "Web Site" at bounding box center [118, 126] width 219 height 10
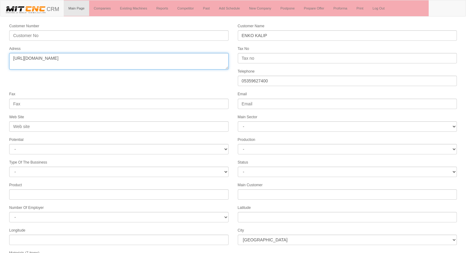
click at [73, 64] on textarea "Adress" at bounding box center [118, 61] width 219 height 17
click at [103, 59] on textarea "Adress" at bounding box center [118, 61] width 219 height 17
click at [68, 56] on textarea "Adress" at bounding box center [118, 61] width 219 height 17
type textarea "[STREET_ADDRESS][PERSON_NAME]"
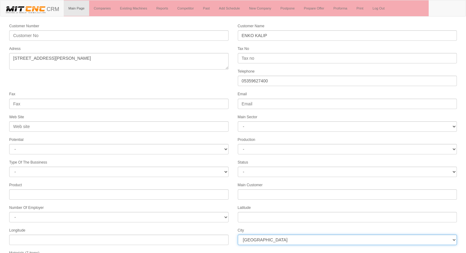
click at [257, 236] on select "İstanbul Adana Adıyaman Afyon Ağrı Amasya Ankara Antalya Artvin Aydın Balıkesir…" at bounding box center [347, 240] width 219 height 10
select select "1232"
click at [257, 236] on select "İstanbul Adana Adıyaman Afyon Ağrı Amasya Ankara Antalya Artvin Aydın Balıkesir…" at bounding box center [347, 240] width 219 height 10
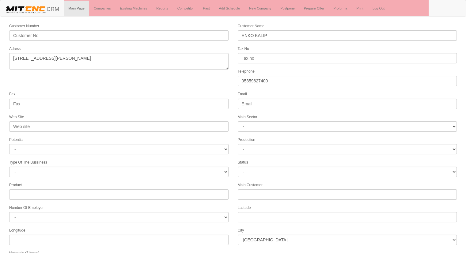
click at [203, 87] on form "Customer Number Customer Name ENKO KALIP Adress Tax No Telephone 05359627400 Fa…" at bounding box center [233, 172] width 466 height 298
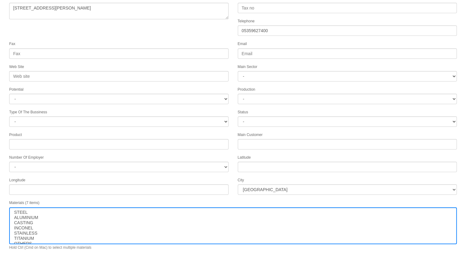
scroll to position [62, 0]
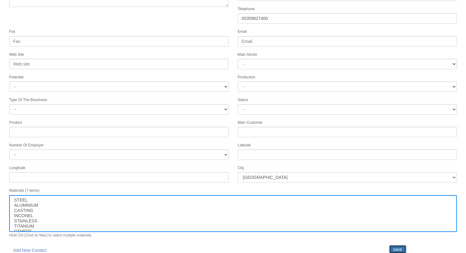
click at [393, 245] on input "save" at bounding box center [397, 249] width 17 height 9
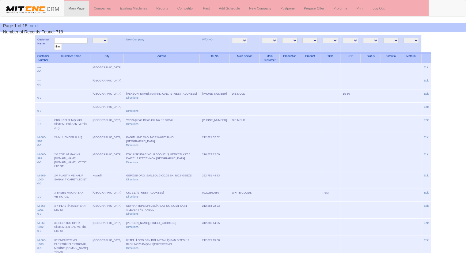
click at [69, 40] on input "text" at bounding box center [70, 41] width 33 height 6
type input "enko"
click at [54, 43] on input "filter" at bounding box center [58, 46] width 8 height 6
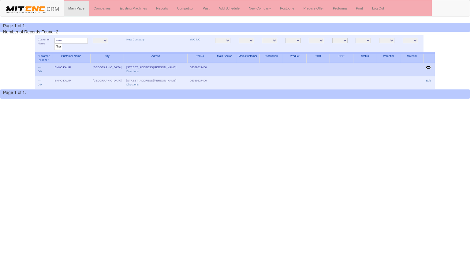
click at [429, 66] on link "Edit" at bounding box center [428, 67] width 5 height 3
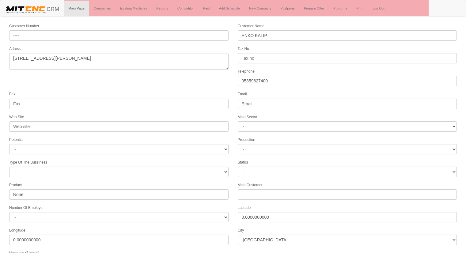
select select "1232"
select select
click at [221, 82] on form "Customer Number ---- Customer Name ENKO KALIP Adress Fevziçakmak mh. ahmet pete…" at bounding box center [233, 172] width 466 height 298
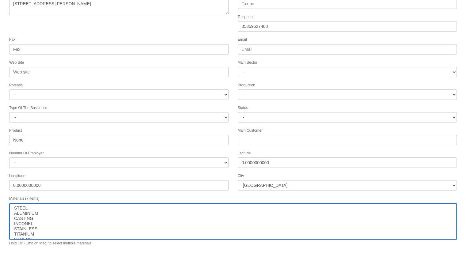
scroll to position [62, 0]
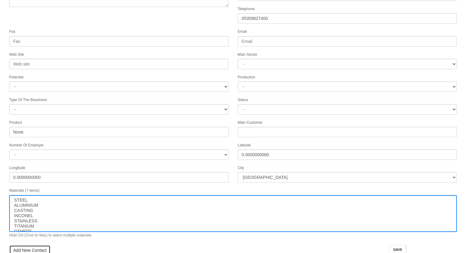
click at [20, 248] on link "Add New Contact" at bounding box center [29, 250] width 41 height 10
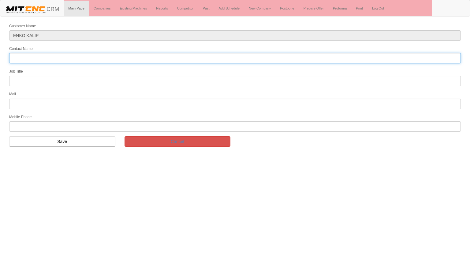
click at [114, 56] on input "Contact Name" at bounding box center [235, 58] width 452 height 10
type input "[PERSON_NAME]"
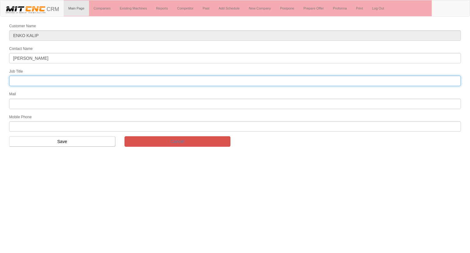
click at [98, 76] on input "text" at bounding box center [235, 81] width 452 height 10
type input "FİRMA SAHİBİ"
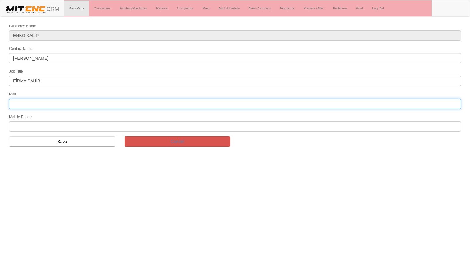
click at [69, 102] on input "text" at bounding box center [235, 104] width 452 height 10
type input "[EMAIL_ADDRESS][DOMAIN_NAME]"
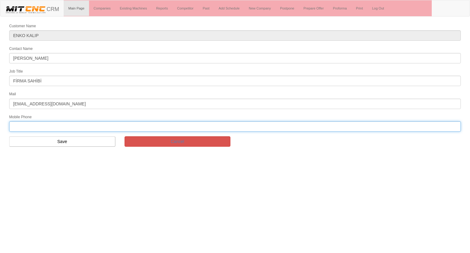
click at [46, 121] on input "text" at bounding box center [235, 126] width 452 height 10
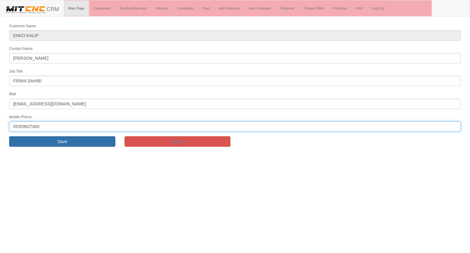
type input "05359627400"
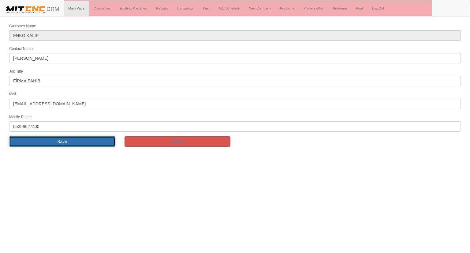
click at [43, 139] on input "Save" at bounding box center [62, 141] width 106 height 10
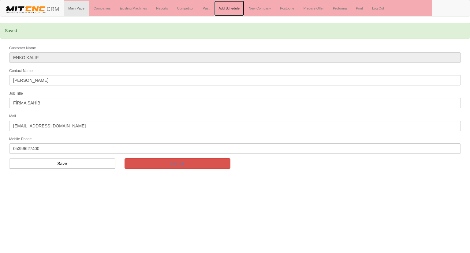
click at [237, 9] on link "Add Schedule" at bounding box center [229, 8] width 30 height 15
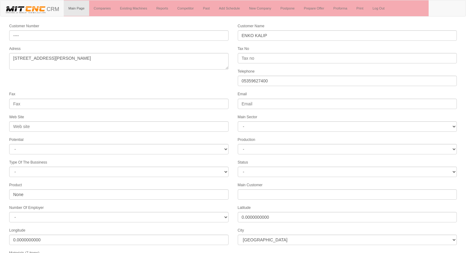
select select "1232"
select select
click at [207, 92] on div "Fax" at bounding box center [119, 100] width 228 height 18
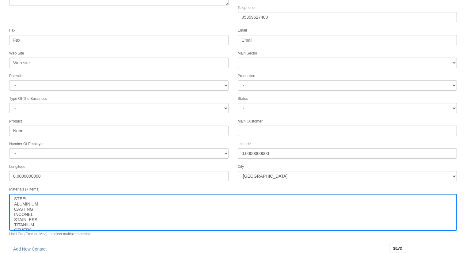
scroll to position [77, 0]
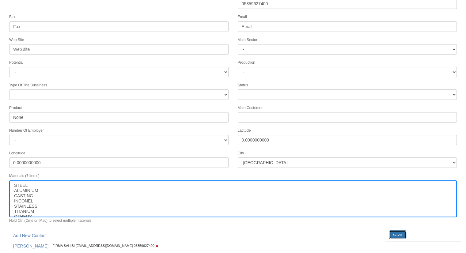
click at [394, 231] on input "save" at bounding box center [397, 234] width 17 height 9
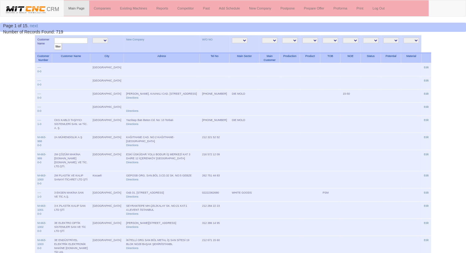
click at [83, 40] on input "text" at bounding box center [70, 41] width 33 height 6
type input "sungursan"
click at [54, 43] on input "filter" at bounding box center [58, 46] width 8 height 6
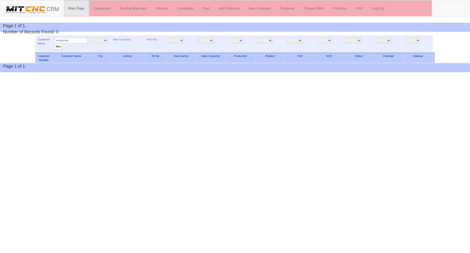
click at [83, 40] on input "sungursan" at bounding box center [70, 41] width 33 height 6
type input "makine savun"
click at [54, 43] on input "filter" at bounding box center [58, 46] width 8 height 6
click at [83, 40] on input "makine savun" at bounding box center [70, 41] width 33 height 6
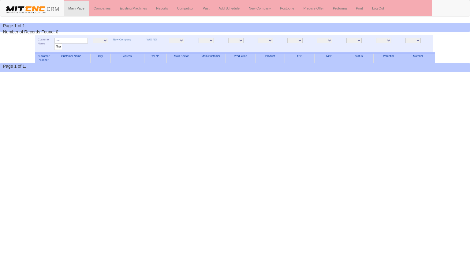
type input "m"
type input "çelikbilek"
click at [54, 43] on input "filter" at bounding box center [58, 46] width 8 height 6
click at [261, 4] on link "New Company" at bounding box center [259, 8] width 31 height 15
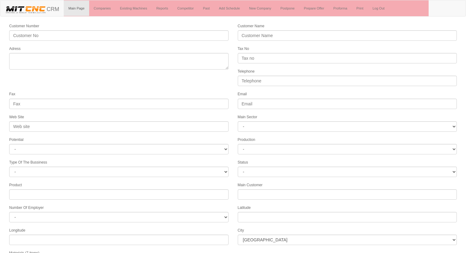
select select
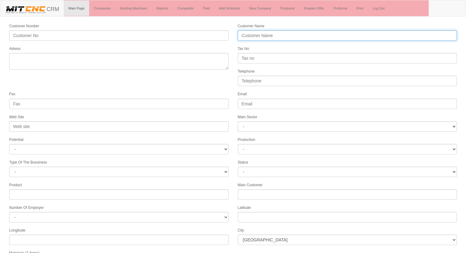
click at [248, 37] on input "Customer Name" at bounding box center [347, 35] width 219 height 10
type input "çelikbilek makina"
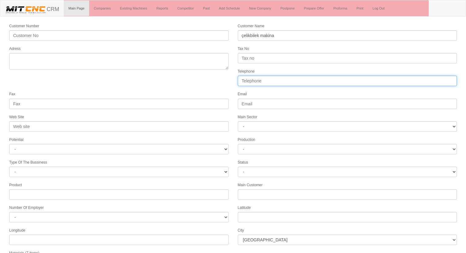
click at [276, 77] on input "Telephone" at bounding box center [347, 81] width 219 height 10
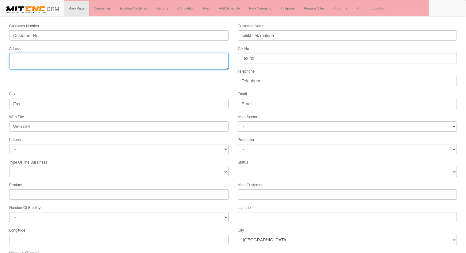
click at [137, 63] on textarea "Adress" at bounding box center [118, 61] width 219 height 17
click at [88, 59] on textarea "Adress" at bounding box center [118, 61] width 219 height 17
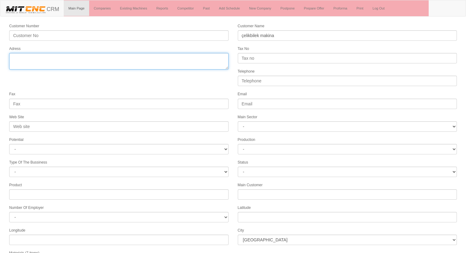
click at [88, 59] on textarea "Adress" at bounding box center [118, 61] width 219 height 17
paste textarea "Veysel Karani Mahallesi, Vadi Sokak No:5 Osmangazi / BURSA Osmangazi – Bursa / …"
type textarea "Veysel Karani Mahallesi, Vadi Sokak No:5 Osmangazi / BURSA Osmangazi – Bursa / …"
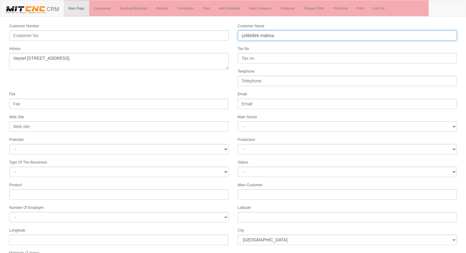
drag, startPoint x: 281, startPoint y: 33, endPoint x: 148, endPoint y: 58, distance: 134.9
click at [148, 58] on form "Customer Number Customer Name çelikbilek makina Adress Tax No Telephone Fax Ema…" at bounding box center [233, 172] width 466 height 298
type input "ÇELİKBİLEK MAKİNA"
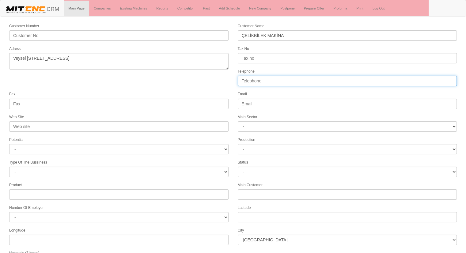
click at [263, 79] on input "Telephone" at bounding box center [347, 81] width 219 height 10
type input "05327975799"
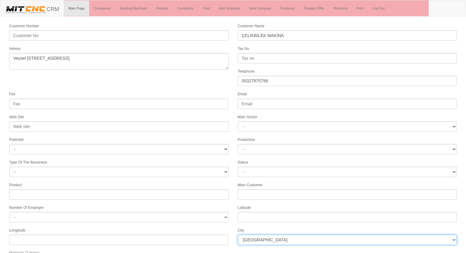
click at [283, 235] on select "İstanbul Adana Adıyaman Afyon Ağrı Amasya Ankara Antalya Artvin Aydın Balıkesir…" at bounding box center [347, 240] width 219 height 10
select select "1207"
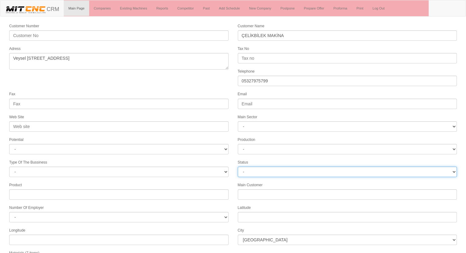
click at [262, 167] on select "- Active Inactive Potential Unreachable" at bounding box center [347, 172] width 219 height 10
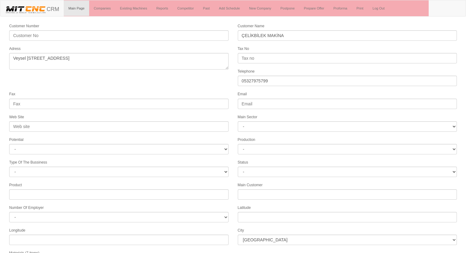
click at [222, 177] on form "Customer Number Customer Name ÇELİKBİLEK MAKİNA Adress Tax No Telephone 0532797…" at bounding box center [233, 172] width 466 height 298
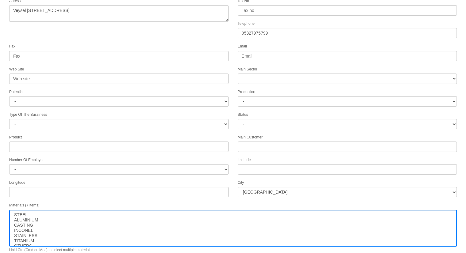
scroll to position [62, 0]
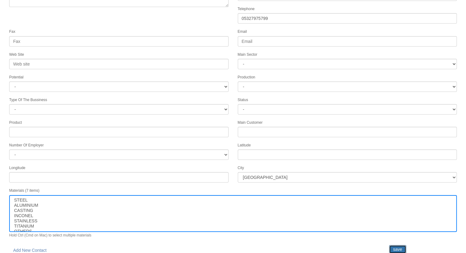
click at [396, 245] on input "save" at bounding box center [397, 249] width 17 height 9
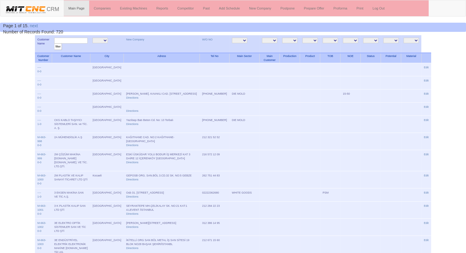
click at [67, 40] on input "text" at bounding box center [70, 41] width 33 height 6
type input "ÇELİK"
click at [54, 43] on input "filter" at bounding box center [58, 46] width 8 height 6
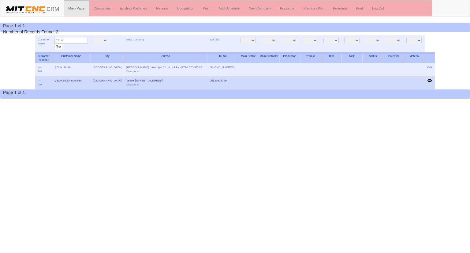
click at [430, 80] on link "Edit" at bounding box center [429, 80] width 5 height 3
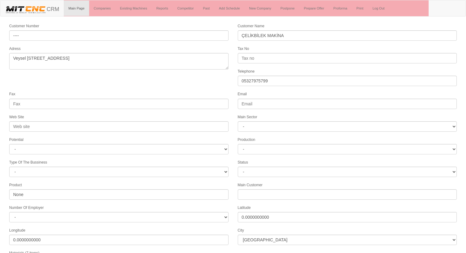
select select "1207"
select select
click at [171, 82] on form "Customer Number ---- Customer Name ÇELİKBİLEK MAKİNA Adress Veysel Karani Mahal…" at bounding box center [233, 172] width 466 height 298
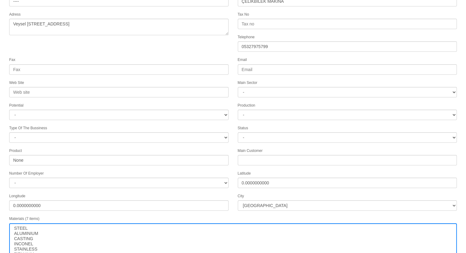
scroll to position [62, 0]
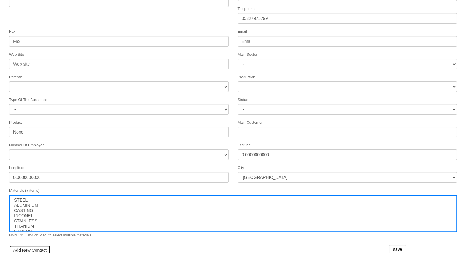
click at [24, 245] on link "Add New Contact" at bounding box center [29, 250] width 41 height 10
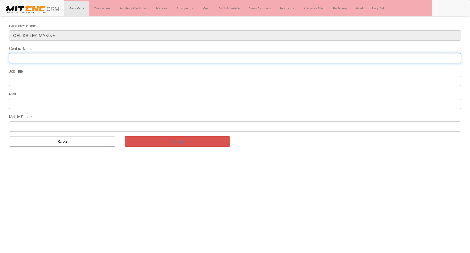
click at [34, 58] on input "Contact Name" at bounding box center [235, 58] width 452 height 10
type input "[PERSON_NAME]"
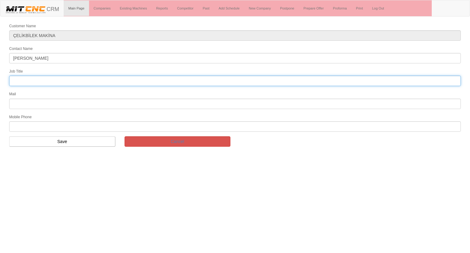
click at [21, 80] on input "text" at bounding box center [235, 81] width 452 height 10
type input "genel müdür"
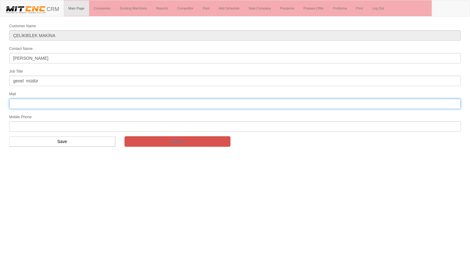
click at [66, 104] on input "text" at bounding box center [235, 104] width 452 height 10
paste input "info@celikbilekbobinaj.com"
type input "info@celikbilekbobinaj.com"
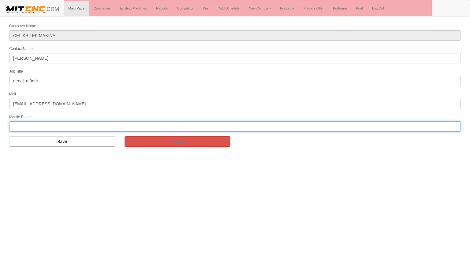
click at [60, 125] on input "text" at bounding box center [235, 126] width 452 height 10
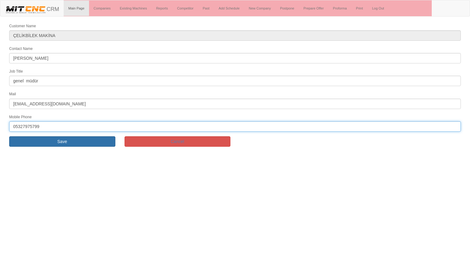
type input "05327975799"
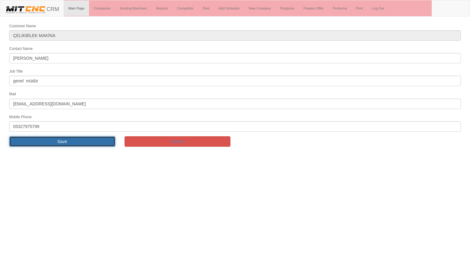
click at [81, 137] on input "Save" at bounding box center [62, 141] width 106 height 10
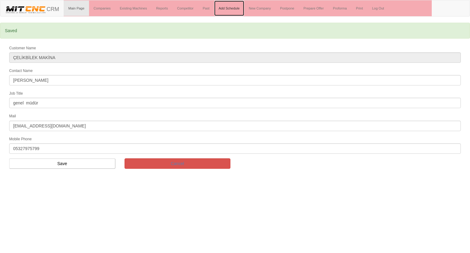
click at [224, 6] on link "Add Schedule" at bounding box center [229, 8] width 30 height 15
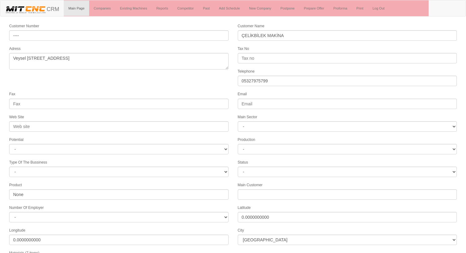
select select "1207"
select select
click at [212, 88] on form "Customer Number ---- Customer Name ÇELİKBİLEK MAKİNA Adress Veysel [STREET_ADDR…" at bounding box center [233, 179] width 466 height 313
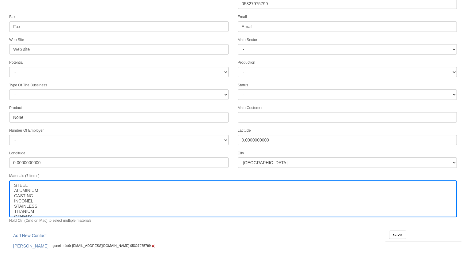
scroll to position [77, 0]
click at [392, 230] on input "save" at bounding box center [397, 234] width 17 height 9
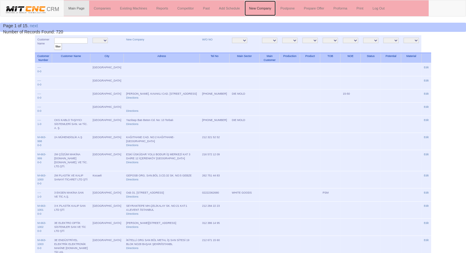
click at [261, 9] on link "New Company" at bounding box center [259, 8] width 31 height 15
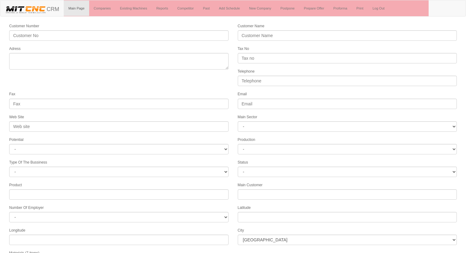
select select
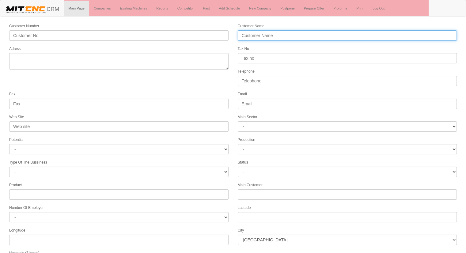
click at [246, 34] on input "Customer Name" at bounding box center [347, 35] width 219 height 10
type input "KÜRŞAT GÜL"
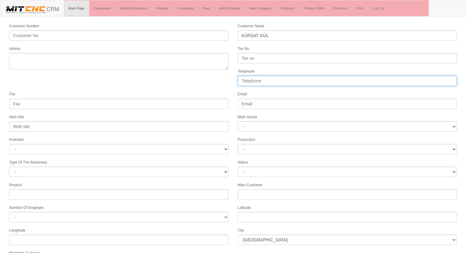
click at [261, 77] on input "Telephone" at bounding box center [347, 81] width 219 height 10
type input "05354911872"
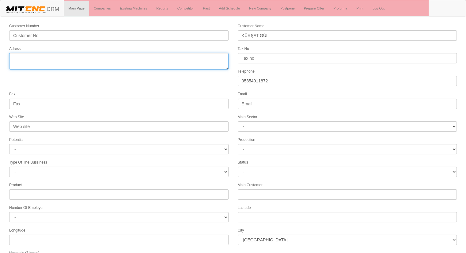
click at [182, 62] on textarea "Adress" at bounding box center [118, 61] width 219 height 17
type textarea "konya"
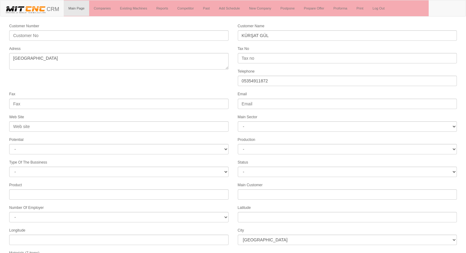
click at [182, 81] on form "Customer Number Customer Name KÜRŞAT GÜL Adress Tax No Telephone 05354911872 Fa…" at bounding box center [233, 172] width 466 height 298
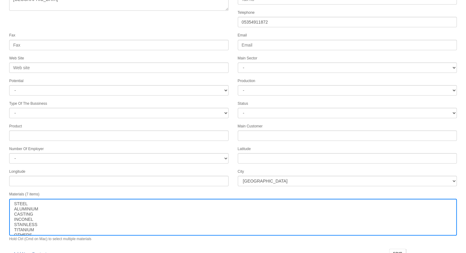
scroll to position [62, 0]
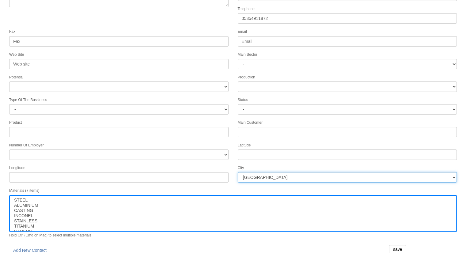
click at [299, 173] on select "İstanbul Adana Adıyaman Afyon Ağrı Amasya Ankara Antalya Artvin Aydın Balıkesir…" at bounding box center [347, 177] width 219 height 10
select select "1232"
click at [299, 173] on select "İstanbul Adana Adıyaman Afyon Ağrı Amasya Ankara Antalya Artvin Aydın Balıkesir…" at bounding box center [347, 177] width 219 height 10
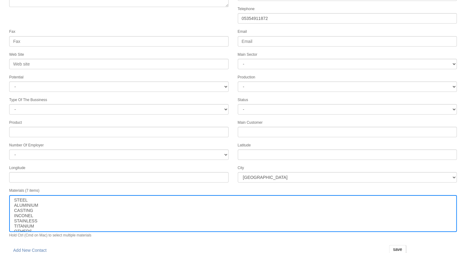
click at [324, 187] on div "Materials (7 items) STEEL ALUMINIUM CASTING INCONEL STAINLESS TITANIUM OTHERS H…" at bounding box center [233, 212] width 456 height 51
click at [392, 245] on input "save" at bounding box center [397, 249] width 17 height 9
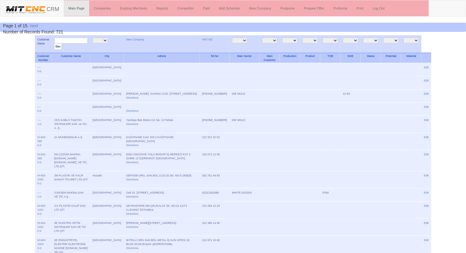
click at [76, 43] on input "text" at bounding box center [70, 41] width 33 height 6
type input "kürşat,"
click at [54, 43] on input "filter" at bounding box center [58, 46] width 8 height 6
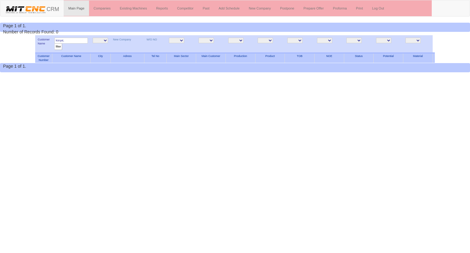
click at [76, 39] on input "kürşat," at bounding box center [70, 41] width 33 height 6
type input "kürşat"
click at [54, 43] on input "filter" at bounding box center [58, 46] width 8 height 6
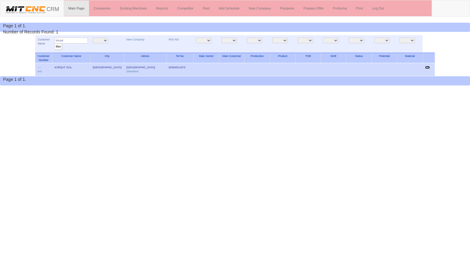
click at [426, 66] on link "Edit" at bounding box center [427, 67] width 5 height 3
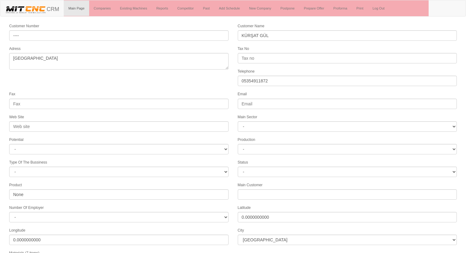
select select "1232"
select select
click at [144, 87] on form "Customer Number ---- Customer Name KÜRŞAT GÜL Adress [GEOGRAPHIC_DATA] Tax No T…" at bounding box center [233, 172] width 466 height 298
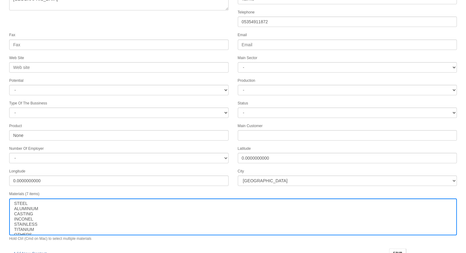
scroll to position [62, 0]
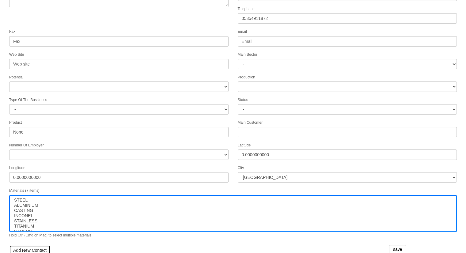
click at [33, 245] on link "Add New Contact" at bounding box center [29, 250] width 41 height 10
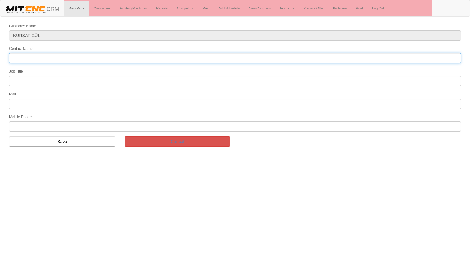
click at [55, 59] on input "Contact Name" at bounding box center [235, 58] width 452 height 10
type input "[PERSON_NAME]"
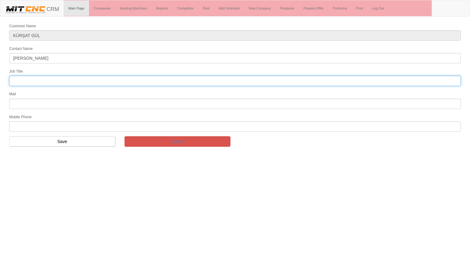
click at [31, 81] on input "text" at bounding box center [235, 81] width 452 height 10
type input "FİRMA SAHİBİ"
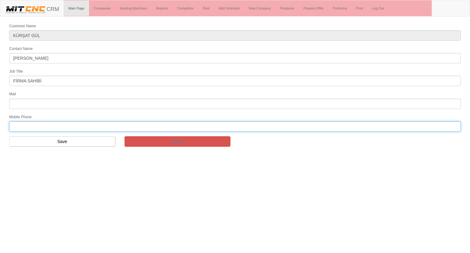
click at [40, 122] on input "text" at bounding box center [235, 126] width 452 height 10
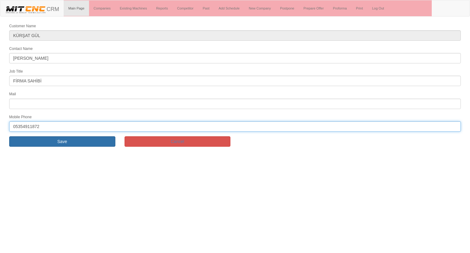
type input "05354911872"
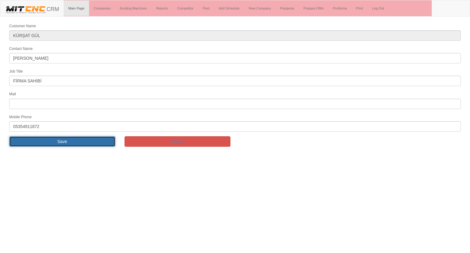
click at [42, 140] on input "Save" at bounding box center [62, 141] width 106 height 10
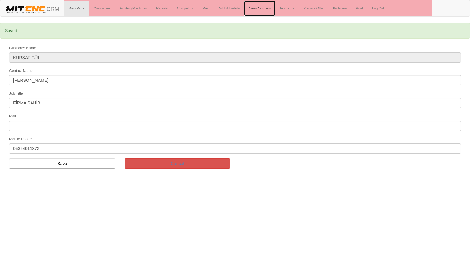
click at [262, 5] on link "New Company" at bounding box center [259, 8] width 31 height 15
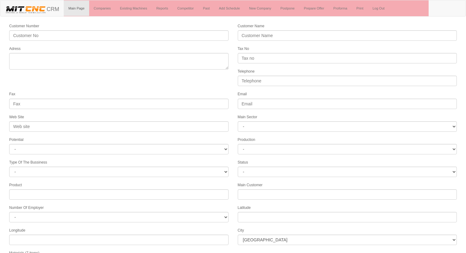
select select
click at [232, 7] on link "Add Schedule" at bounding box center [229, 8] width 30 height 15
select select "1232"
select select
click at [260, 9] on link "New Company" at bounding box center [259, 8] width 31 height 15
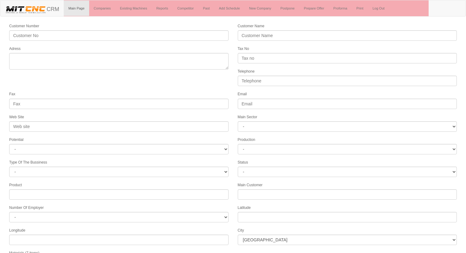
select select
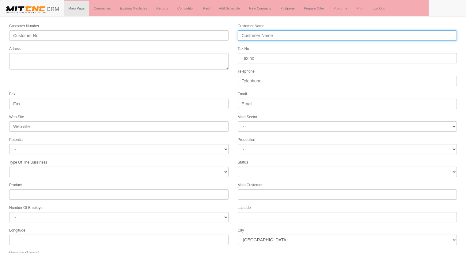
click at [252, 34] on input "Customer Name" at bounding box center [347, 35] width 219 height 10
type input "JANDARMA GENEL KOMUTANLIĞI"
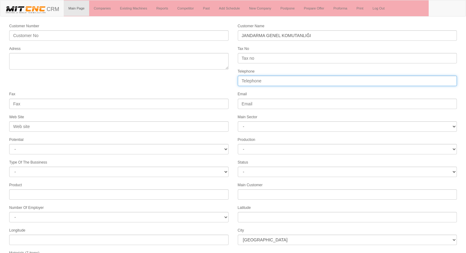
click at [252, 77] on input "Telephone" at bounding box center [347, 81] width 219 height 10
type input "05052534256"
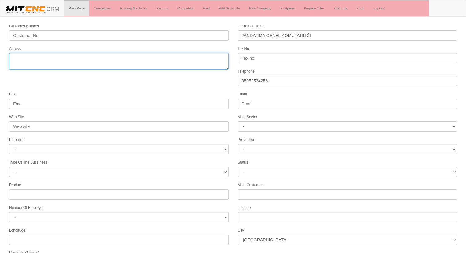
click at [94, 59] on textarea "Adress" at bounding box center [118, 61] width 219 height 17
type textarea "[GEOGRAPHIC_DATA]"
click at [96, 58] on textarea "Adress" at bounding box center [118, 61] width 219 height 17
type textarea "ankara"
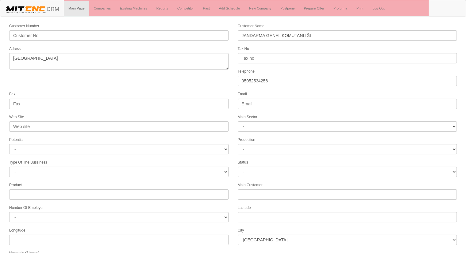
click at [193, 84] on form "Customer Number Customer Name JANDARMA GENEL KOMUTANLIĞI Adress Tax No Telephon…" at bounding box center [233, 172] width 466 height 298
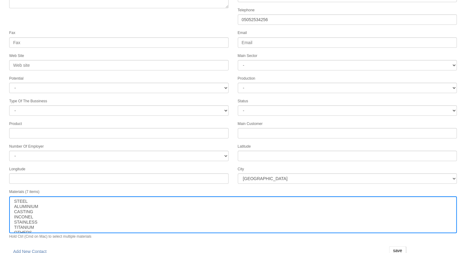
scroll to position [62, 0]
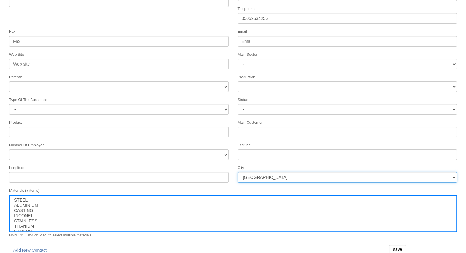
click at [253, 172] on select "İstanbul Adana Adıyaman Afyon Ağrı Amasya Ankara Antalya Artvin Aydın Balıkesir…" at bounding box center [347, 177] width 219 height 10
select select "1197"
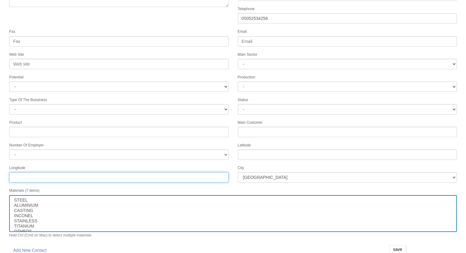
click at [163, 172] on input "Longitude" at bounding box center [118, 177] width 219 height 10
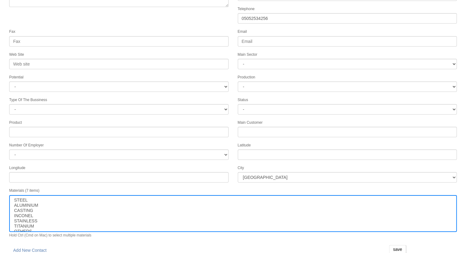
click at [215, 187] on div "Materials (7 items) STEEL ALUMINIUM CASTING INCONEL STAINLESS TITANIUM OTHERS H…" at bounding box center [233, 212] width 456 height 51
click at [398, 245] on input "save" at bounding box center [397, 249] width 17 height 9
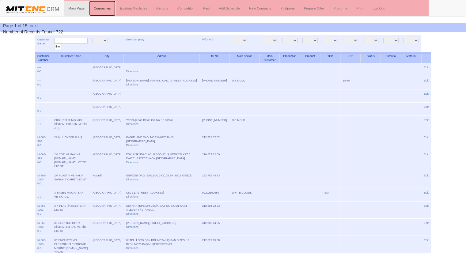
click at [101, 8] on link "Companies" at bounding box center [102, 8] width 26 height 15
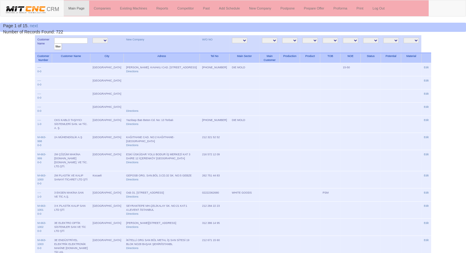
click at [72, 38] on input "text" at bounding box center [70, 41] width 33 height 6
type input "jandarma"
click at [54, 43] on input "filter" at bounding box center [58, 46] width 8 height 6
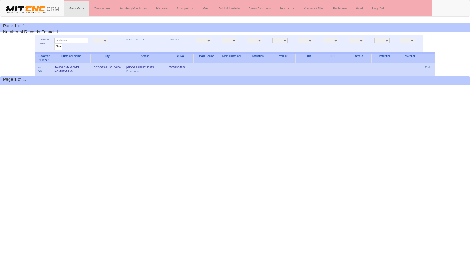
click at [429, 63] on td "Edit" at bounding box center [429, 69] width 12 height 13
click at [428, 68] on link "Edit" at bounding box center [427, 67] width 5 height 3
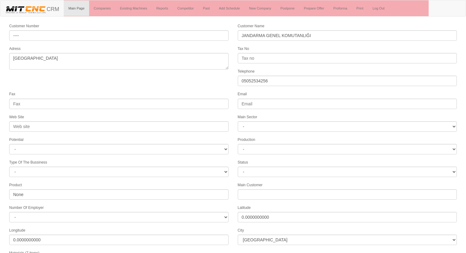
select select "1197"
select select
click at [107, 73] on form "Customer Number ---- Customer Name JANDARMA GENEL KOMUTANLIĞI Adress ankara Tax…" at bounding box center [233, 172] width 466 height 298
click at [125, 94] on div "Fax" at bounding box center [119, 100] width 228 height 18
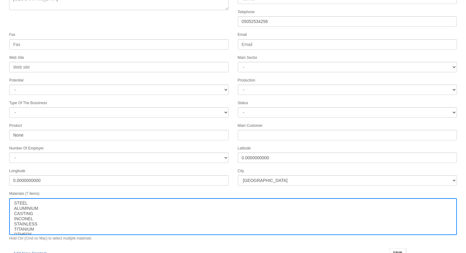
scroll to position [62, 0]
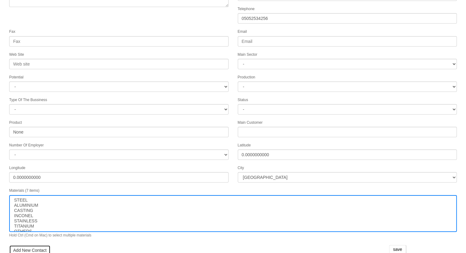
click at [25, 245] on link "Add New Contact" at bounding box center [29, 250] width 41 height 10
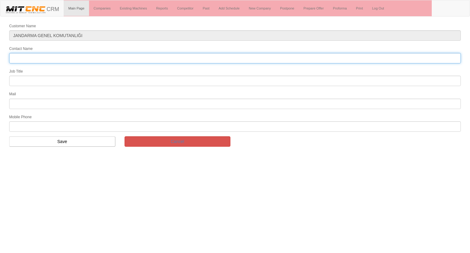
click at [99, 54] on input "Contact Name" at bounding box center [235, 58] width 452 height 10
type input "[PERSON_NAME]"
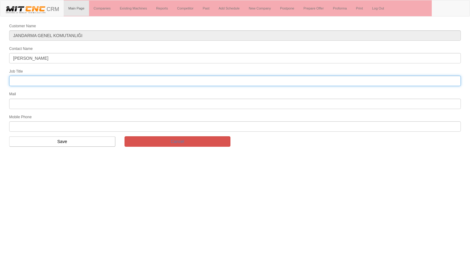
click at [51, 81] on input "text" at bounding box center [235, 81] width 452 height 10
type input "yarbay"
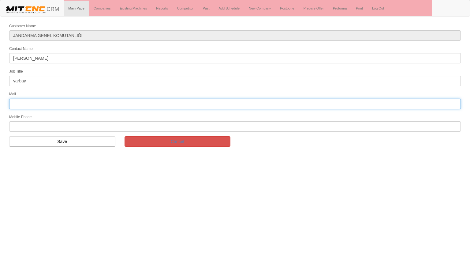
click at [32, 102] on input "text" at bounding box center [235, 104] width 452 height 10
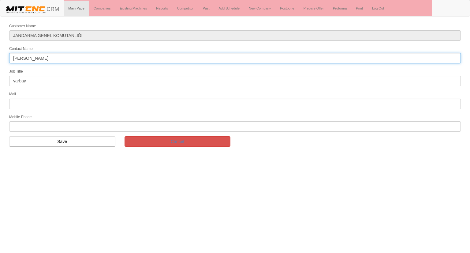
click at [30, 57] on input "namık kutlar" at bounding box center [235, 58] width 452 height 10
type input "namık kurtlar"
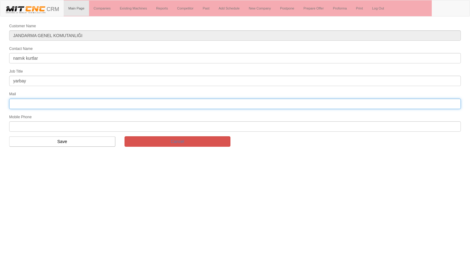
click at [17, 103] on input "text" at bounding box center [235, 104] width 452 height 10
type input "[EMAIL_ADDRESS][DOMAIN_NAME]"
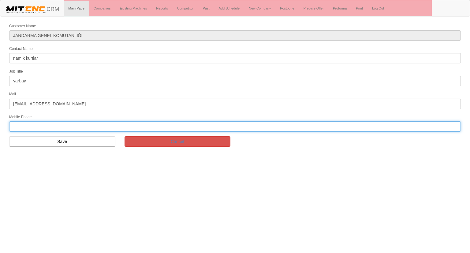
click at [19, 124] on input "text" at bounding box center [235, 126] width 452 height 10
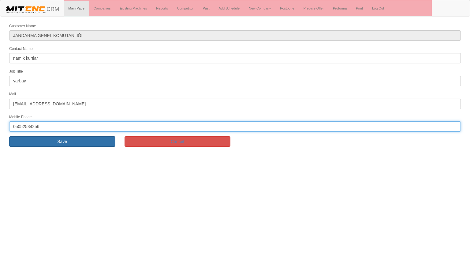
type input "05052534256"
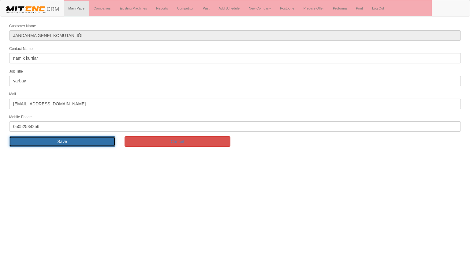
click at [18, 138] on input "Save" at bounding box center [62, 141] width 106 height 10
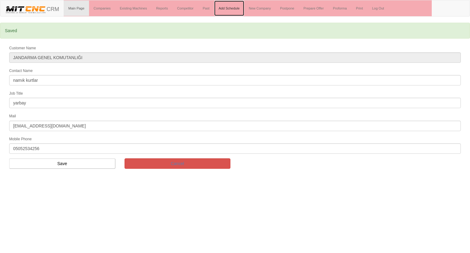
click at [229, 8] on link "Add Schedule" at bounding box center [229, 8] width 30 height 15
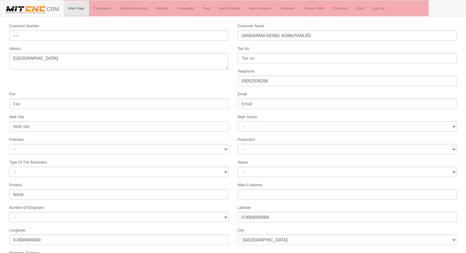
select select "1197"
select select
click at [234, 76] on div "Telephone [PHONE_NUMBER]" at bounding box center [347, 77] width 228 height 18
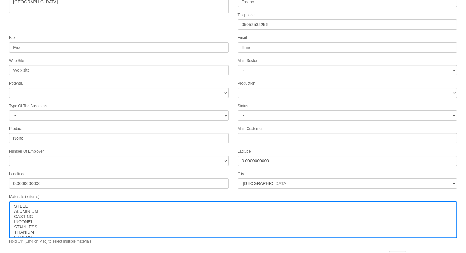
scroll to position [77, 0]
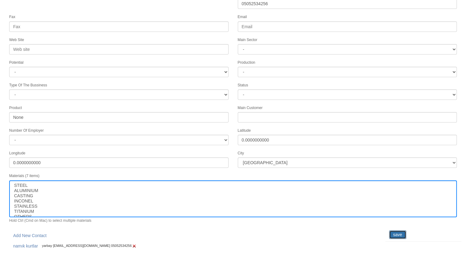
click at [390, 230] on input "save" at bounding box center [397, 234] width 17 height 9
